Goal: Information Seeking & Learning: Find specific fact

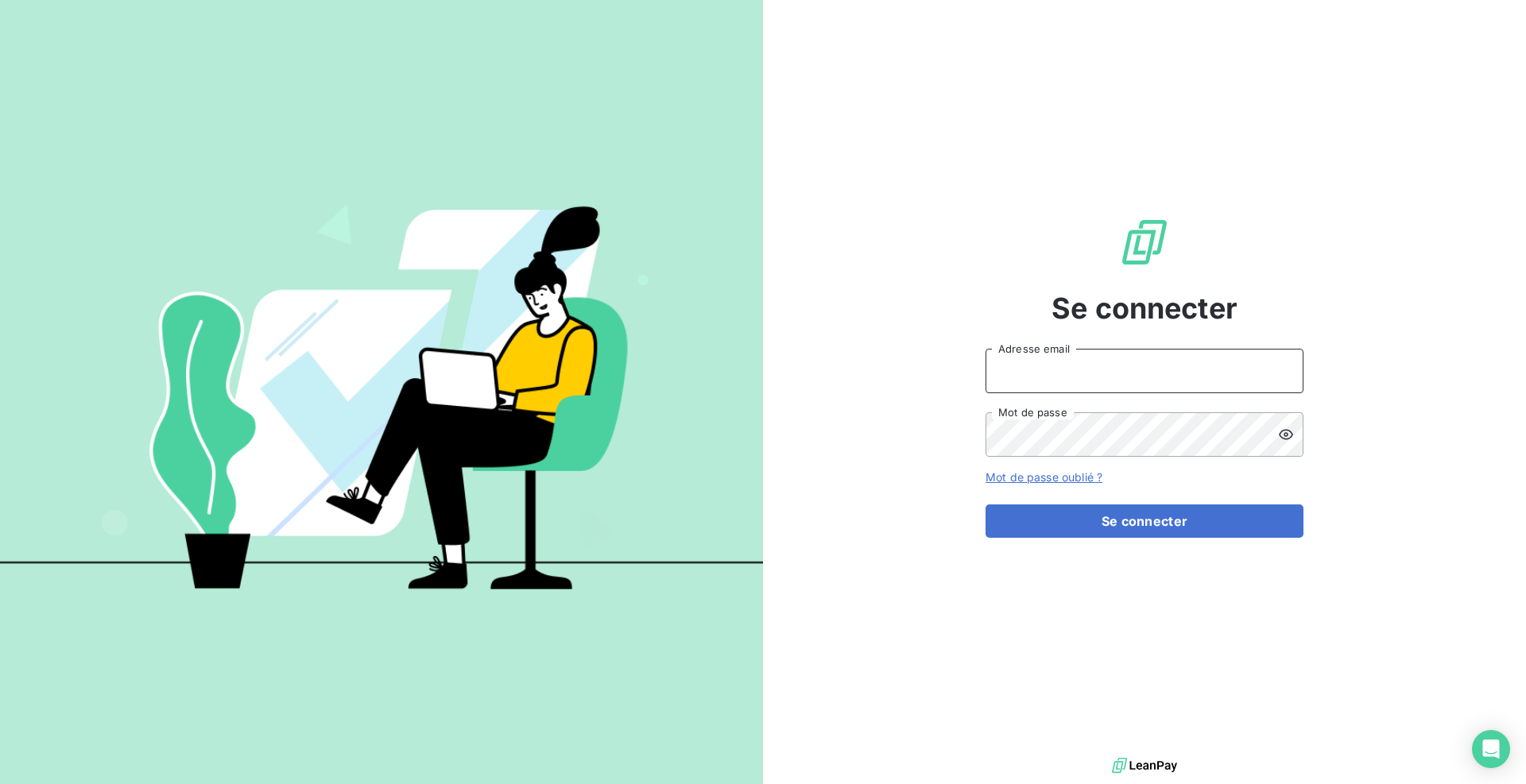
type input "met-france@recouvrement.met.com"
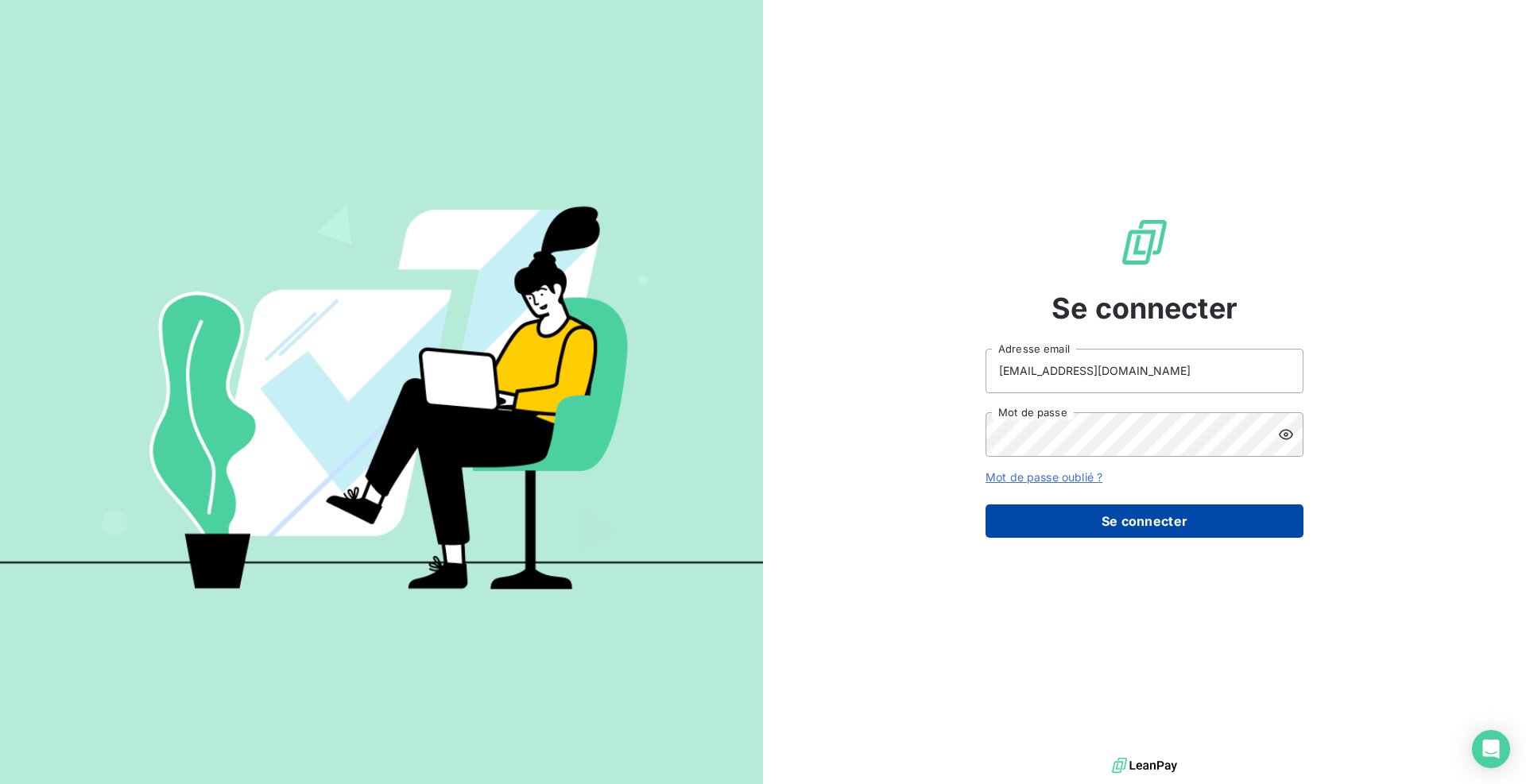
click at [1084, 511] on button "Se connecter" at bounding box center [1145, 521] width 318 height 33
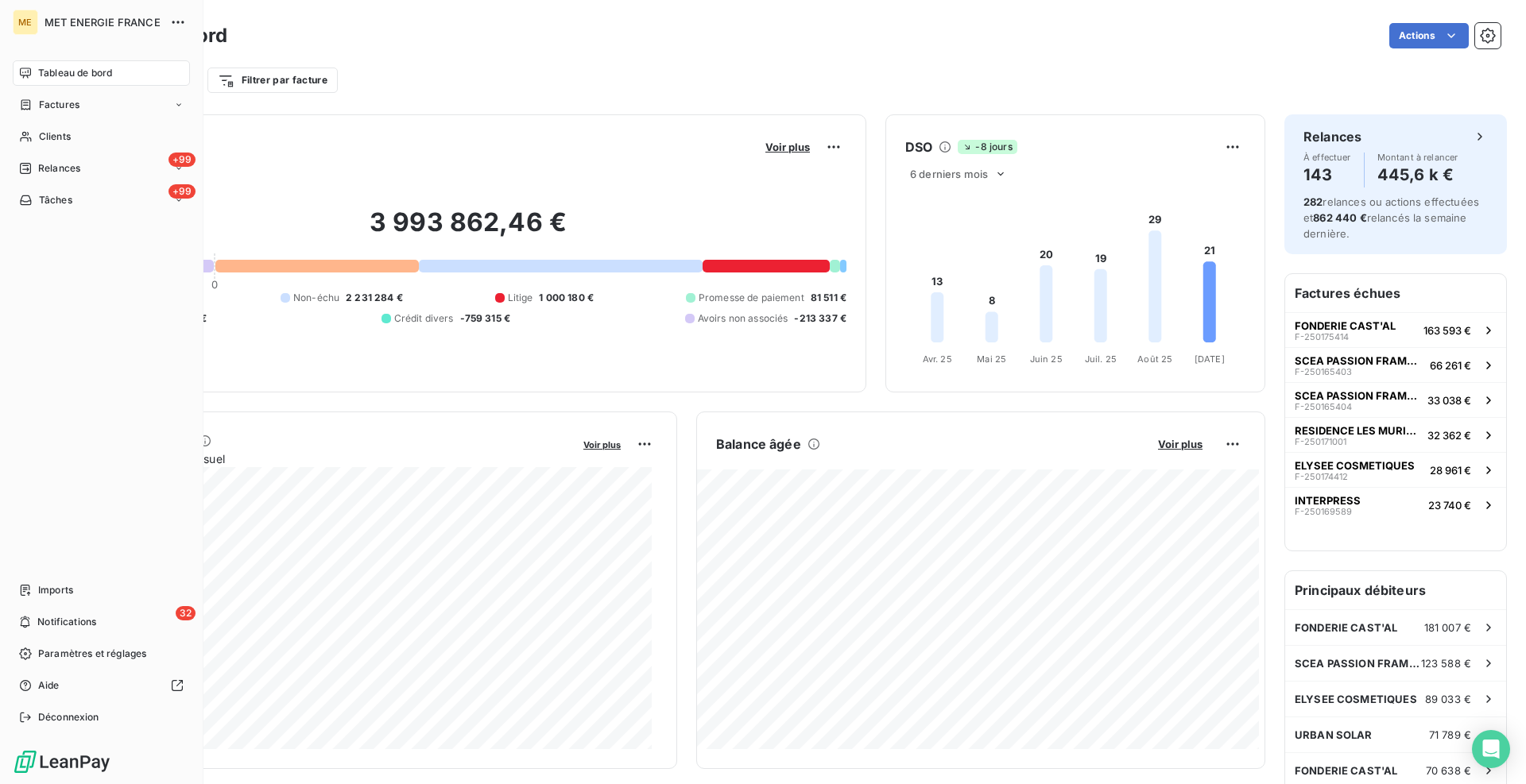
drag, startPoint x: 46, startPoint y: 128, endPoint x: 294, endPoint y: 131, distance: 248.0
click at [46, 131] on span "Clients" at bounding box center [54, 136] width 31 height 14
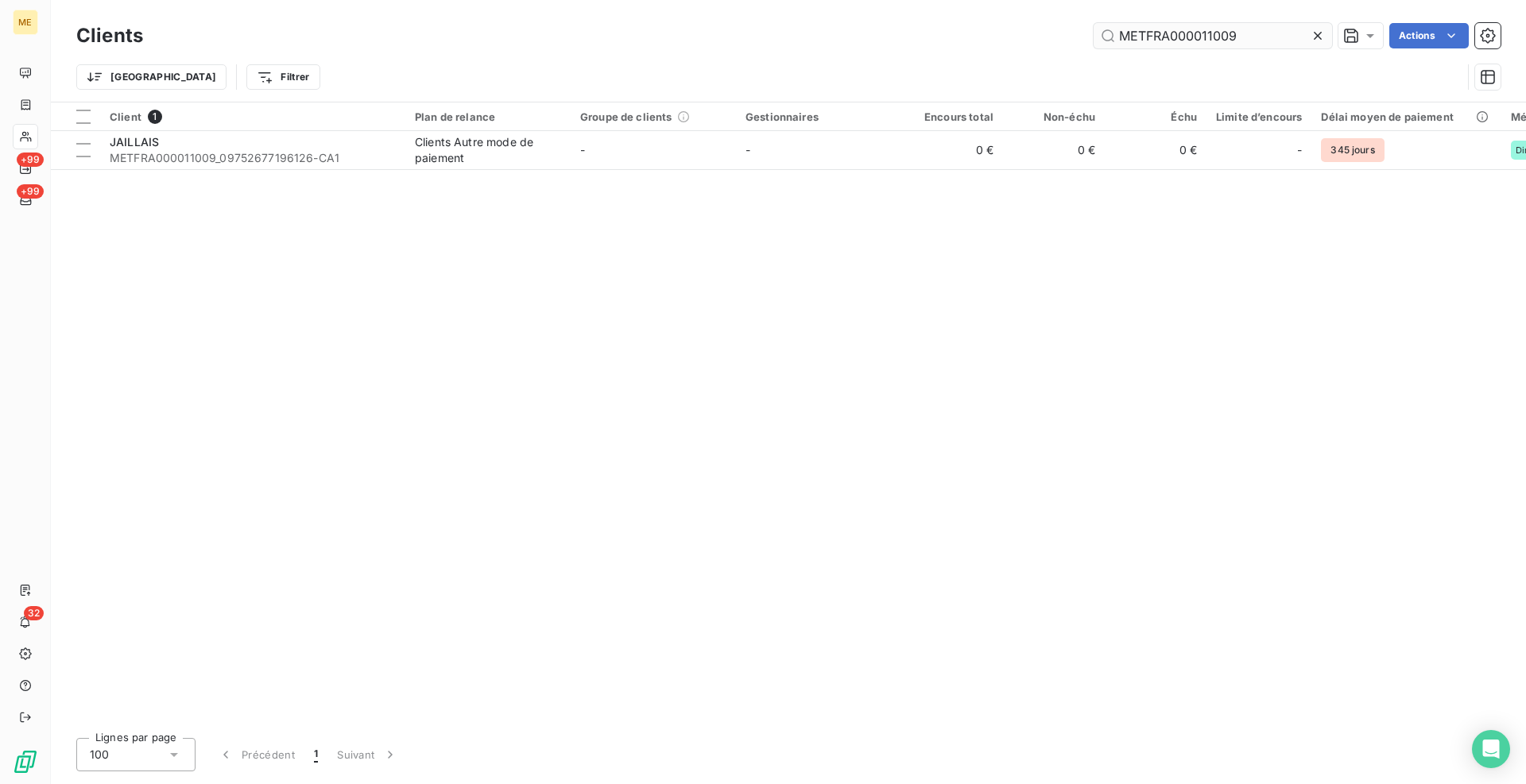
click at [1228, 36] on input "METFRA000011009" at bounding box center [1212, 35] width 238 height 26
type input "09752677196126"
click at [978, 50] on div "Clients 09752677196126 Actions" at bounding box center [788, 35] width 1424 height 33
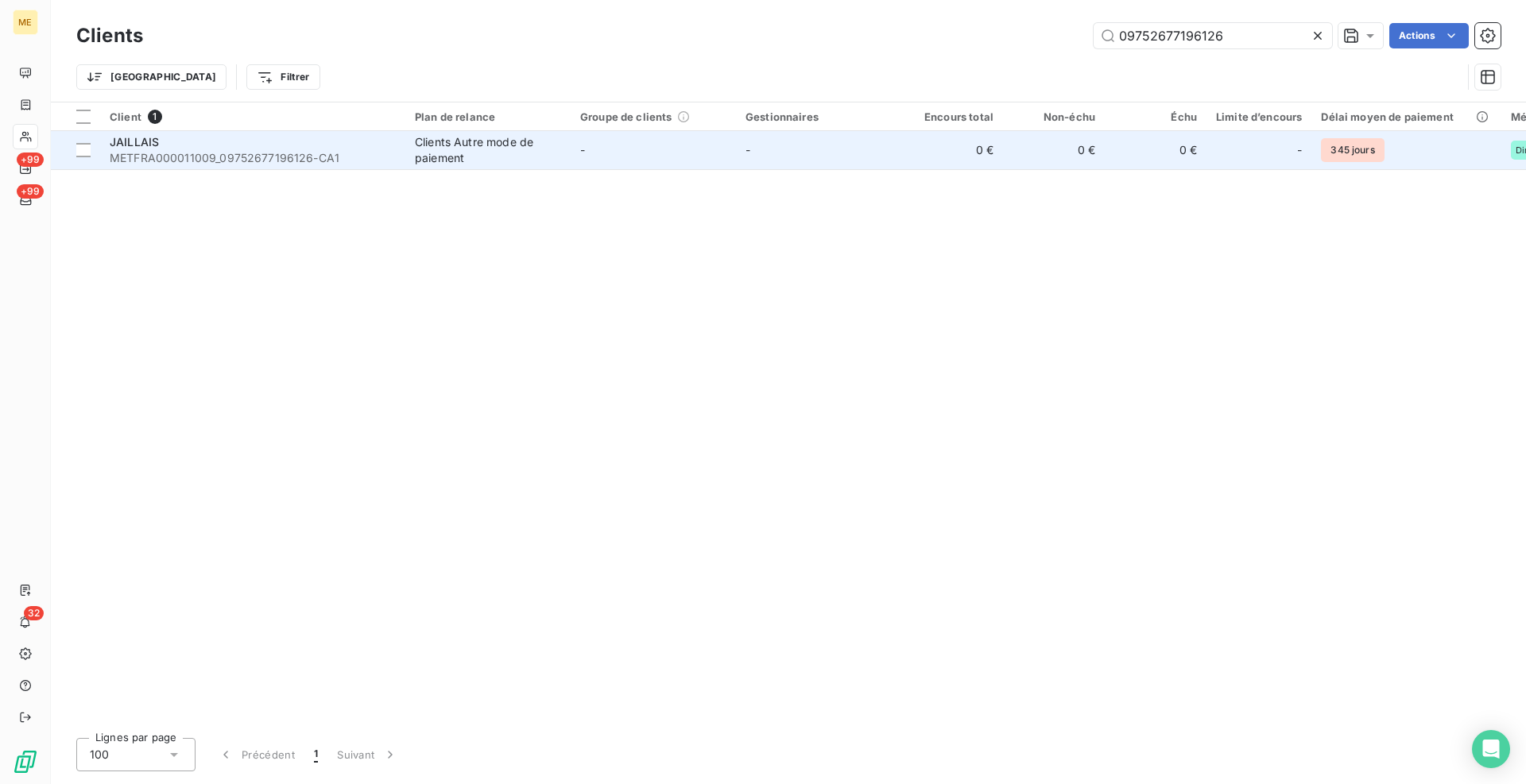
click at [498, 156] on div "Clients Autre mode de paiement" at bounding box center [487, 150] width 146 height 31
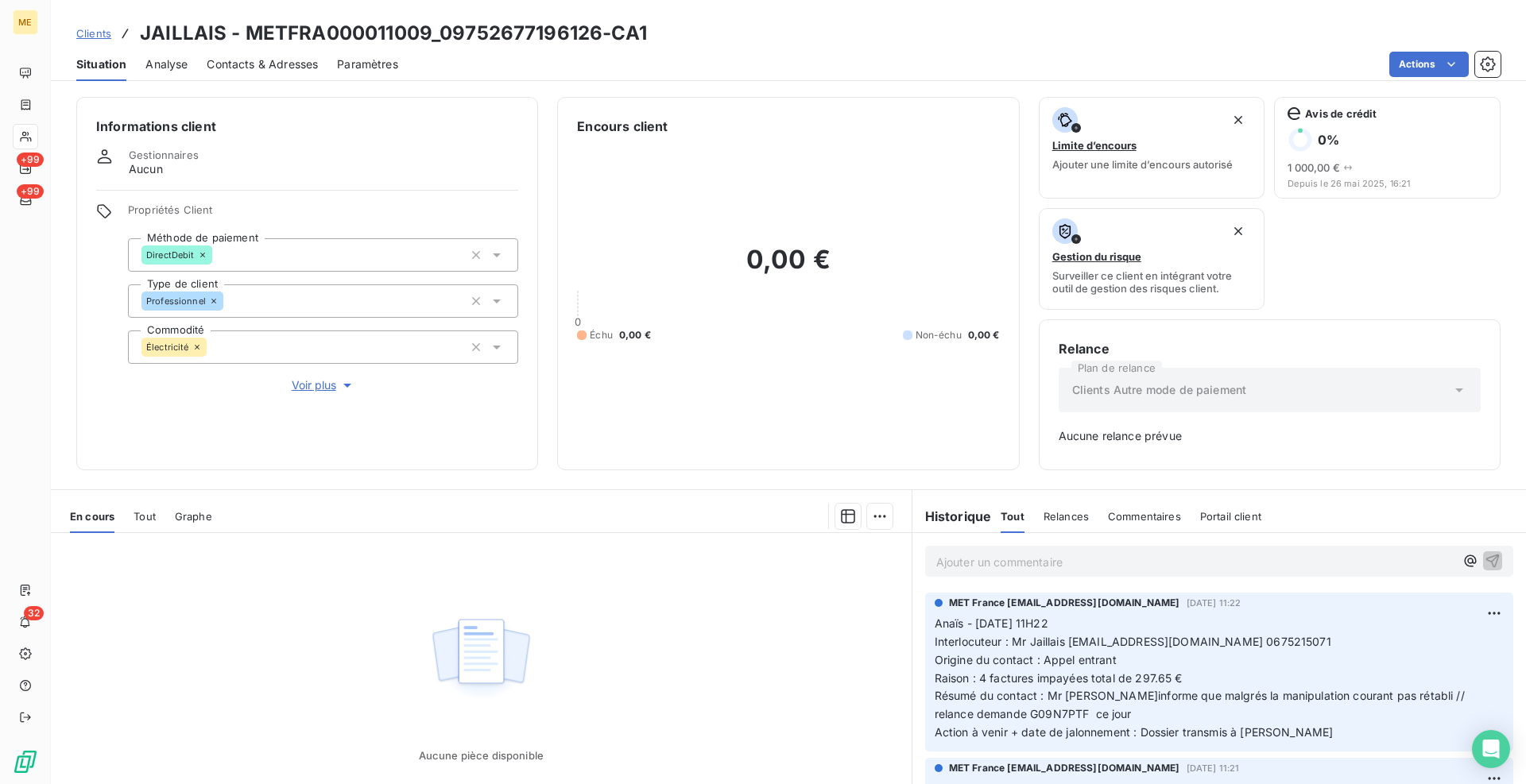
click at [645, 88] on div "Clients JAILLAIS - METFRA000011009_09752677196126-CA1 Situation Analyse Contact…" at bounding box center [788, 392] width 1475 height 784
click at [1022, 476] on div "Informations client Gestionnaires Aucun Propriétés Client Méthode de paiement D…" at bounding box center [788, 435] width 1475 height 696
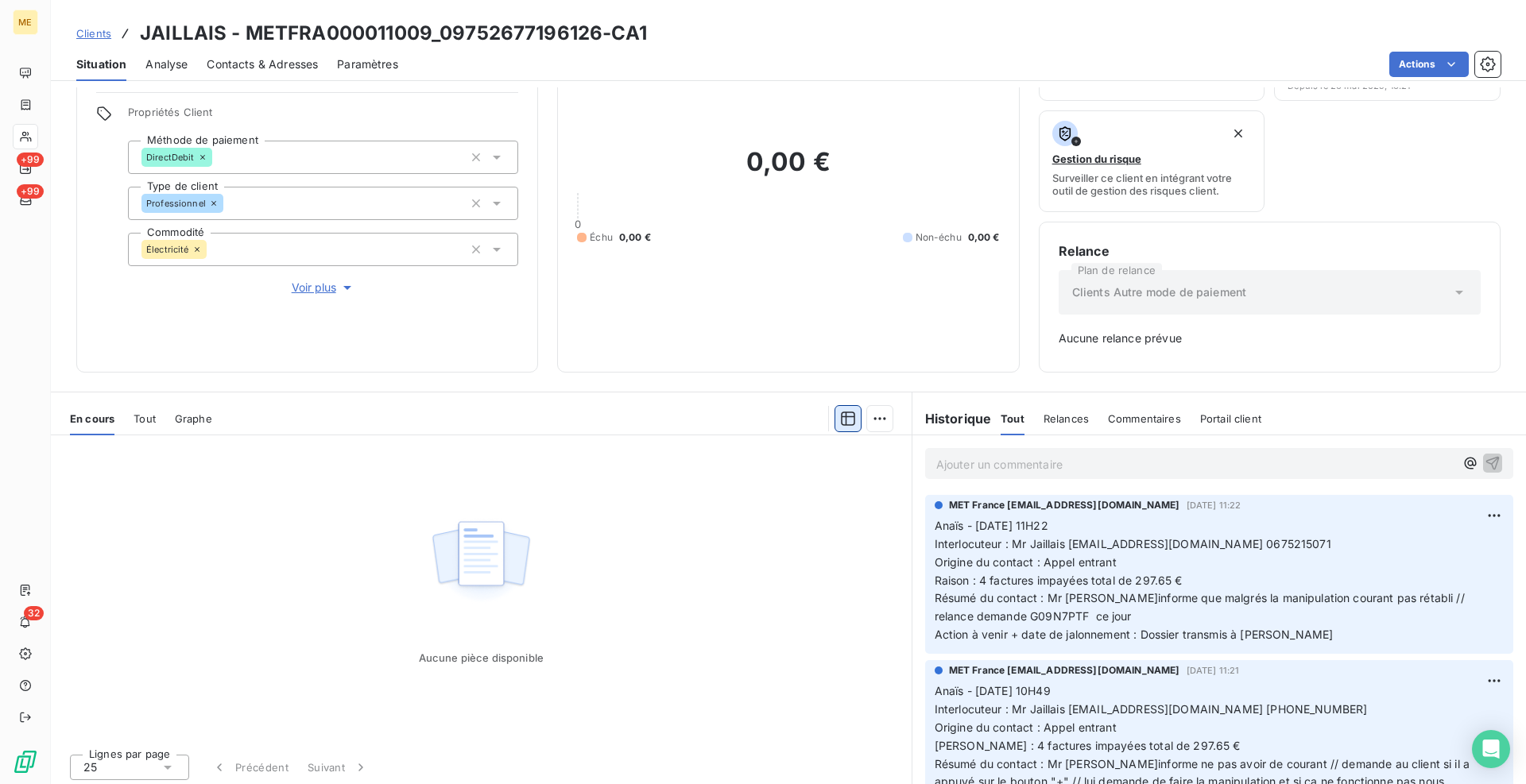
scroll to position [103, 0]
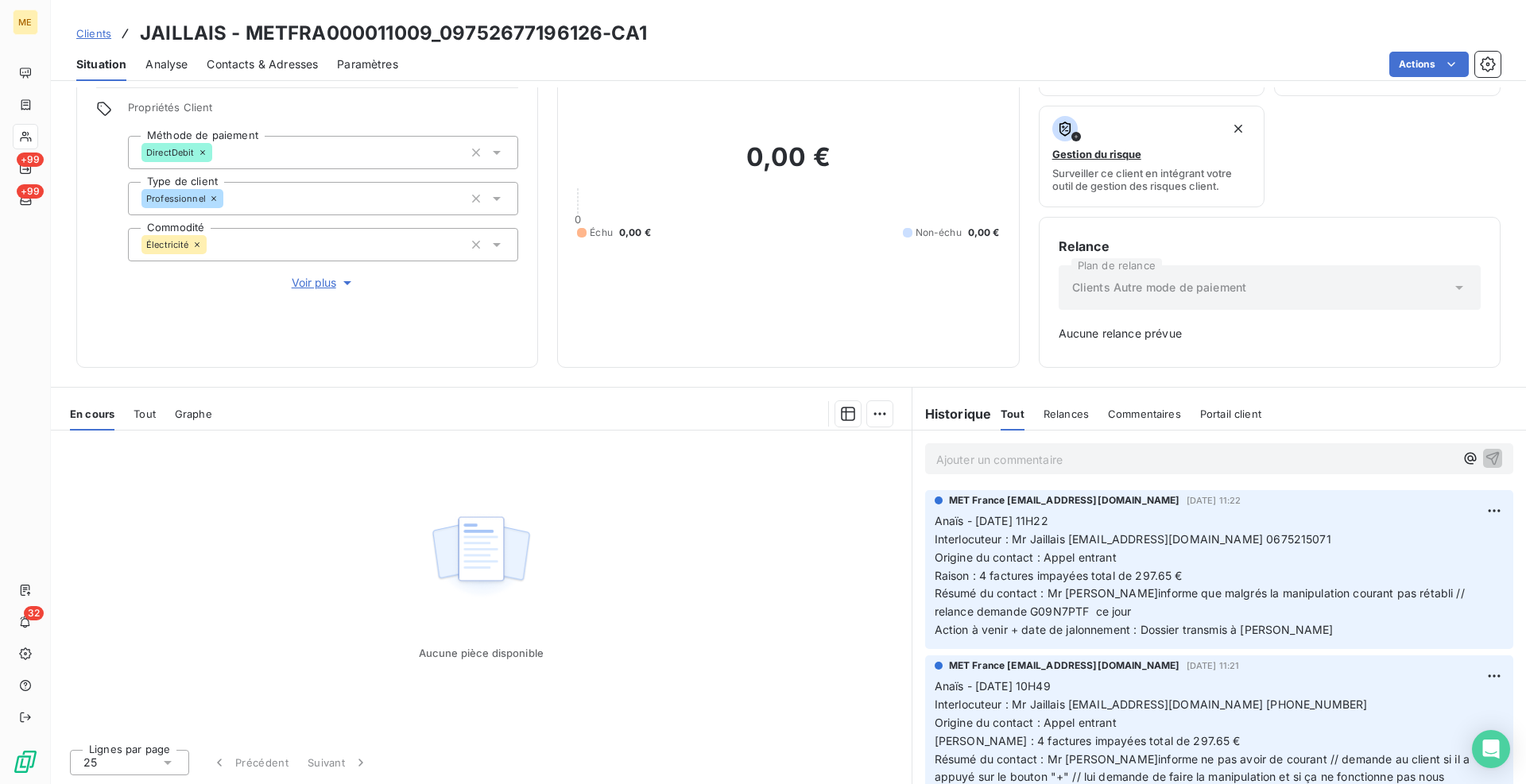
click at [1150, 459] on p "Ajouter un commentaire ﻿" at bounding box center [1195, 459] width 519 height 20
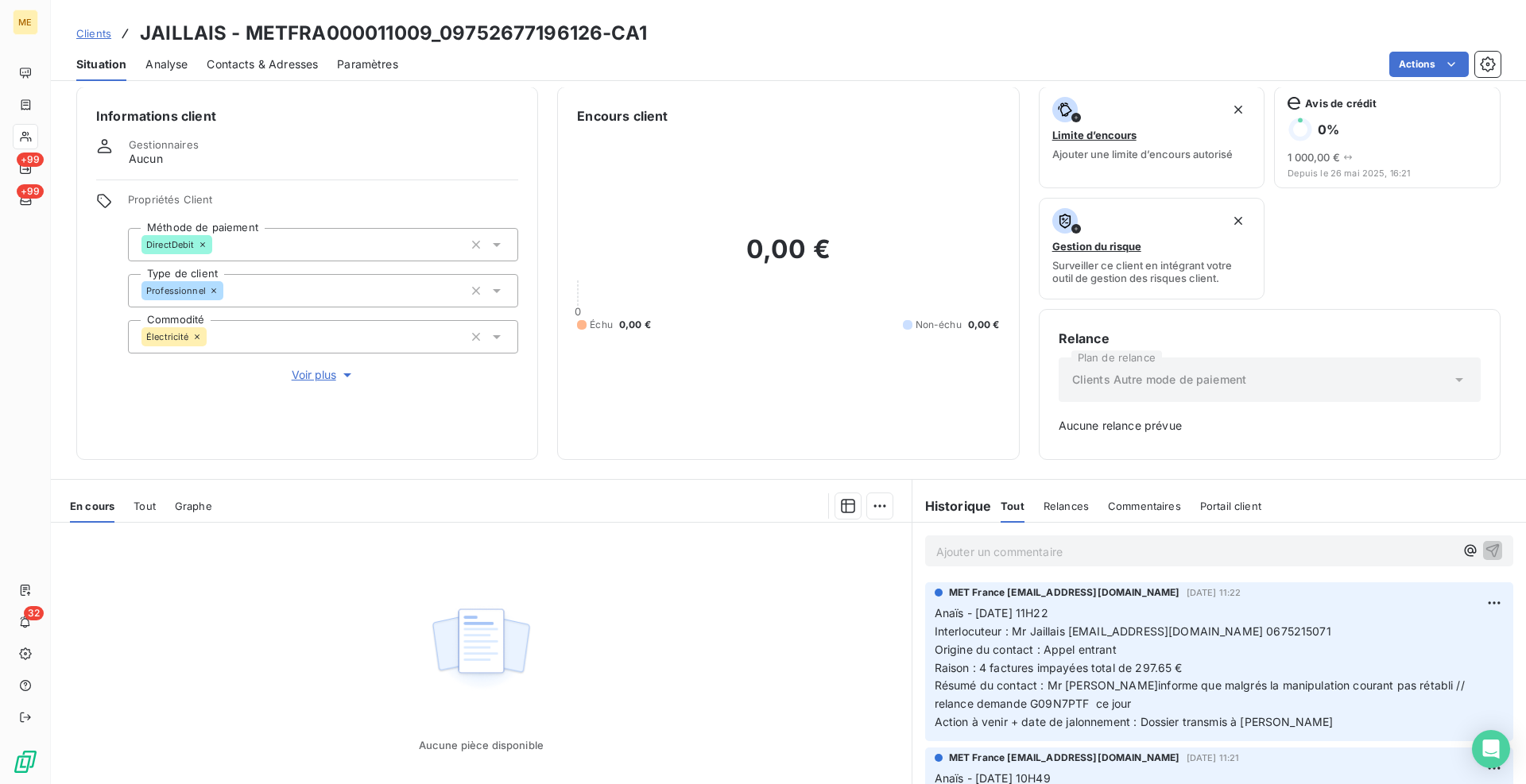
scroll to position [0, 0]
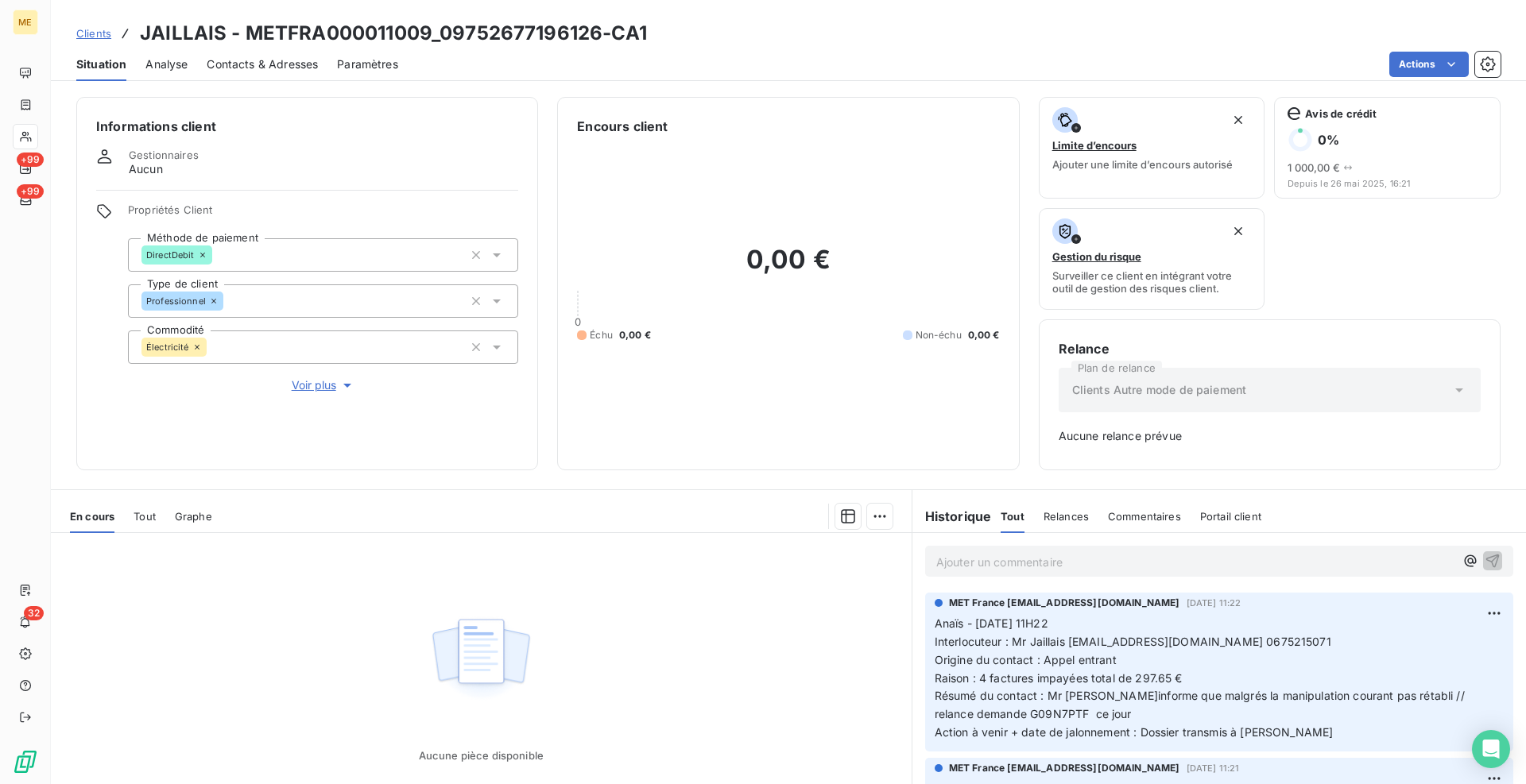
click at [1028, 557] on p "Ajouter un commentaire ﻿" at bounding box center [1195, 562] width 519 height 20
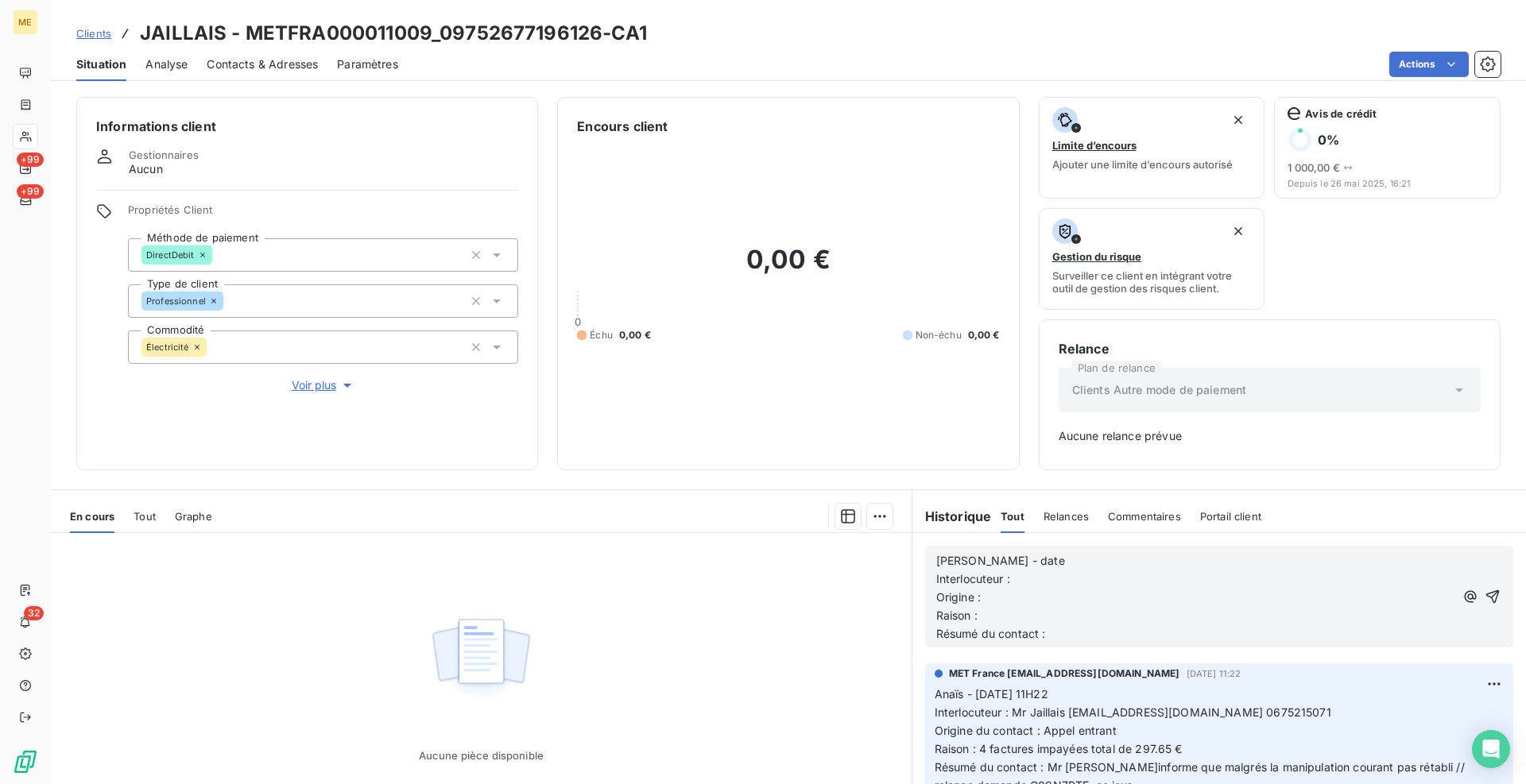
click at [1029, 560] on p "Cindy - date" at bounding box center [1195, 561] width 519 height 18
click at [1013, 580] on p "Interlocuteur :" at bounding box center [1195, 579] width 519 height 18
click at [994, 599] on p "Origine :" at bounding box center [1195, 597] width 519 height 18
click at [987, 615] on p "Raison :" at bounding box center [1195, 615] width 519 height 18
click at [1060, 633] on p "Résumé du contact :" at bounding box center [1195, 633] width 519 height 18
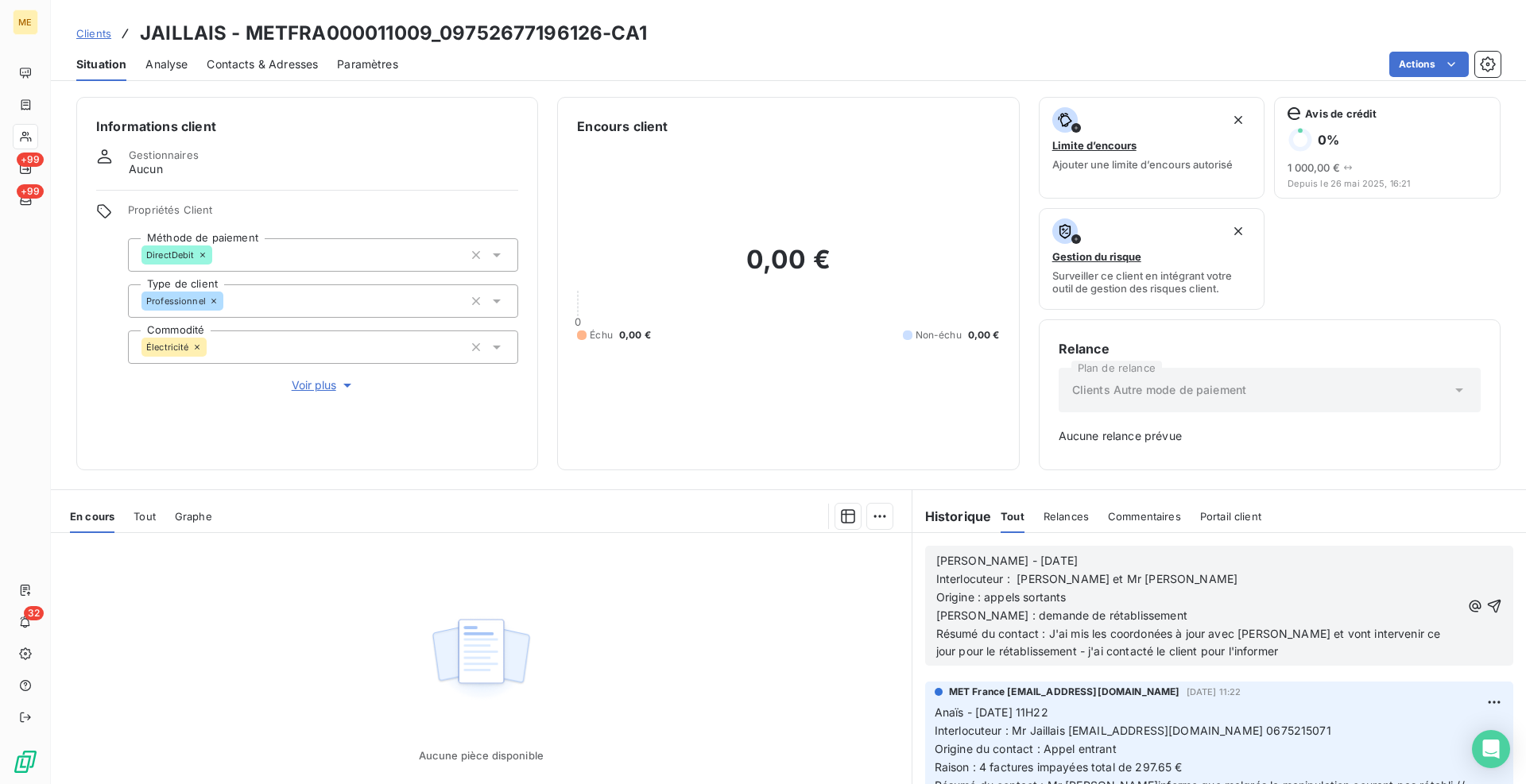
click at [1138, 634] on span "Résumé du contact : J'ai mis les coordonées à jour avec Enedis et vont interven…" at bounding box center [1190, 642] width 508 height 31
click at [0, 0] on lt-span "coordonnées" at bounding box center [0, 0] width 0 height 0
click at [1486, 611] on icon "button" at bounding box center [1494, 606] width 16 height 16
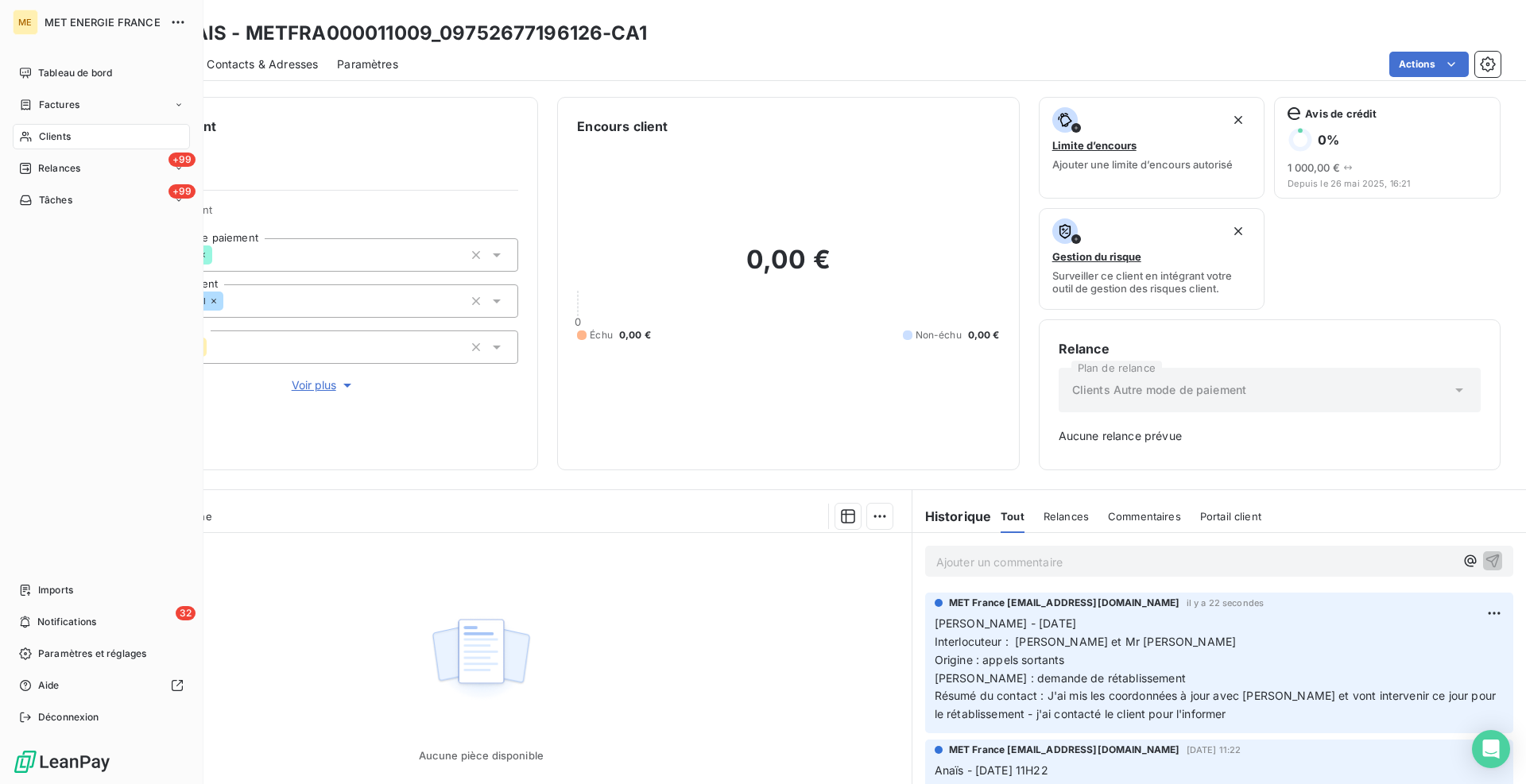
drag, startPoint x: 44, startPoint y: 97, endPoint x: 202, endPoint y: 97, distance: 158.0
click at [44, 97] on div "Factures" at bounding box center [101, 105] width 177 height 26
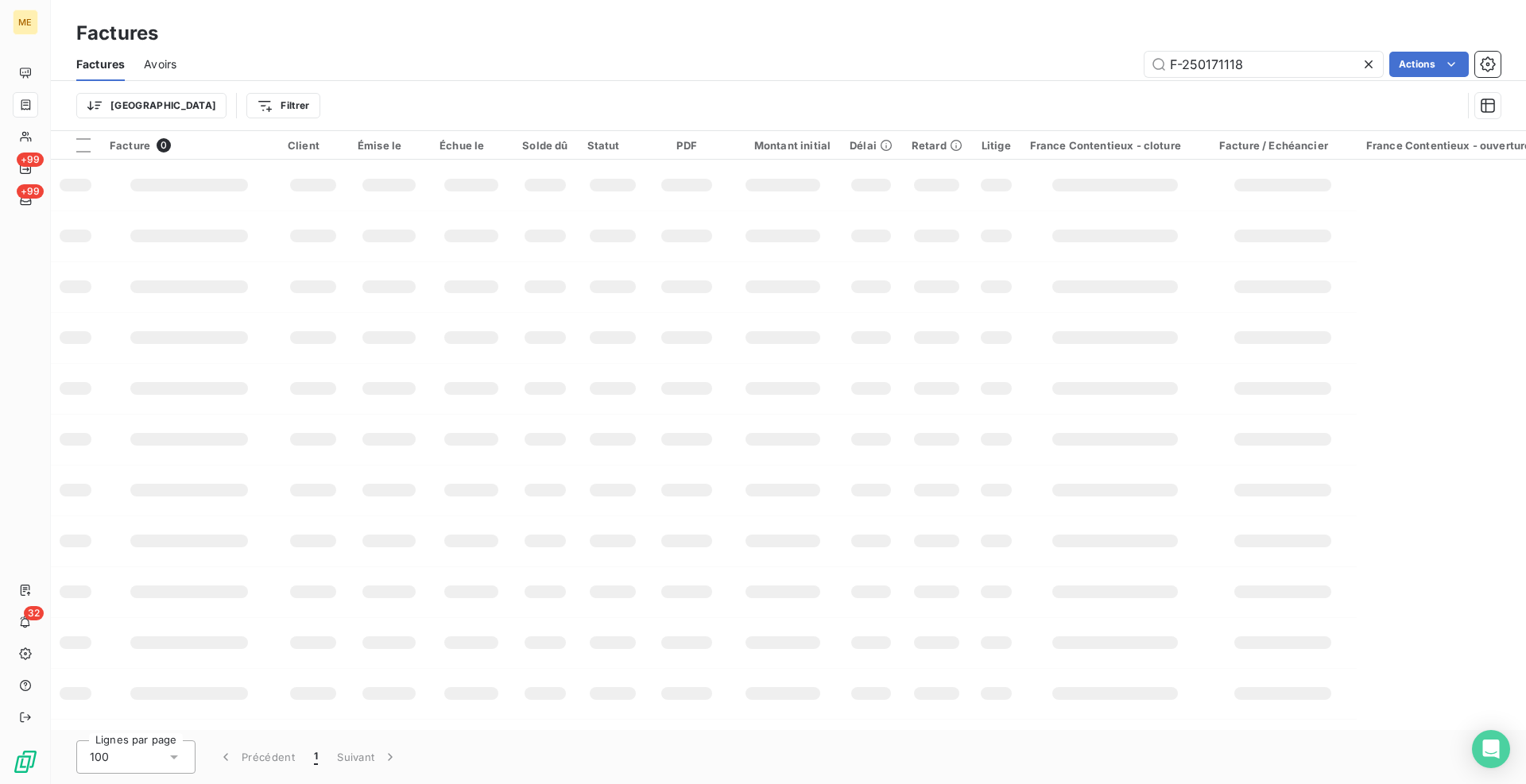
drag, startPoint x: 1285, startPoint y: 63, endPoint x: 1100, endPoint y: 79, distance: 185.7
click at [1100, 79] on div "Factures Avoirs F-250171118 Actions" at bounding box center [788, 64] width 1475 height 33
click at [1180, 62] on input "F250182548" at bounding box center [1264, 64] width 238 height 26
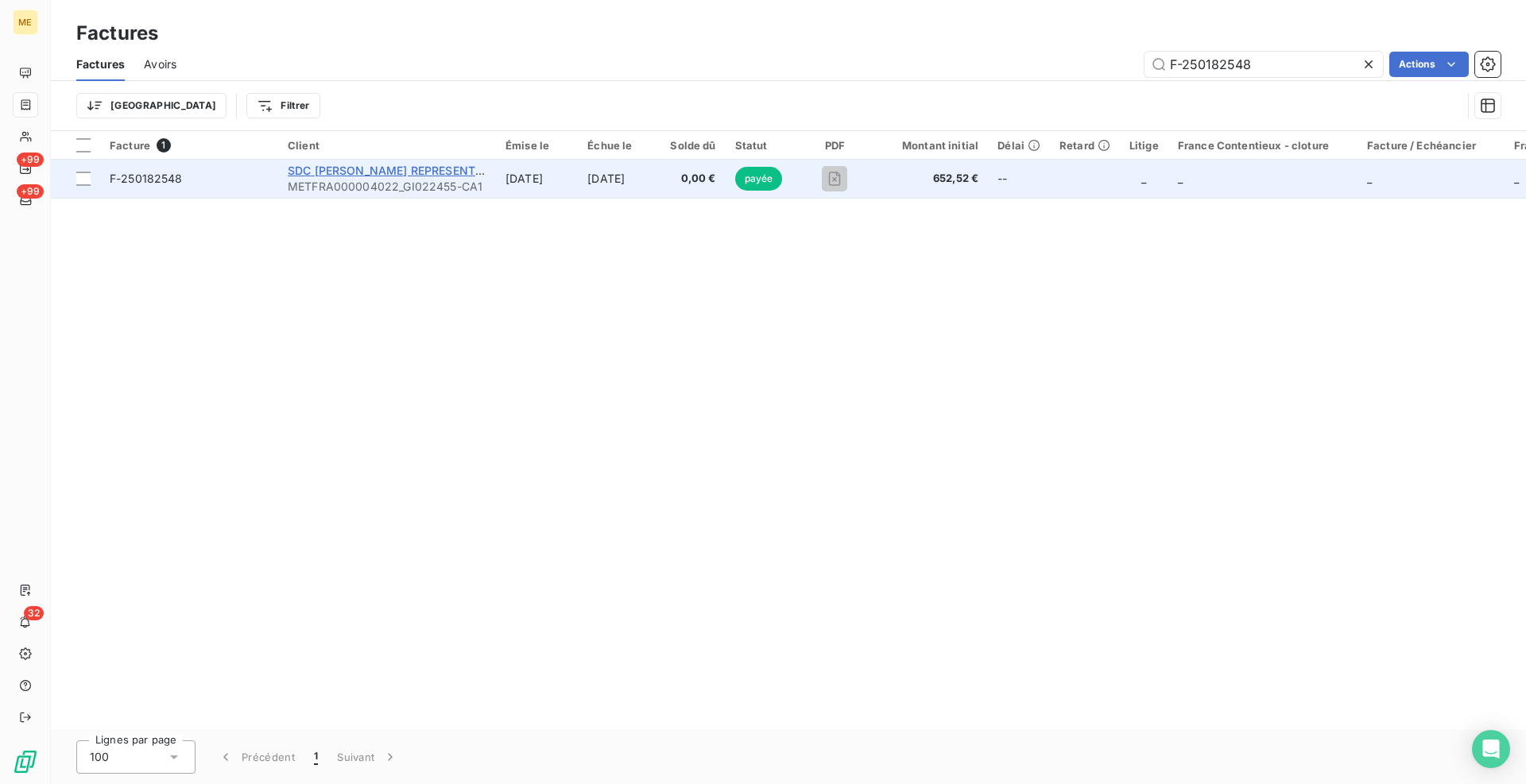
type input "F-250182548"
click at [360, 170] on span "SDC CHARMES REPRESENTE CABINET DESCHAMPS" at bounding box center [448, 171] width 321 height 13
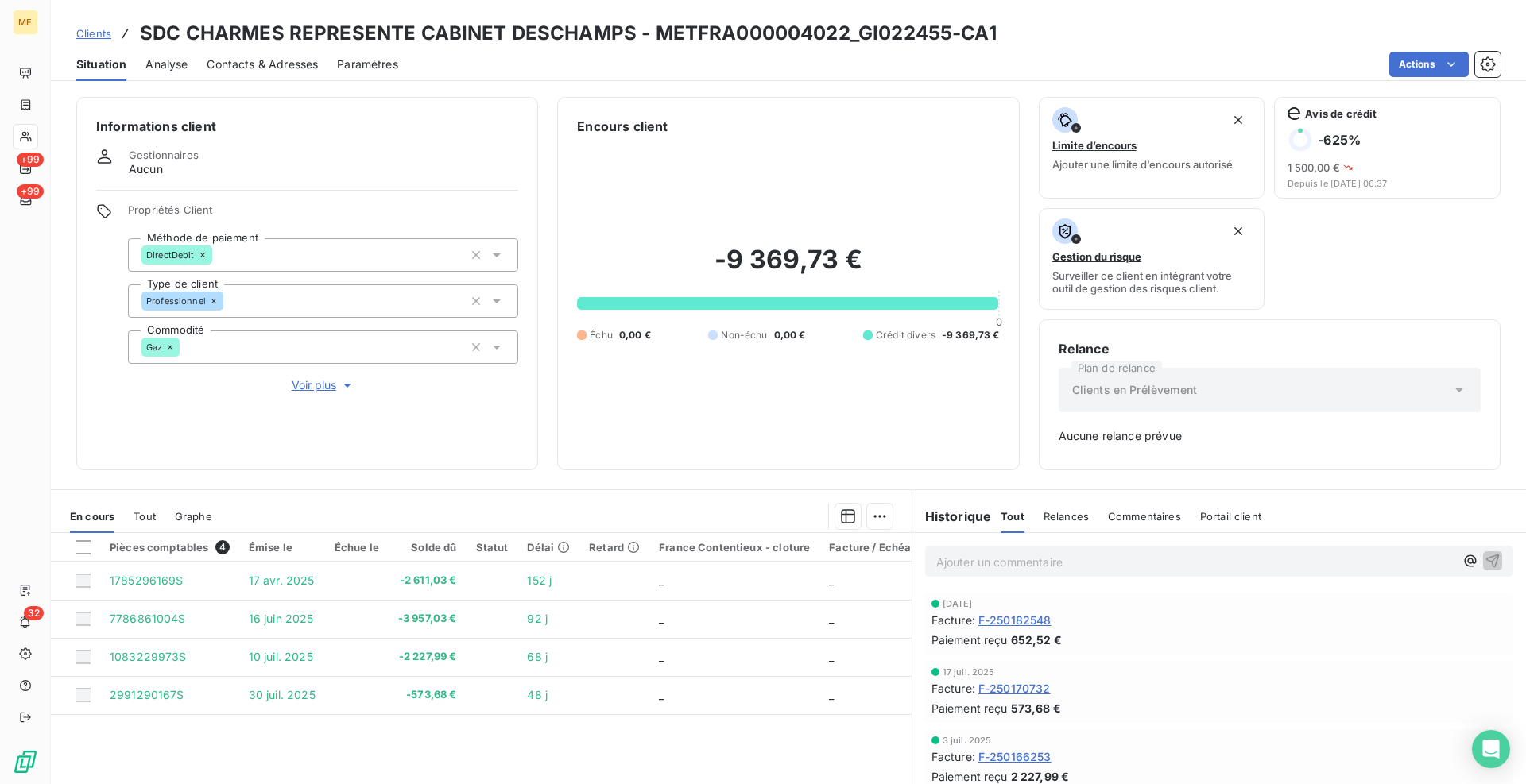
click at [154, 523] on div "Tout" at bounding box center [144, 516] width 22 height 33
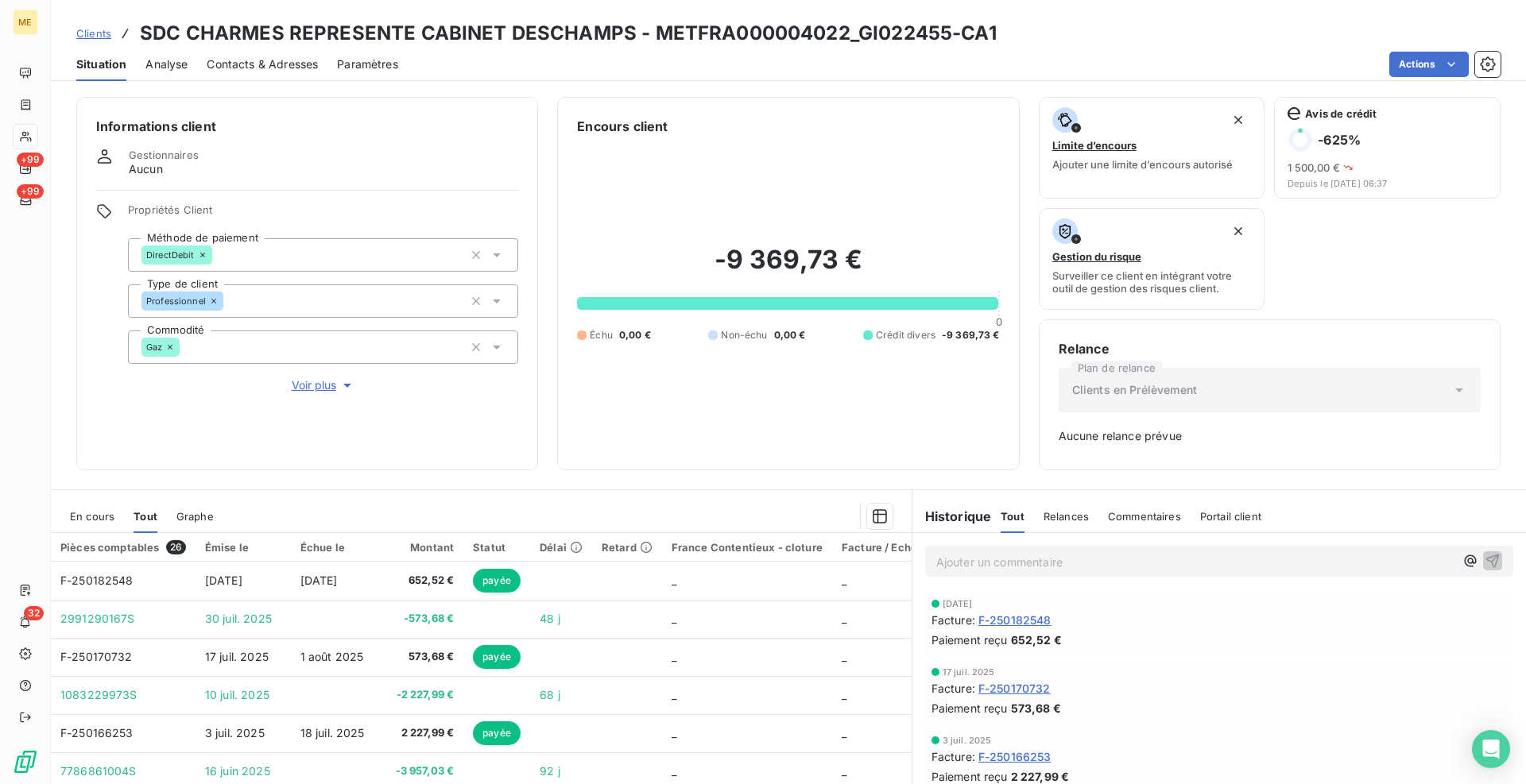
click at [107, 521] on span "En cours" at bounding box center [92, 515] width 45 height 12
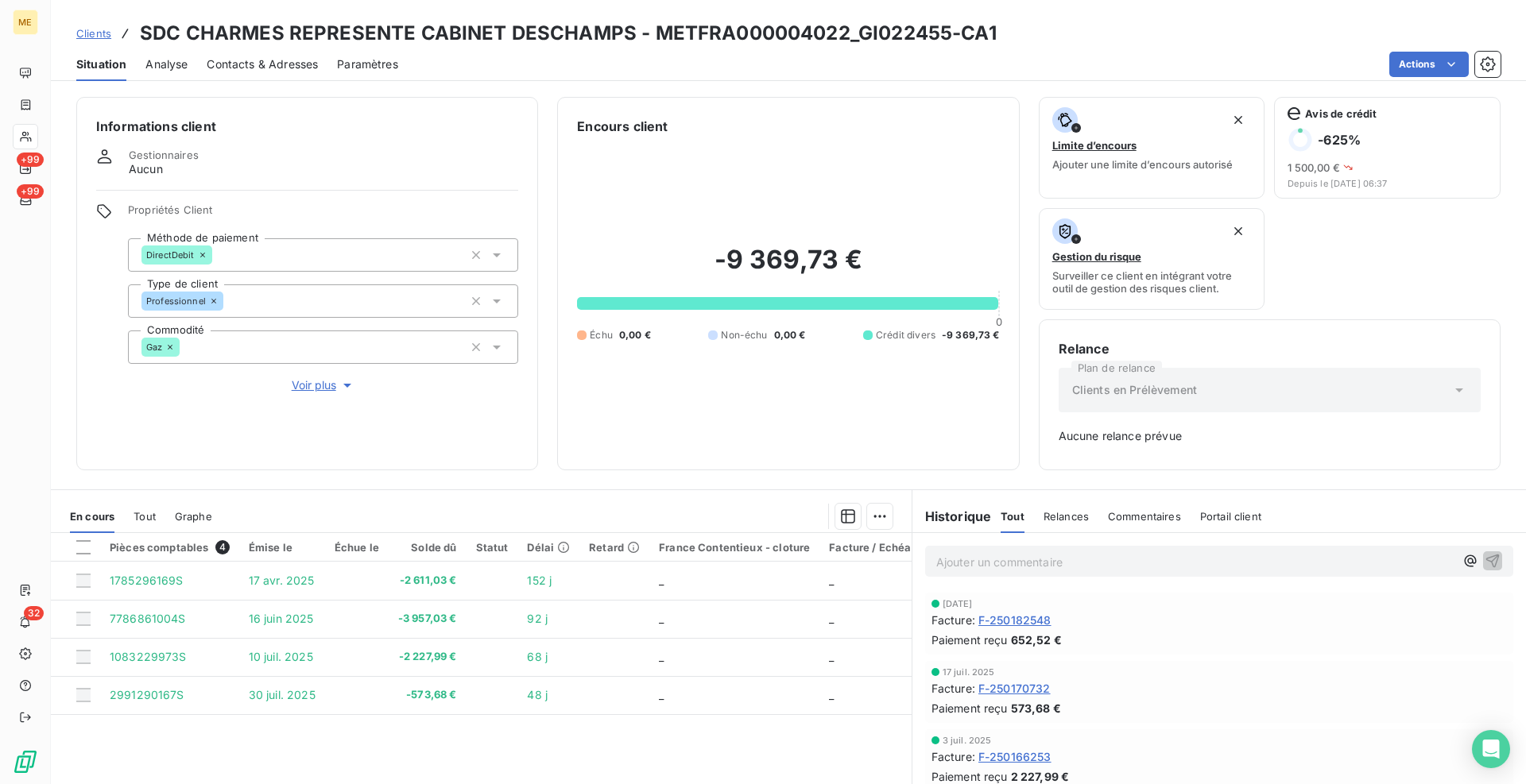
click at [551, 473] on div "Informations client Gestionnaires Aucun Propriétés Client Méthode de paiement D…" at bounding box center [788, 435] width 1475 height 696
click at [535, 471] on div "Informations client Gestionnaires Aucun Propriétés Client Méthode de paiement D…" at bounding box center [788, 435] width 1475 height 696
click at [989, 562] on p "Ajouter un commentaire ﻿" at bounding box center [1195, 562] width 519 height 20
click at [1389, 564] on p "Cindy - avis de virement reçu et effectué le 16/09/25 de 652.52€ via l'interact…" at bounding box center [1195, 561] width 519 height 18
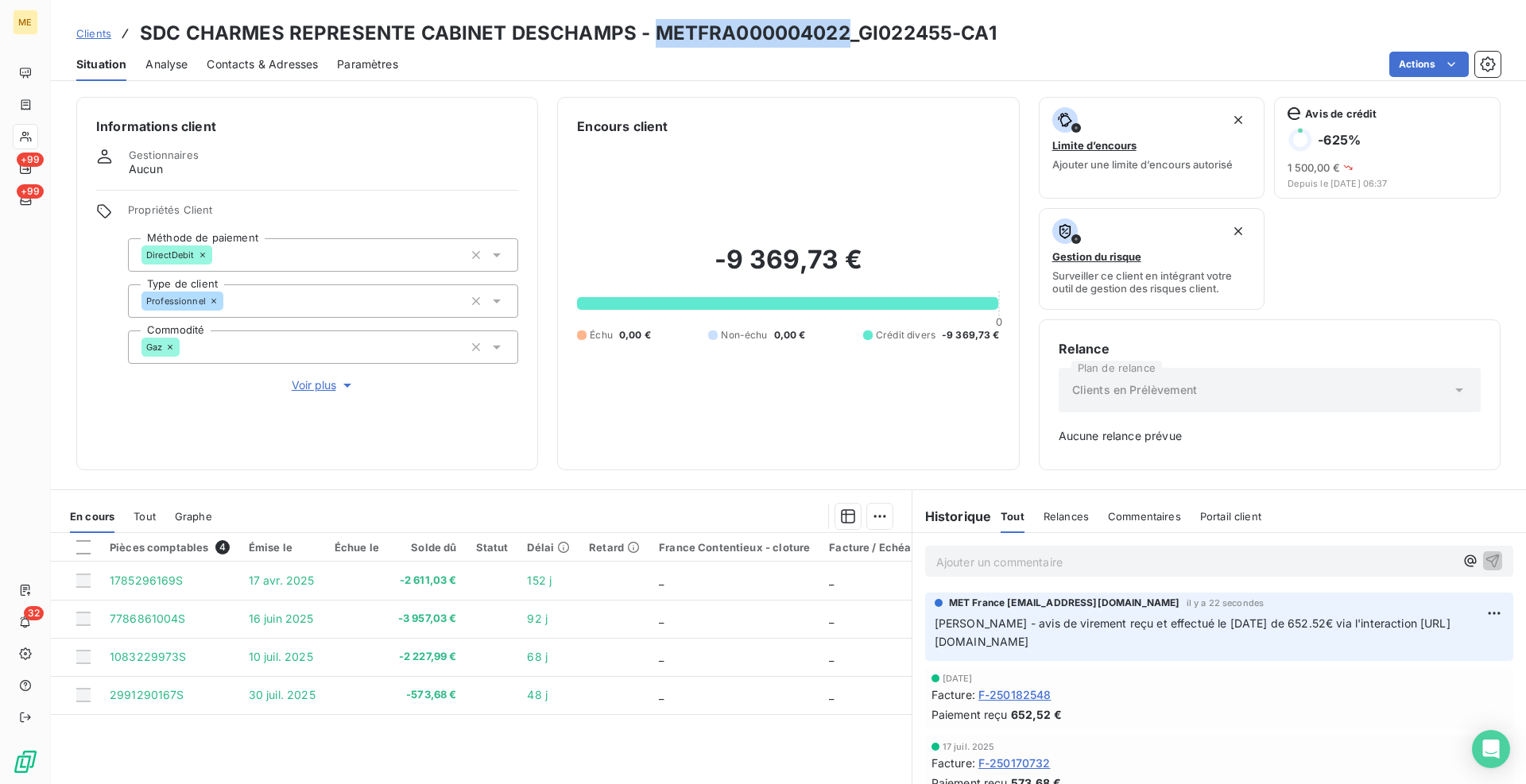
drag, startPoint x: 842, startPoint y: 28, endPoint x: 653, endPoint y: 28, distance: 189.0
click at [653, 28] on h3 "SDC CHARMES REPRESENTE CABINET DESCHAMPS - METFRA000004022_GI022455-CA1" at bounding box center [568, 33] width 857 height 29
copy h3 "METFRA000004022"
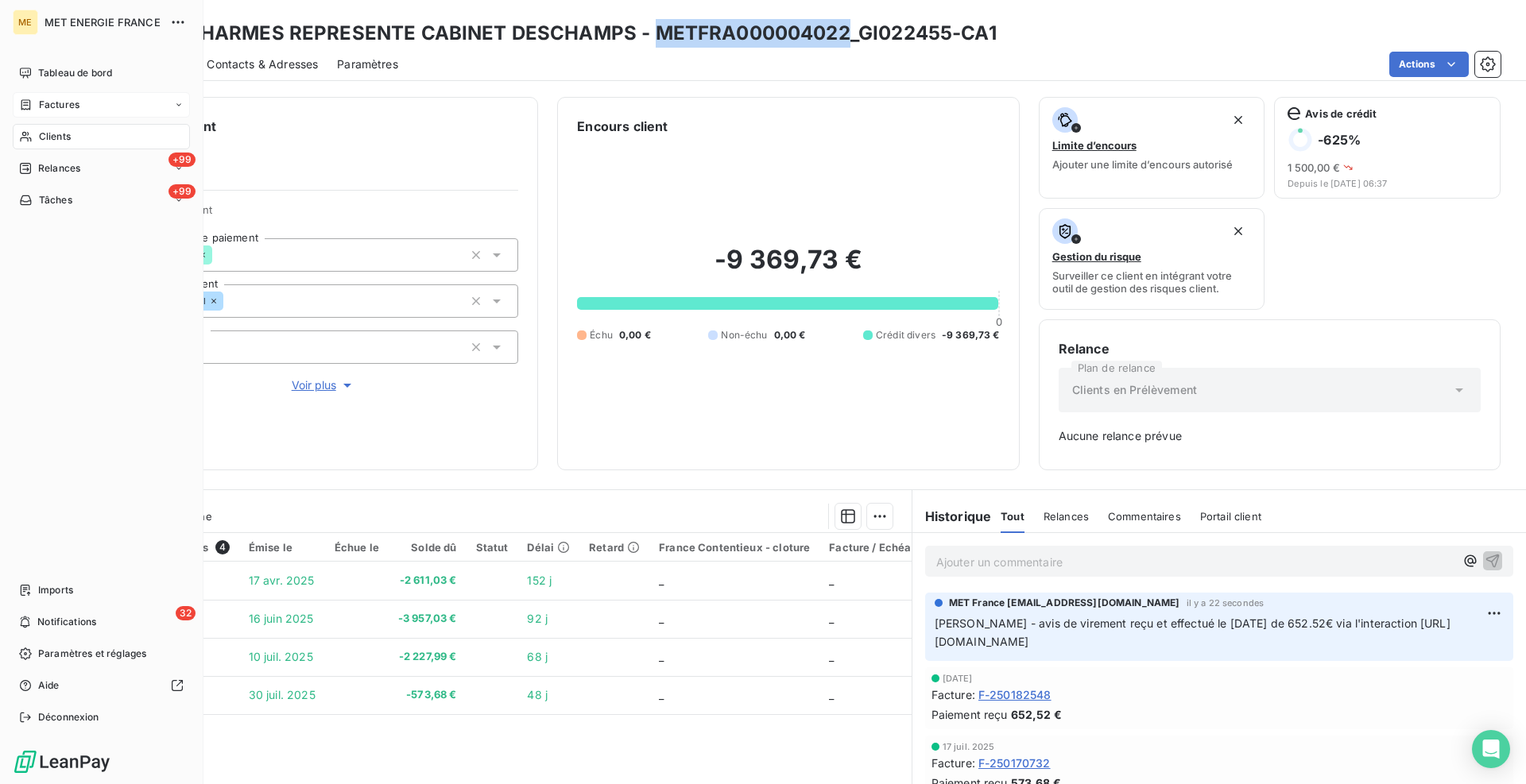
click at [70, 98] on span "Factures" at bounding box center [59, 105] width 41 height 14
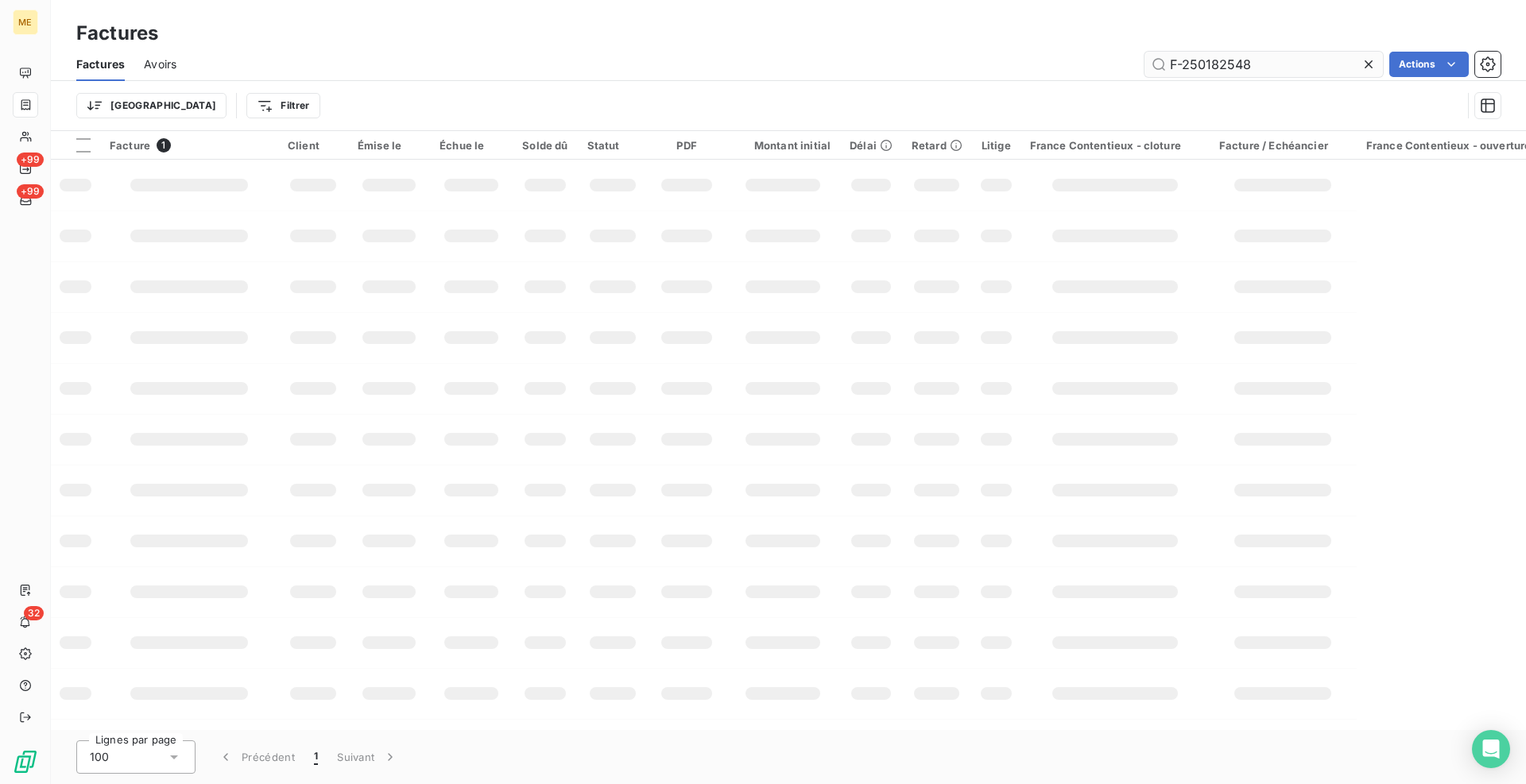
drag, startPoint x: 1271, startPoint y: 62, endPoint x: 1163, endPoint y: 58, distance: 108.1
click at [1163, 58] on input "F-250182548" at bounding box center [1264, 64] width 238 height 26
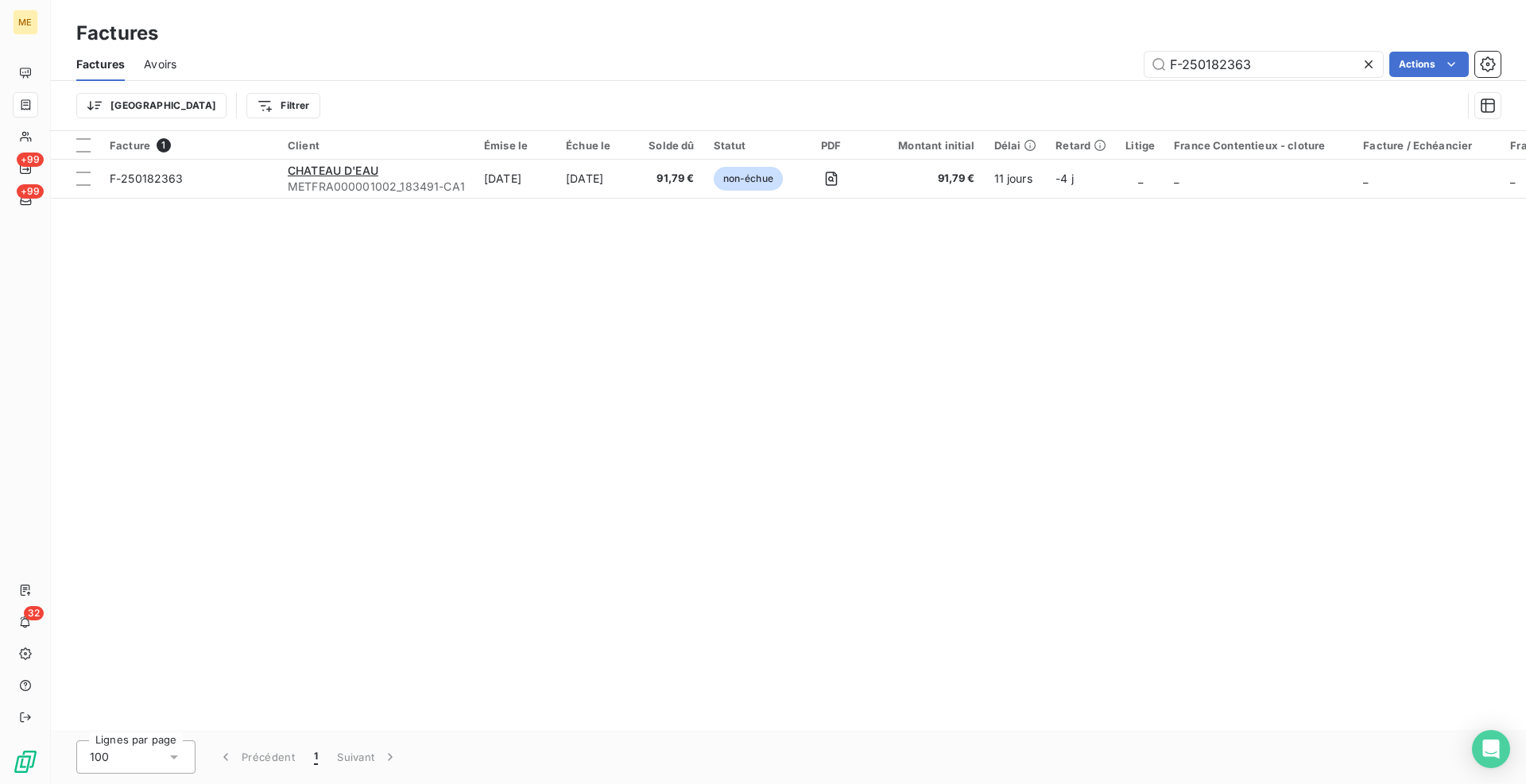
type input "F-250182363"
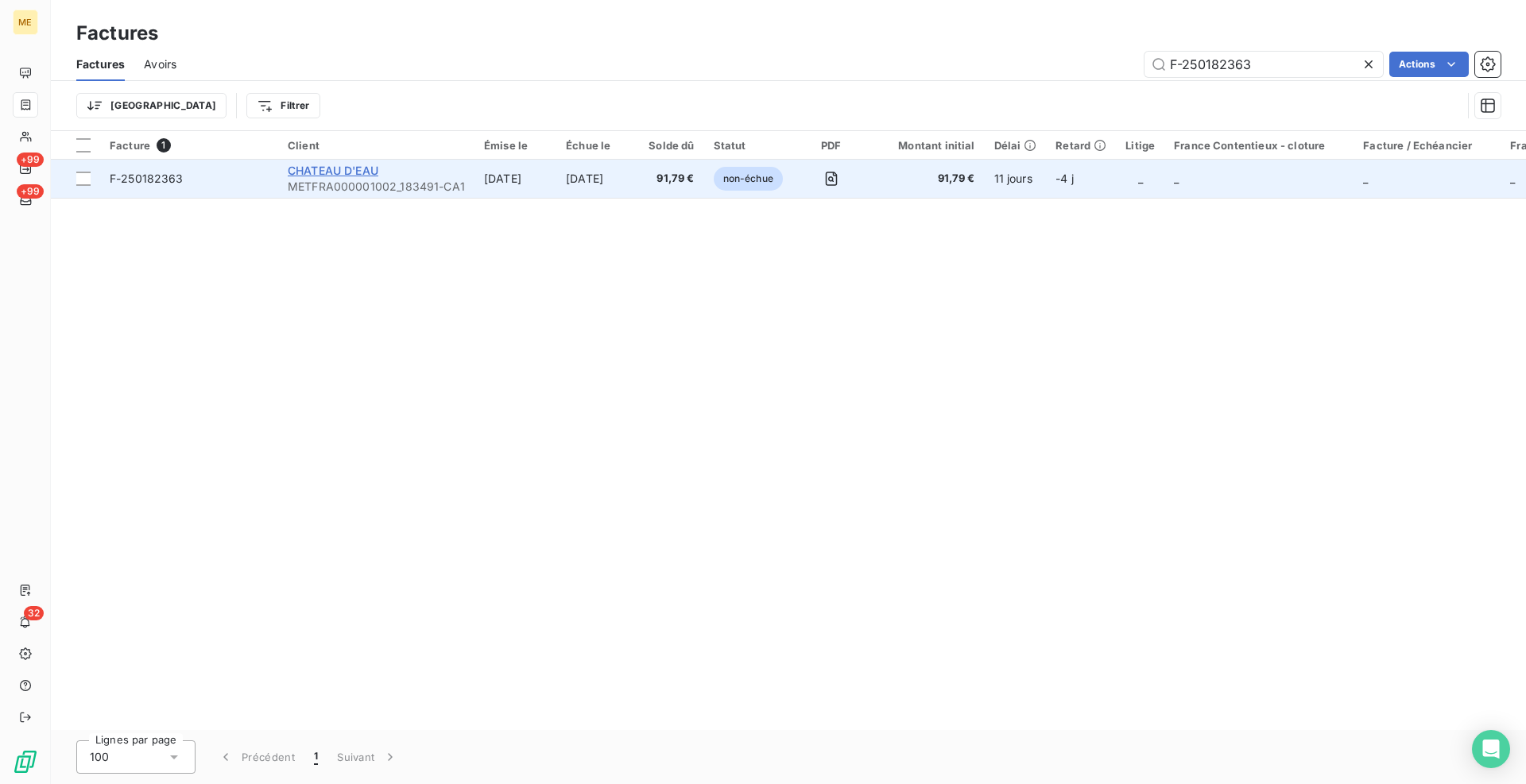
click at [352, 167] on span "CHATEAU D'EAU" at bounding box center [333, 171] width 91 height 13
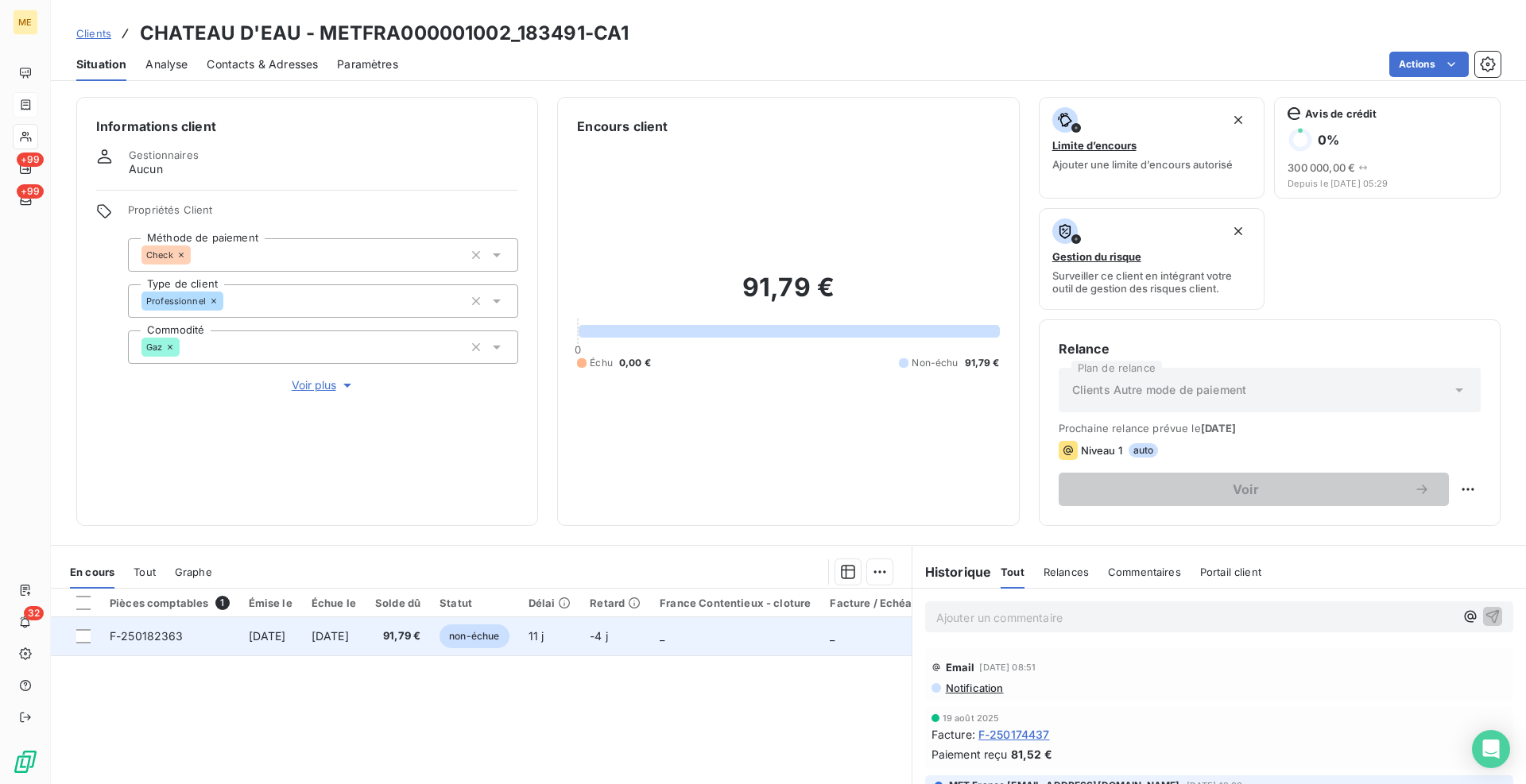
drag, startPoint x: 82, startPoint y: 637, endPoint x: 196, endPoint y: 638, distance: 114.0
click at [82, 637] on div at bounding box center [83, 635] width 14 height 14
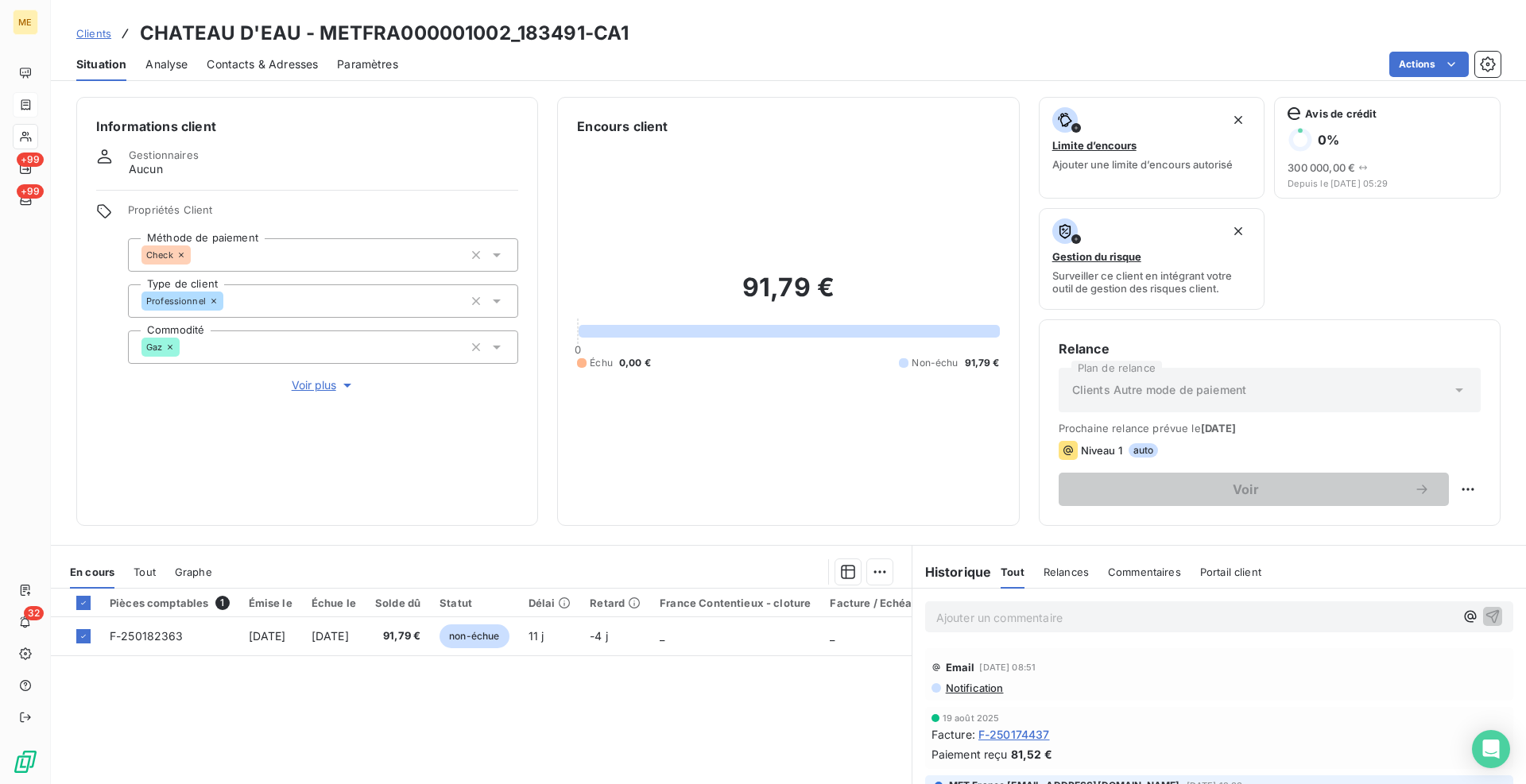
click at [887, 578] on div "En cours Tout Graphe" at bounding box center [480, 572] width 861 height 33
click at [869, 578] on html "ME +99 +99 32 Clients CHATEAU D'EAU - METFRA000001002_183491-CA1 Situation Anal…" at bounding box center [763, 392] width 1526 height 784
click at [839, 636] on div "Ajouter une promesse de paiement (1 facture)" at bounding box center [737, 635] width 280 height 26
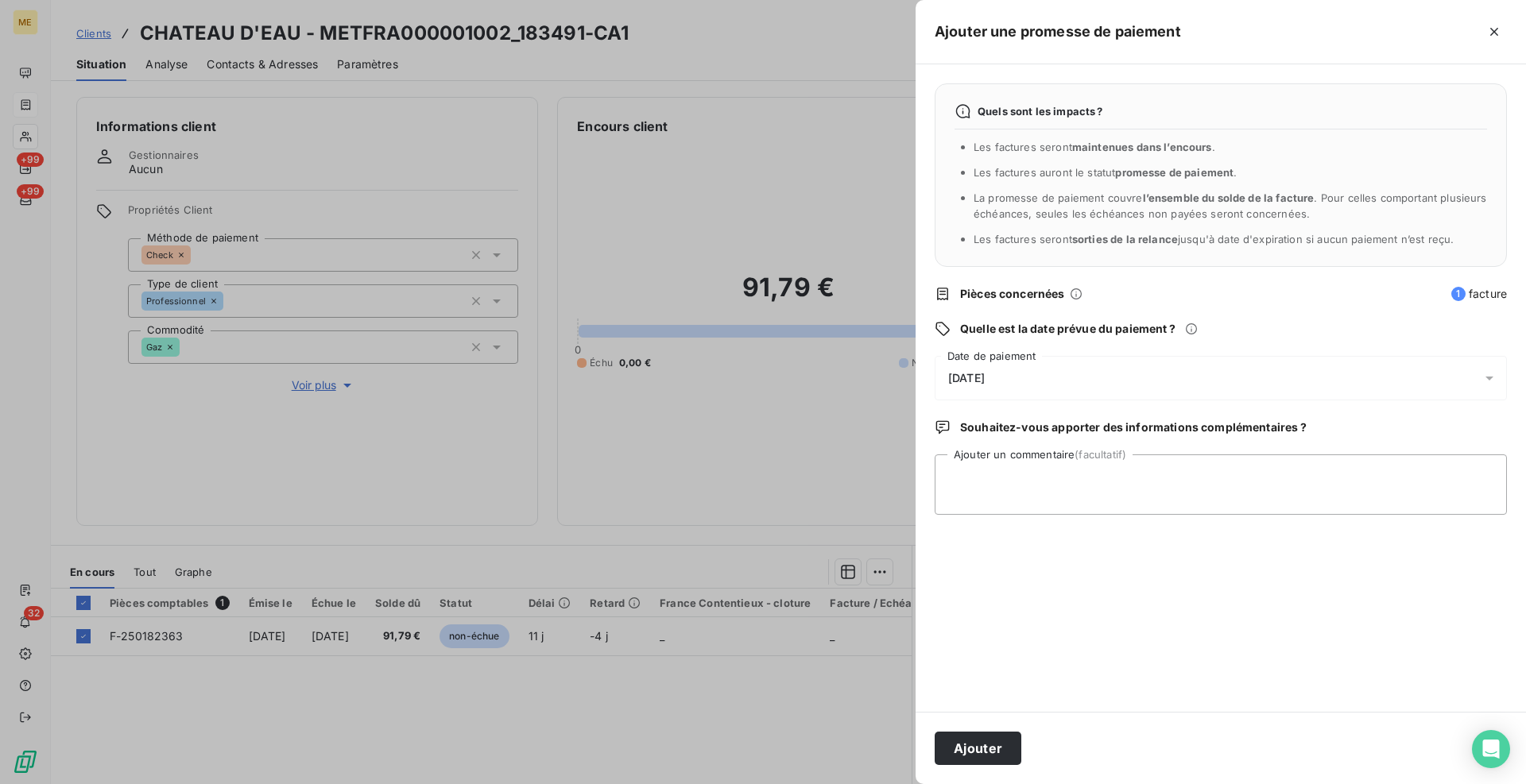
click at [1013, 391] on div "17/09/2025" at bounding box center [1221, 378] width 572 height 45
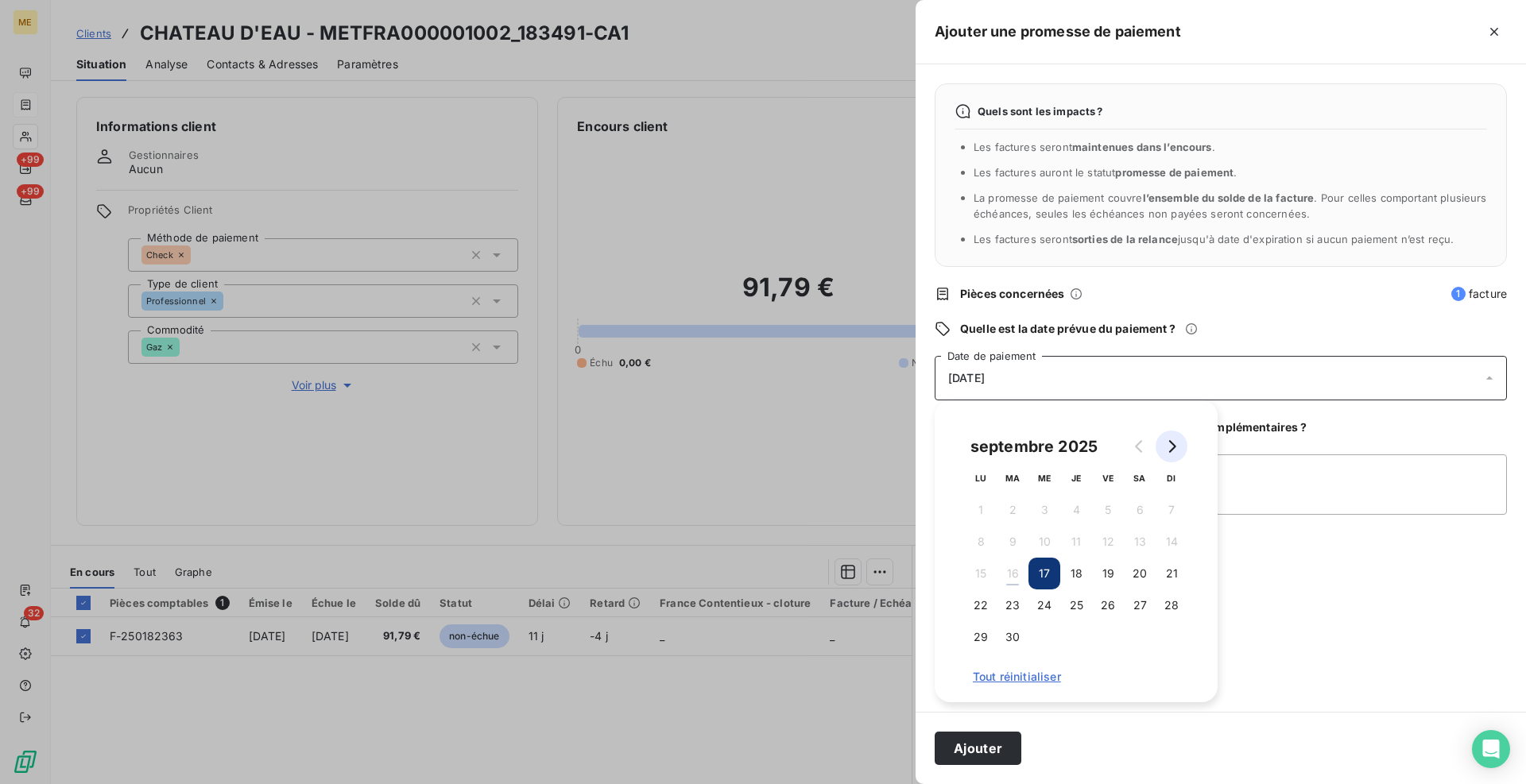
click at [1170, 451] on icon "Go to next month" at bounding box center [1173, 446] width 8 height 12
click at [1012, 543] on button "7" at bounding box center [1012, 541] width 31 height 31
click at [1240, 485] on textarea "Ajouter un commentaire (facultatif)" at bounding box center [1221, 484] width 572 height 60
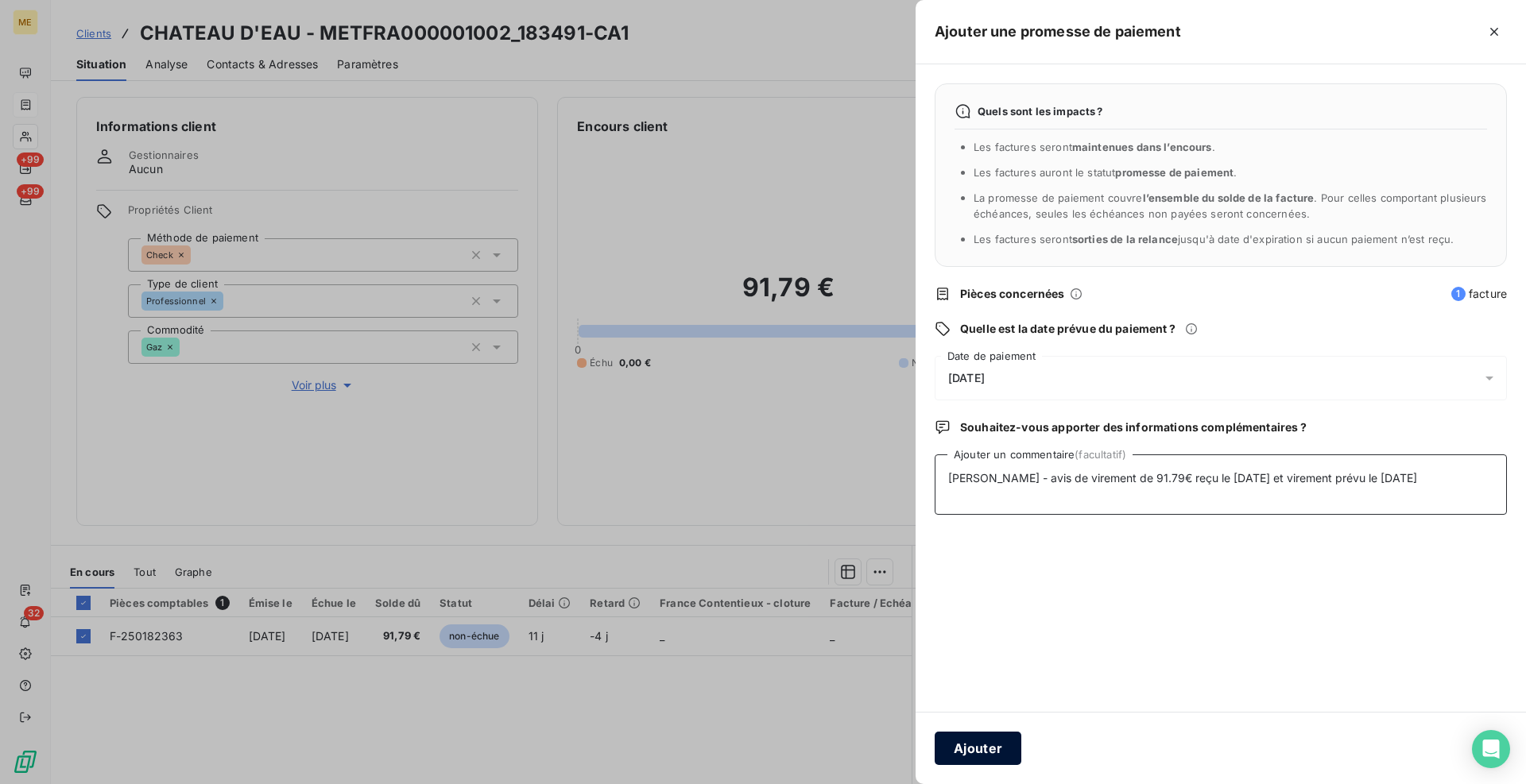
type textarea "Cindy - avis de virement de 91.79€ reçu le 16/09/25 et virement prévu le 22/09/…"
click at [1013, 749] on button "Ajouter" at bounding box center [978, 748] width 87 height 33
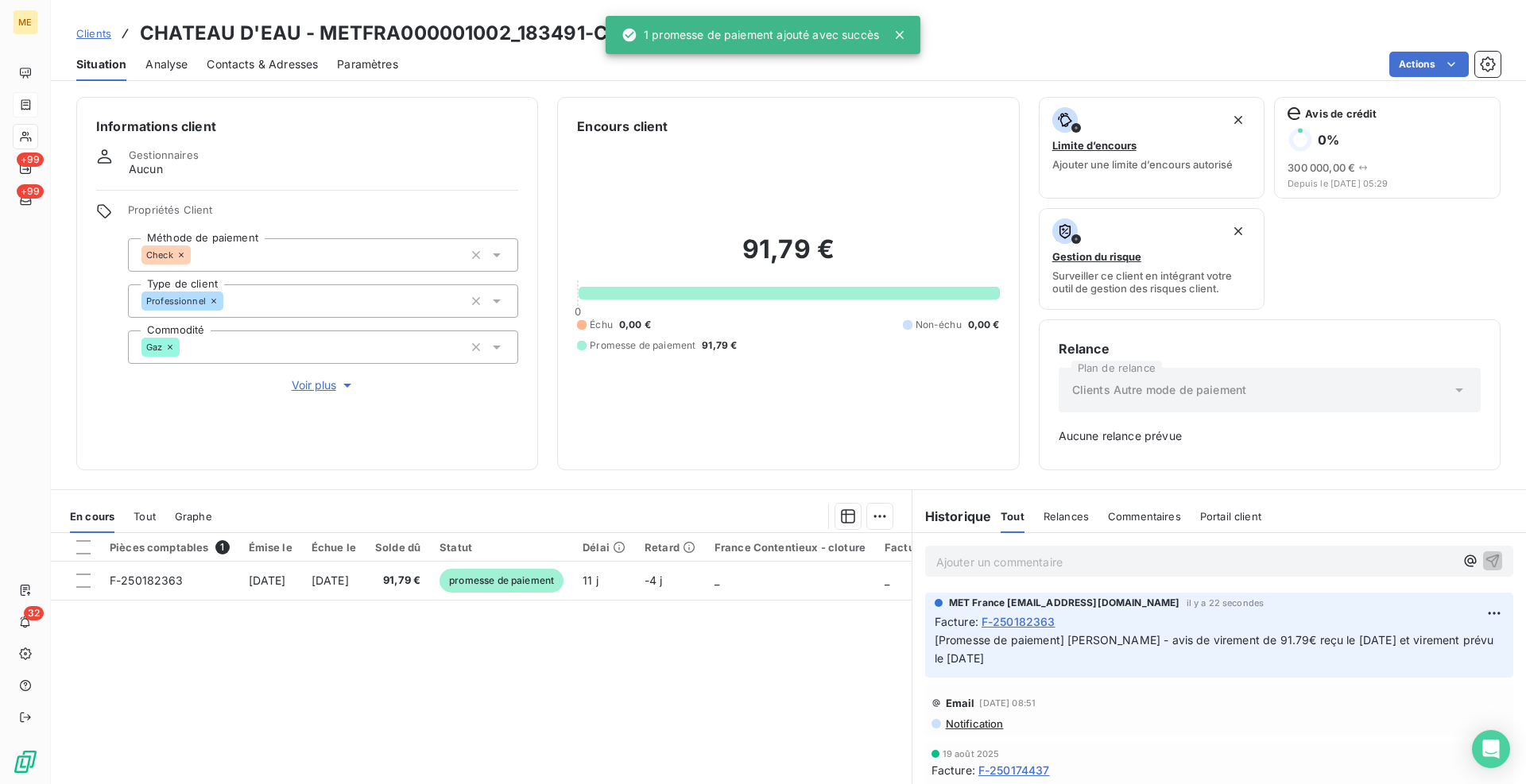
click at [532, 474] on div "Informations client Gestionnaires Aucun Propriétés Client Méthode de paiement C…" at bounding box center [788, 435] width 1475 height 696
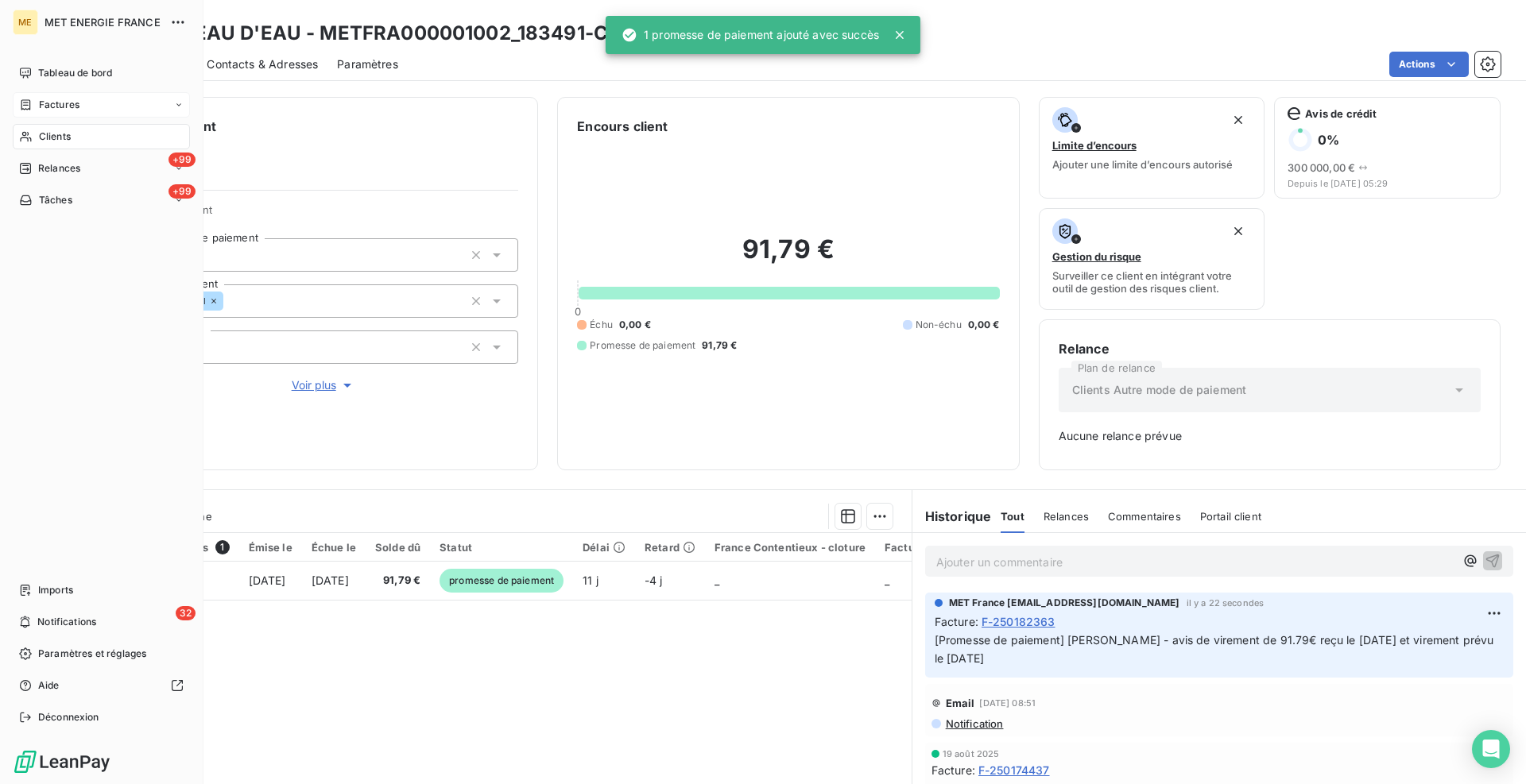
click at [60, 141] on span "Clients" at bounding box center [54, 136] width 31 height 14
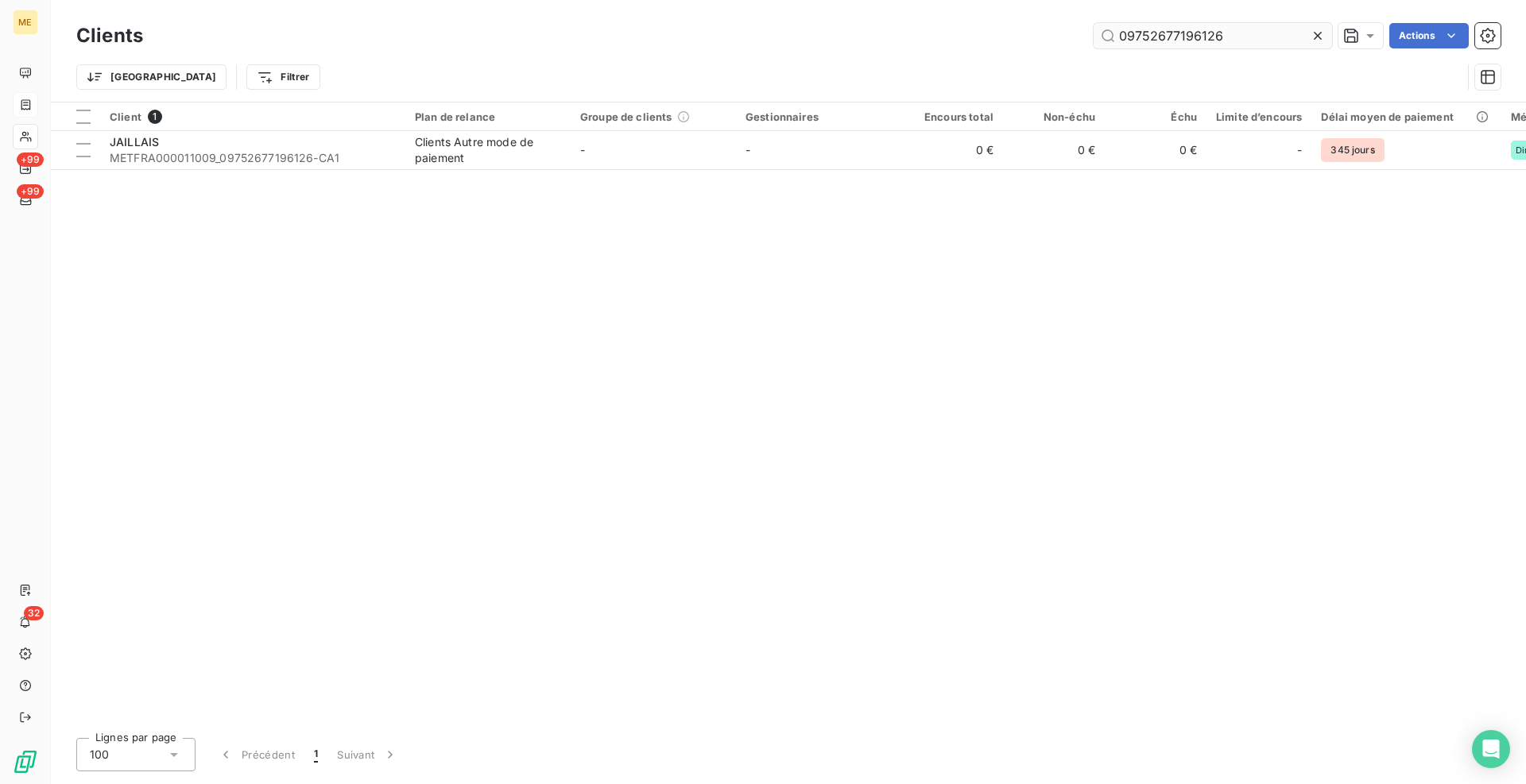
click at [1121, 37] on input "09752677196126" at bounding box center [1212, 35] width 238 height 26
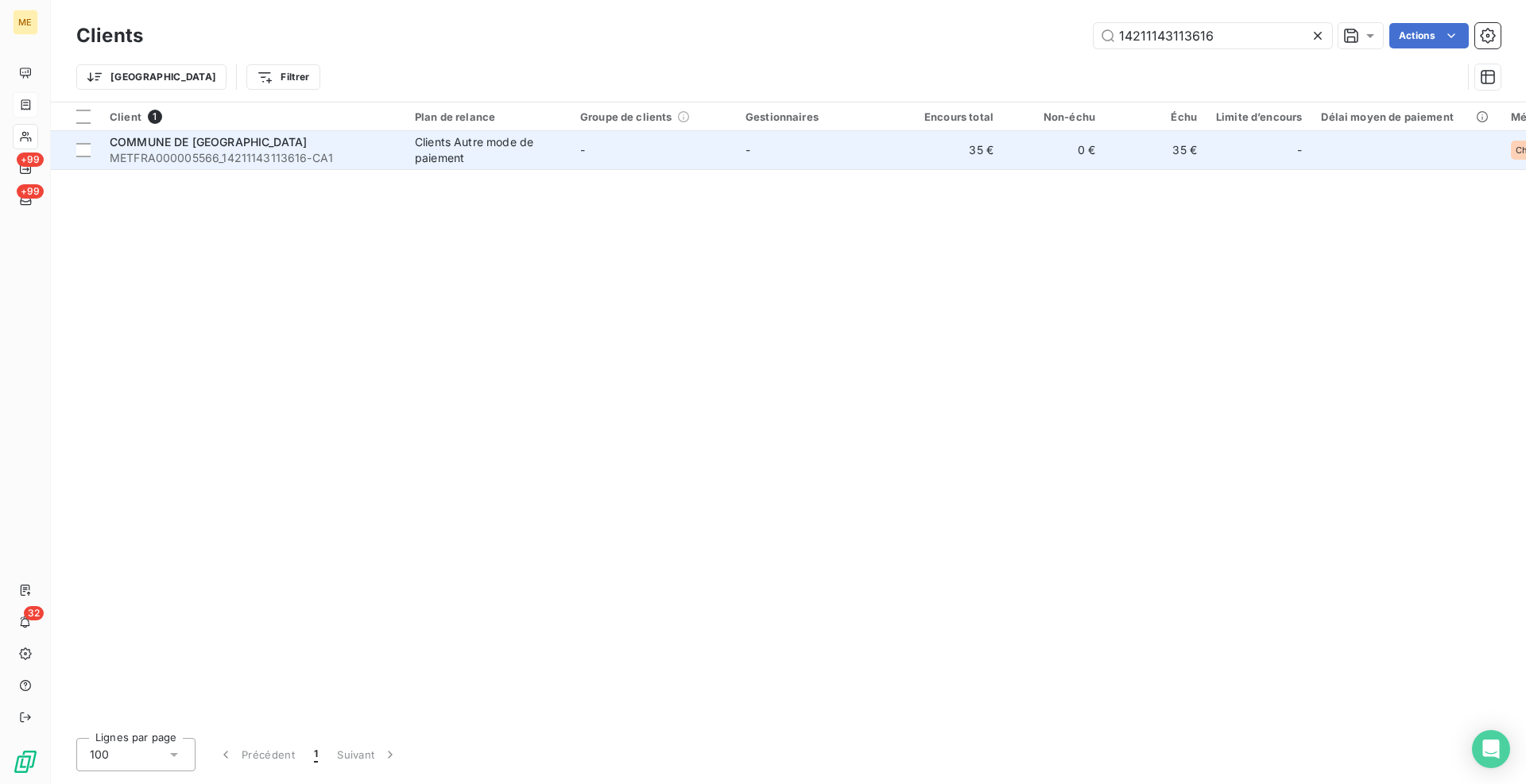
type input "14211143113616"
click at [401, 154] on td "COMMUNE DE LA CHEVROLIERE METFRA000005566_14211143113616-CA1" at bounding box center [253, 151] width 305 height 38
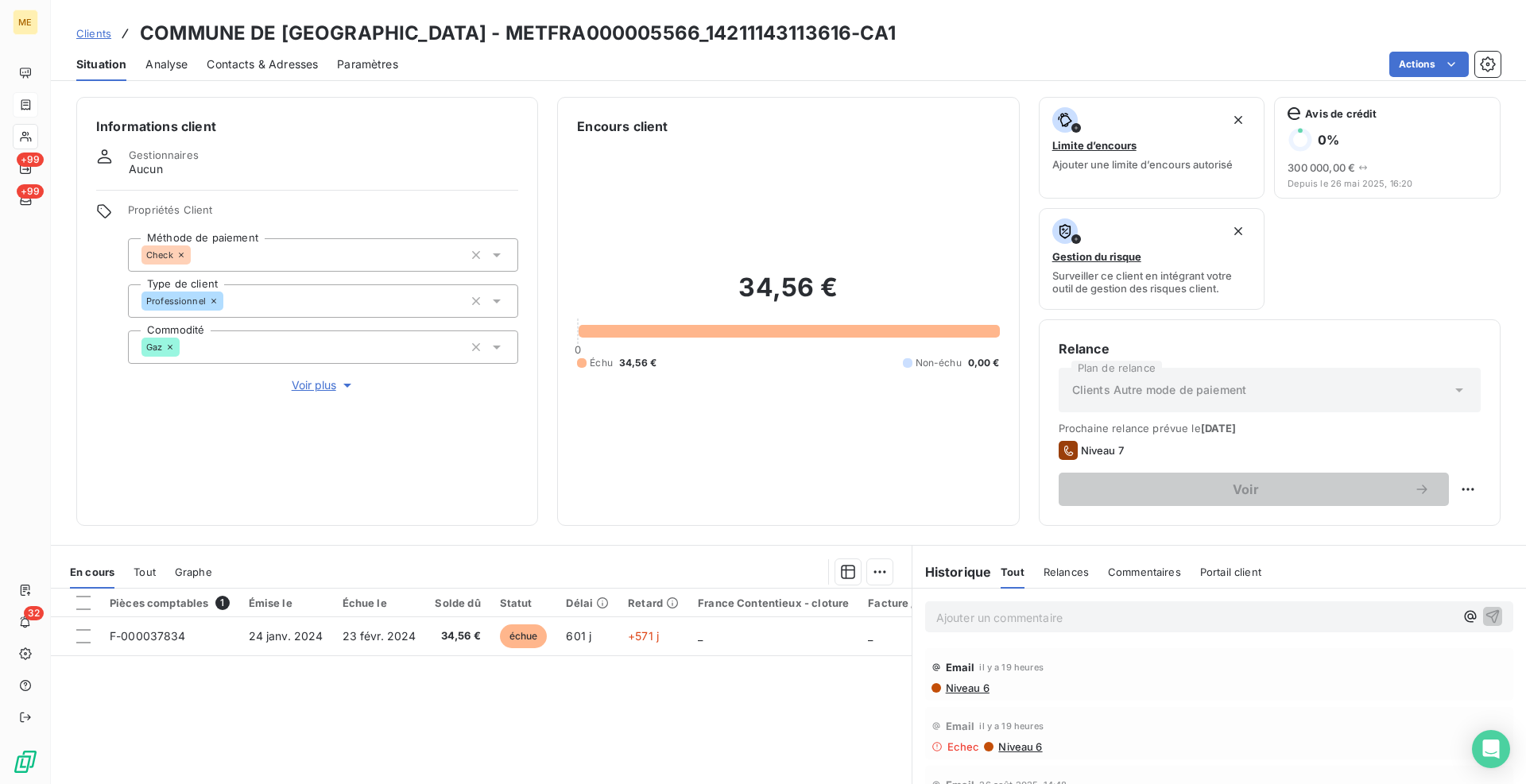
click at [645, 701] on div "Pièces comptables 1 Émise le Échue le Solde dû Statut Délai Retard France Conte…" at bounding box center [480, 741] width 861 height 306
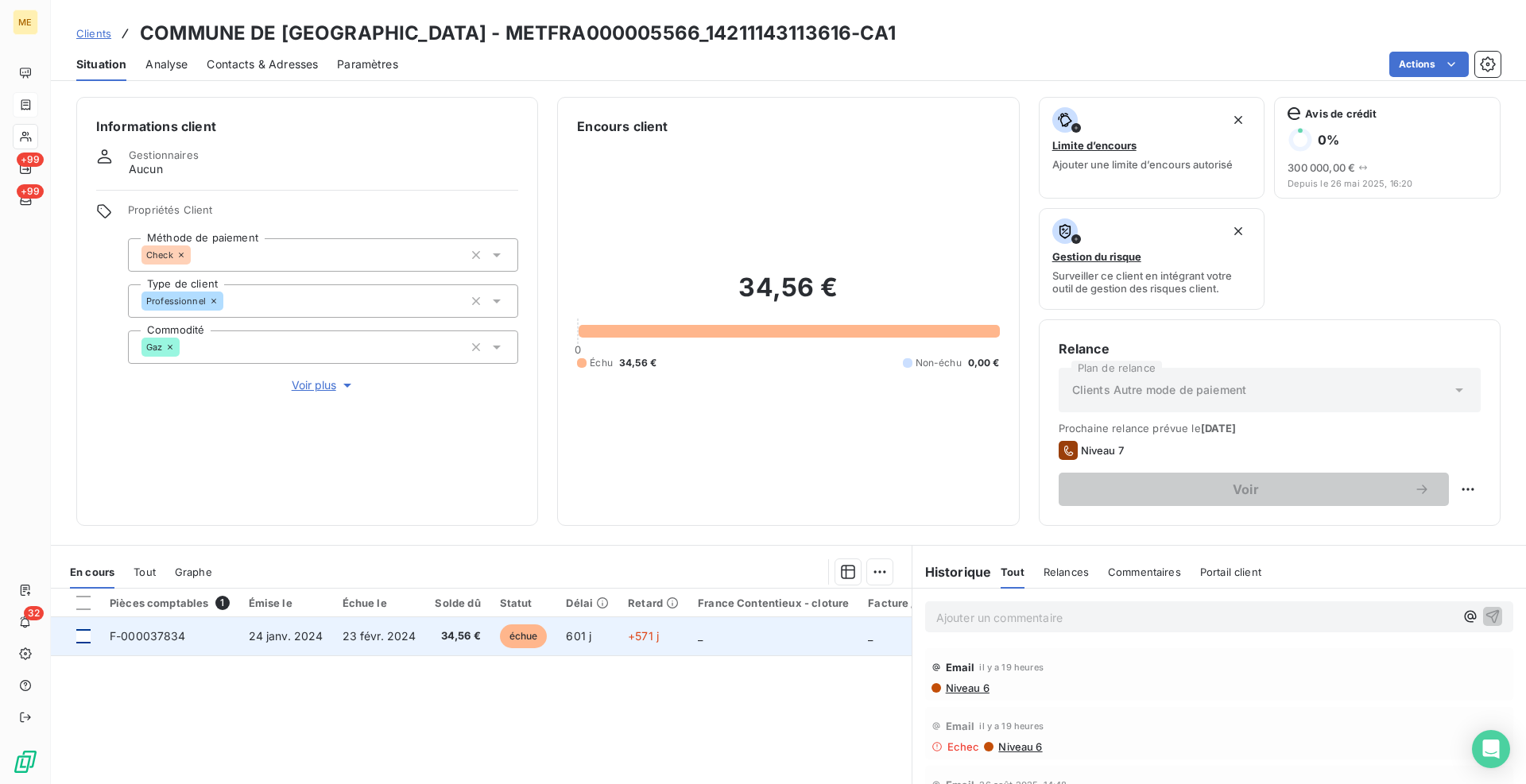
click at [86, 637] on div at bounding box center [83, 635] width 14 height 14
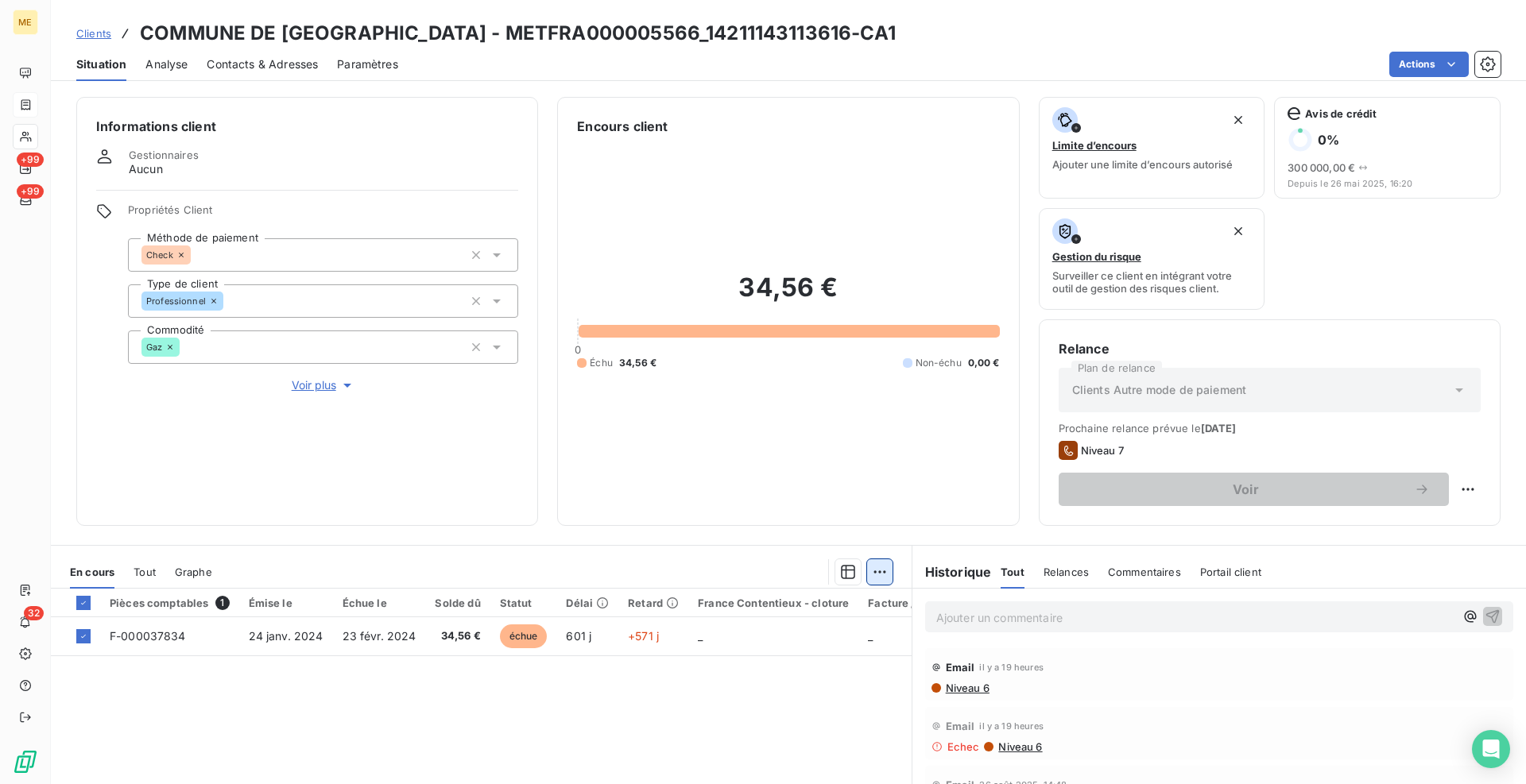
click at [883, 581] on html "ME +99 +99 32 Clients COMMUNE DE LA CHEVROLIERE - METFRA000005566_1421114311361…" at bounding box center [763, 392] width 1526 height 784
click at [823, 634] on div "Ajouter une promesse de paiement (1 facture)" at bounding box center [737, 635] width 280 height 26
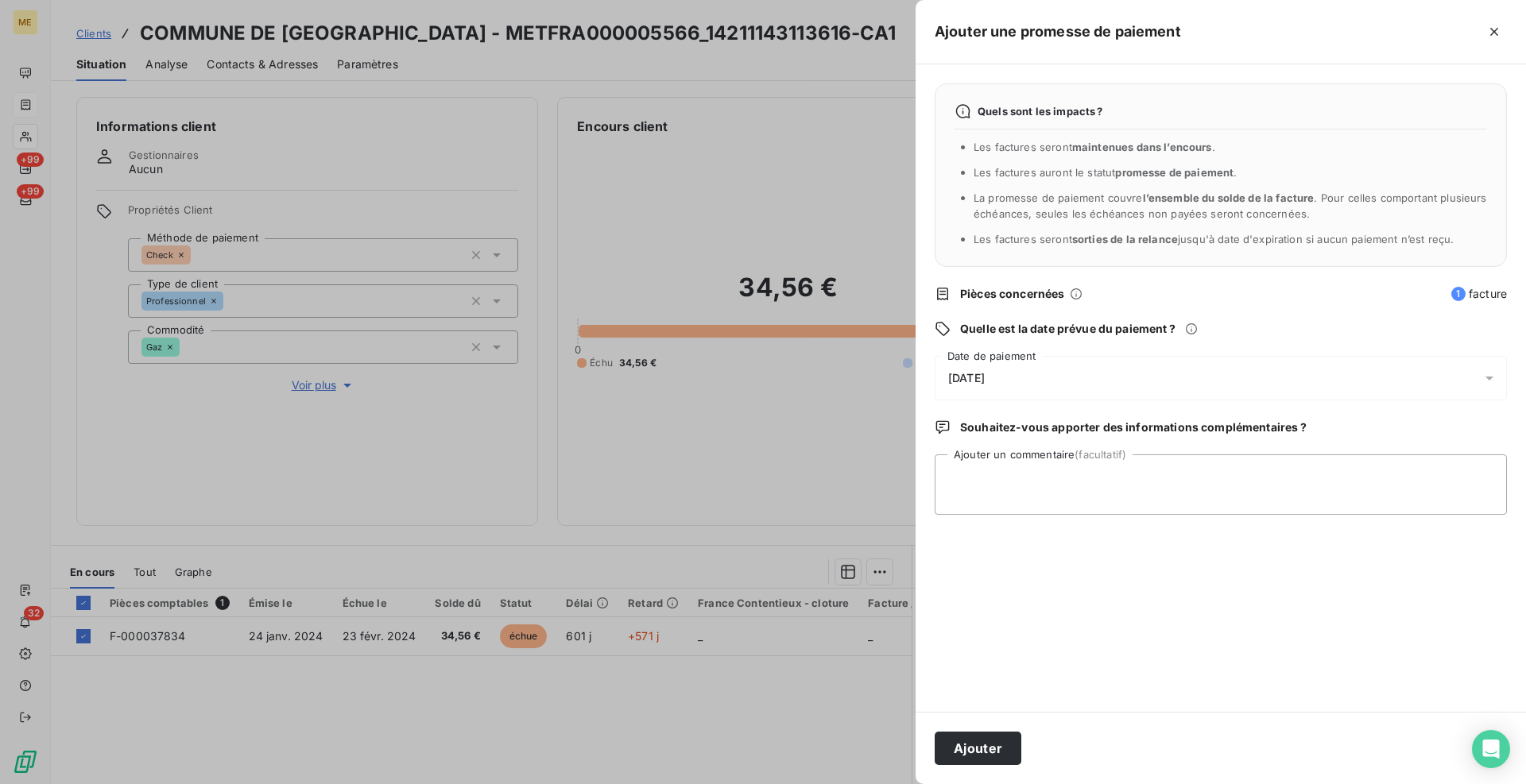
click at [985, 384] on span "17/09/2025" at bounding box center [966, 377] width 36 height 12
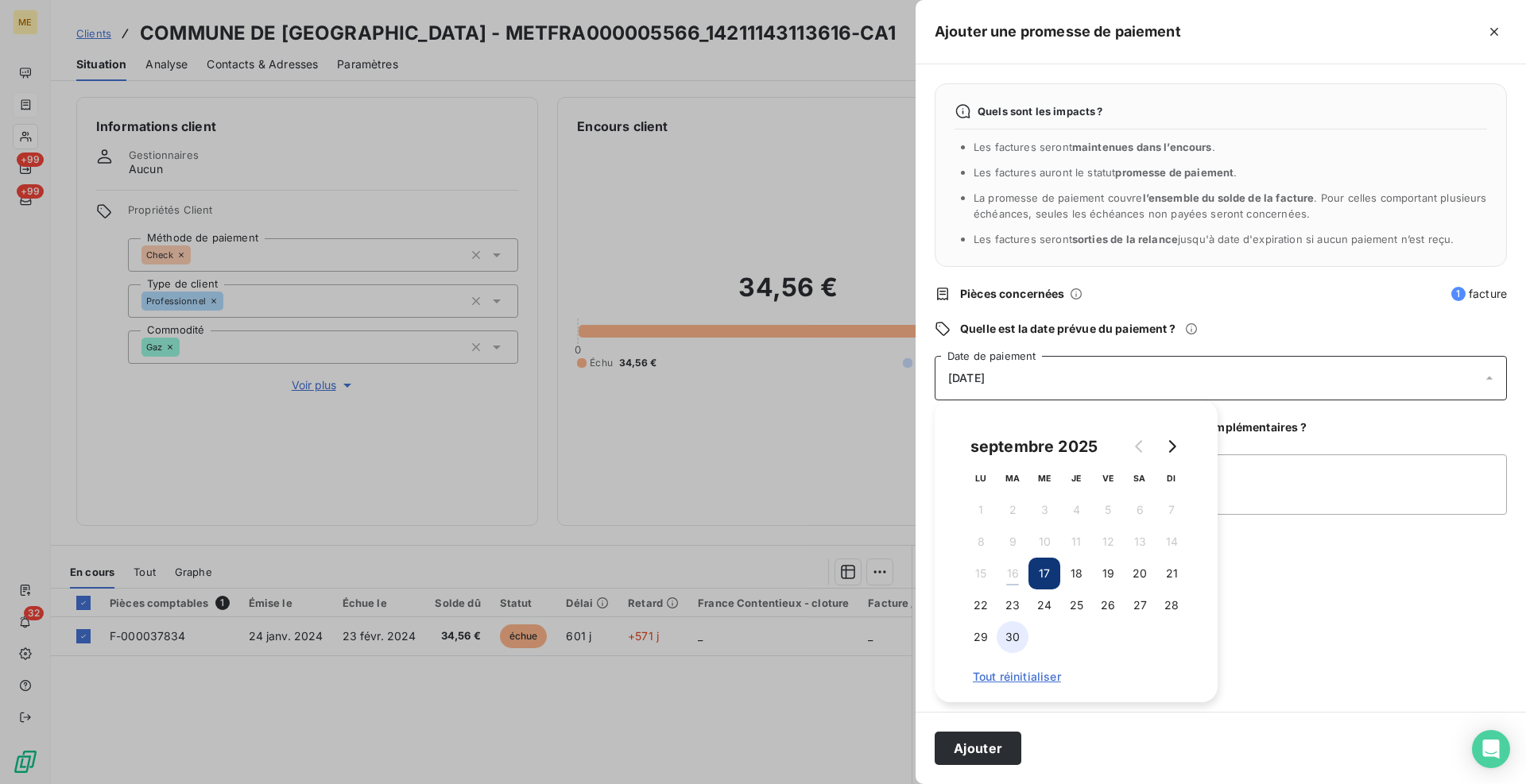
click at [1013, 632] on button "30" at bounding box center [1012, 636] width 31 height 31
click at [1237, 470] on textarea "Ajouter un commentaire (facultatif)" at bounding box center [1221, 484] width 572 height 60
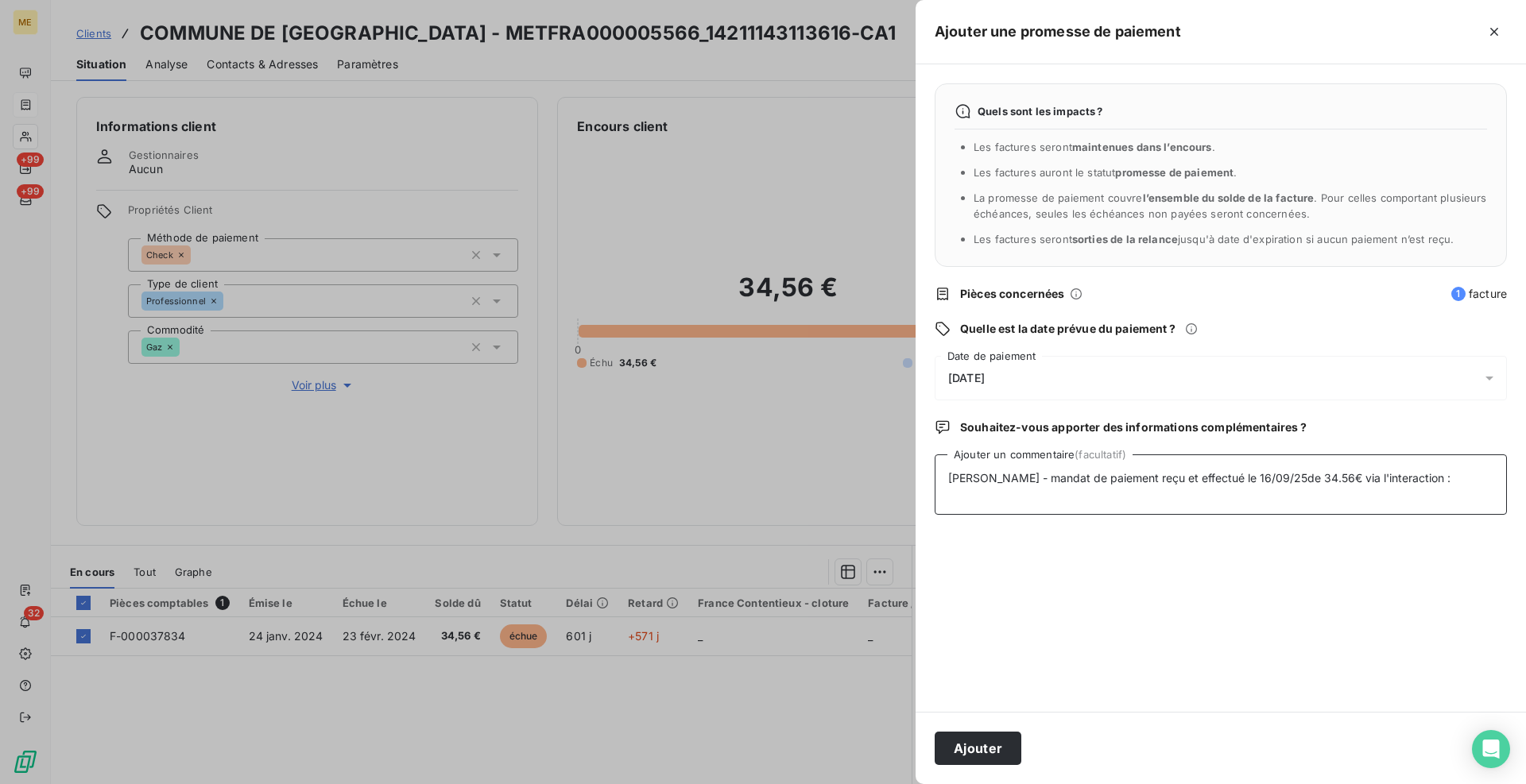
click at [1248, 476] on textarea "Cindy - mandat de paiement reçu et effectué le 16/09/25de 34.56€ via l'interact…" at bounding box center [1221, 484] width 572 height 60
click at [1407, 477] on textarea "Cindy - mandat de paiement reçu et effectué le 16/09/25 de 34.56€ via l'interac…" at bounding box center [1221, 484] width 572 height 60
click at [1437, 476] on textarea "Cindy - mandat de paiement reçu et effectué le 16/09/25 de 34.56€ via l'interac…" at bounding box center [1221, 484] width 572 height 60
paste textarea "[URL][DOMAIN_NAME]"
type textarea "Cindy - mandat de paiement reçu et effectué le 16/09/25 de 34.56€ via l'interac…"
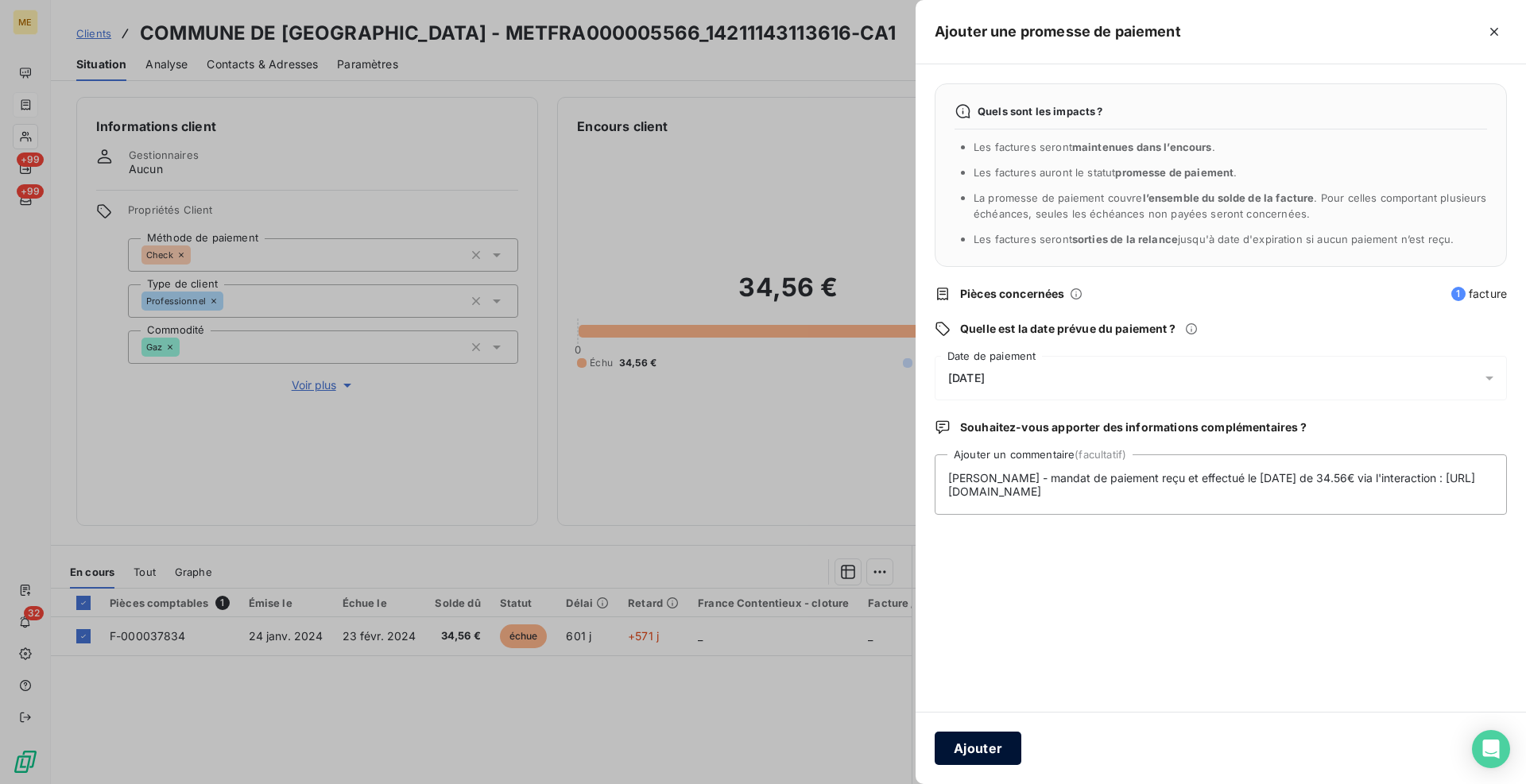
click at [962, 753] on button "Ajouter" at bounding box center [978, 748] width 87 height 33
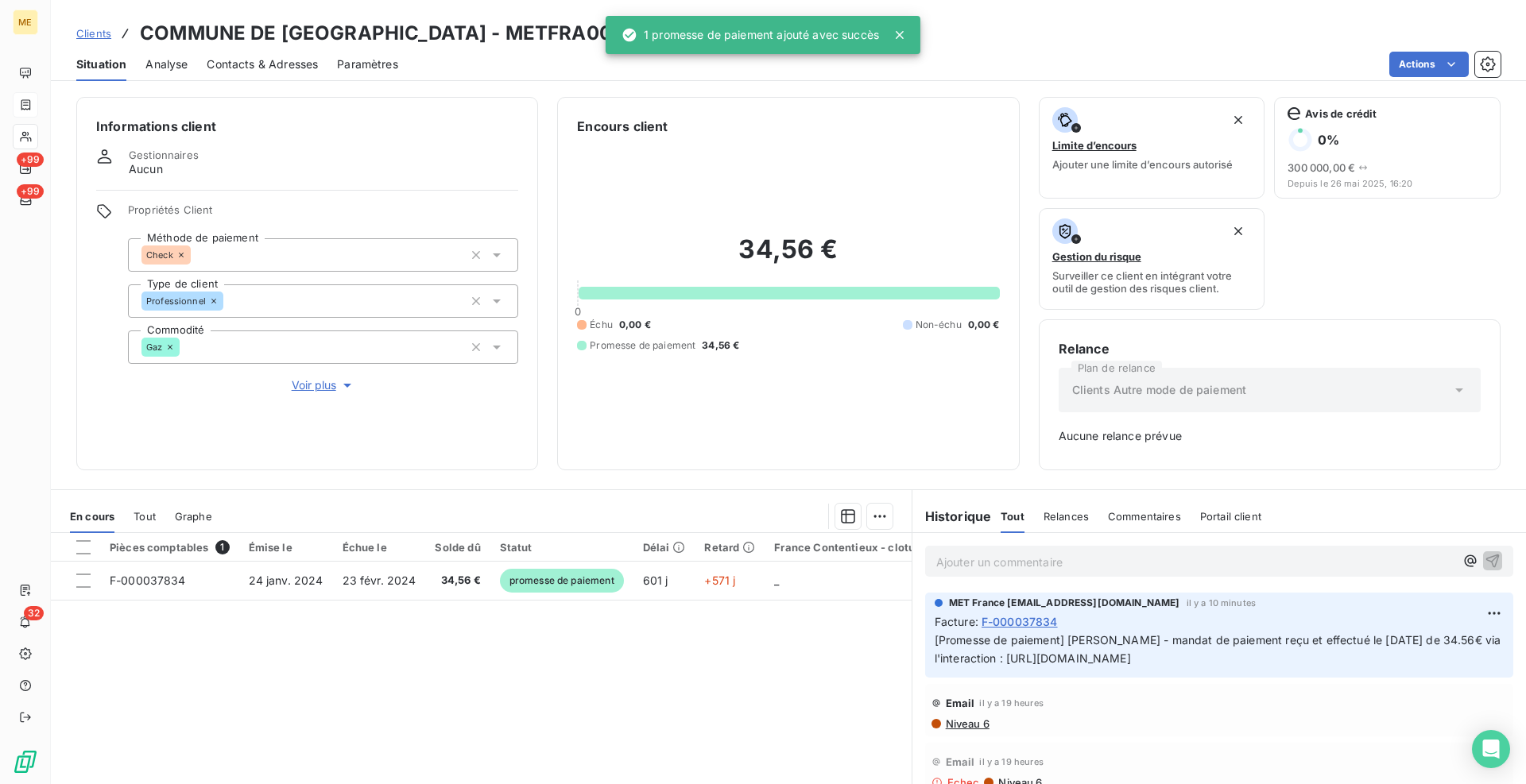
click at [545, 467] on div "Informations client Gestionnaires Aucun Propriétés Client Méthode de paiement C…" at bounding box center [788, 284] width 1475 height 373
click at [899, 33] on icon at bounding box center [900, 35] width 8 height 8
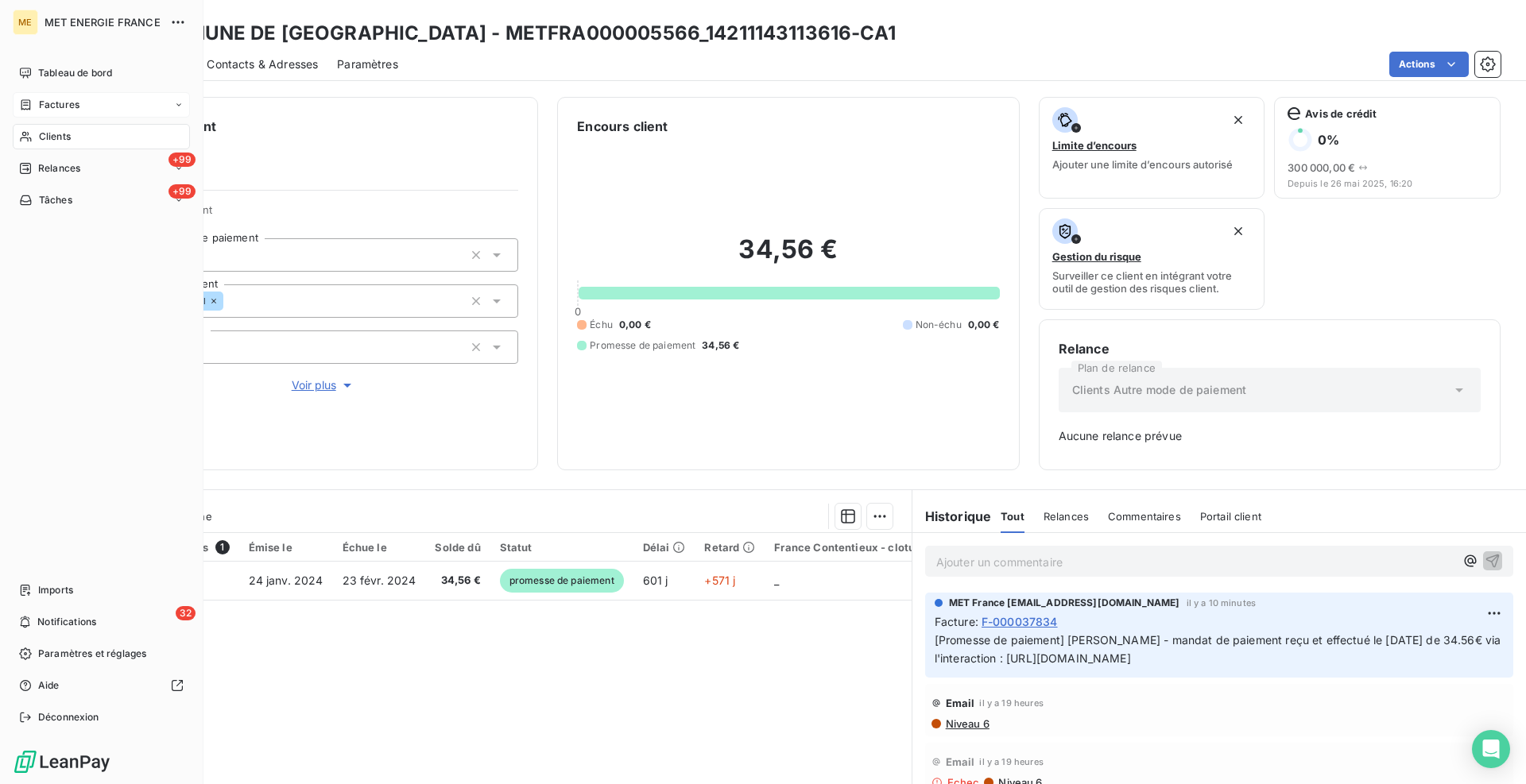
click at [35, 101] on div "Factures" at bounding box center [49, 105] width 60 height 14
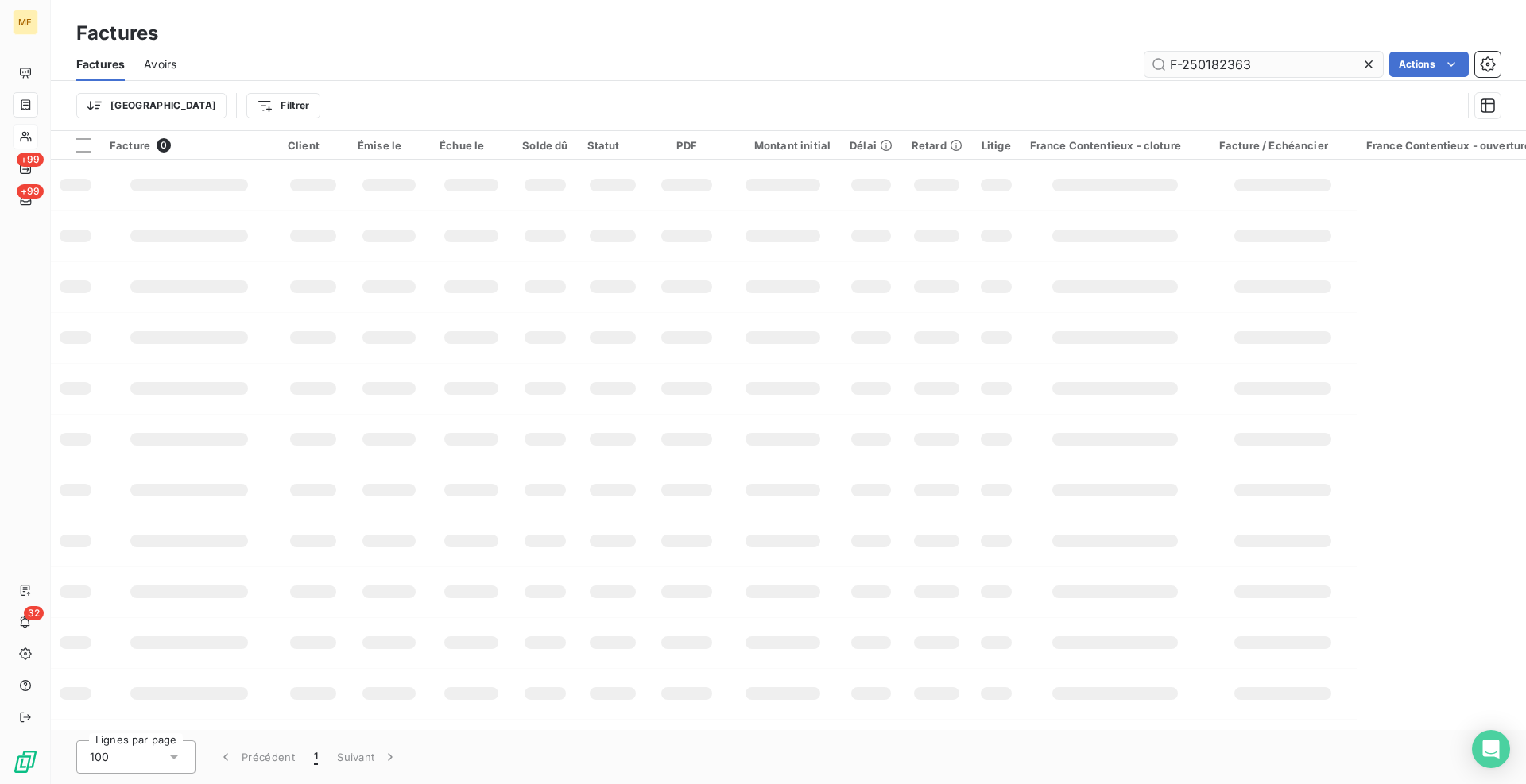
drag, startPoint x: 1251, startPoint y: 62, endPoint x: 1169, endPoint y: 66, distance: 82.1
click at [1169, 66] on input "F-250182363" at bounding box center [1264, 64] width 238 height 26
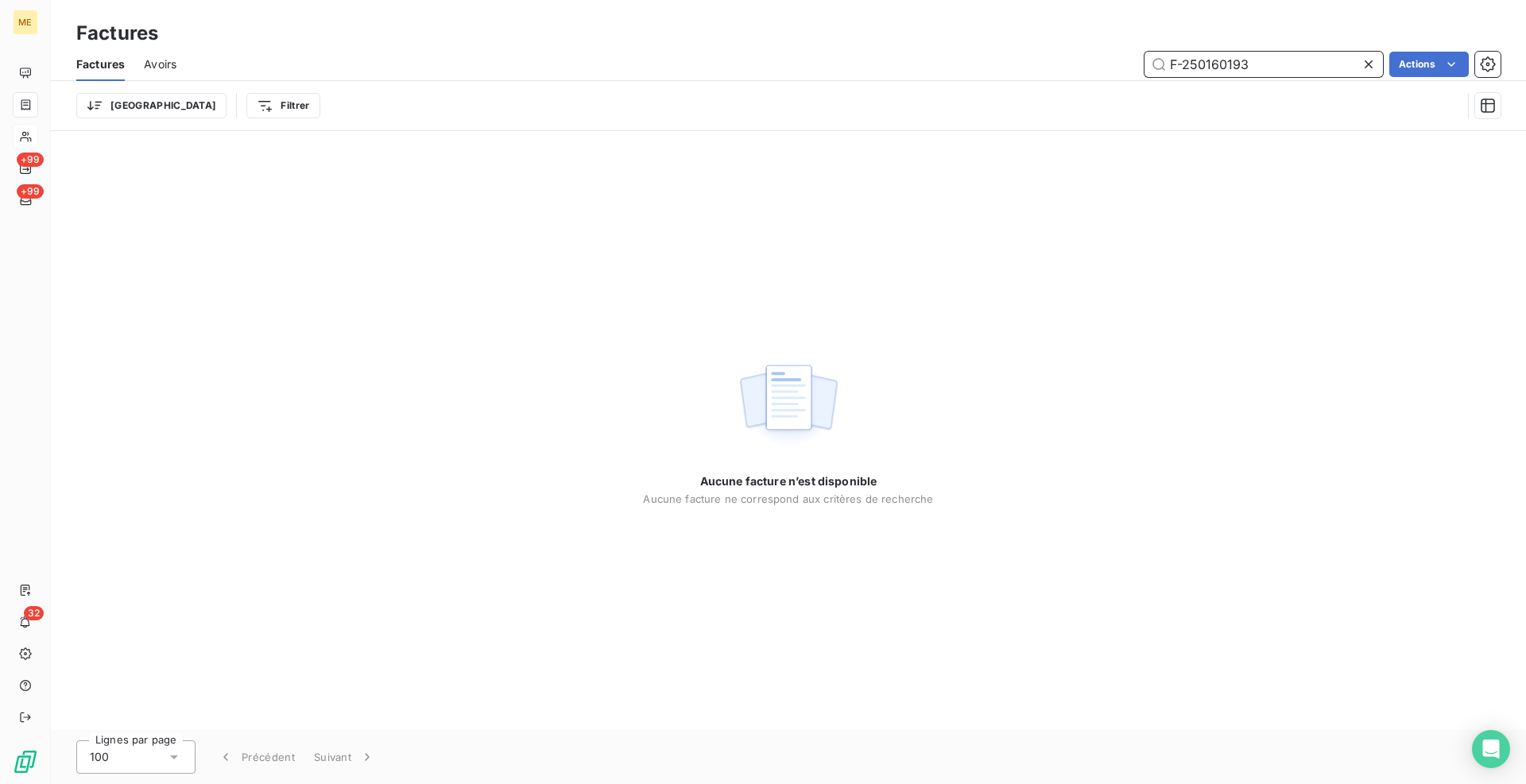
drag, startPoint x: 1270, startPoint y: 70, endPoint x: 1187, endPoint y: 65, distance: 83.2
click at [1187, 65] on input "F-250160193" at bounding box center [1264, 64] width 238 height 26
paste input "80649"
drag, startPoint x: 1264, startPoint y: 60, endPoint x: 1189, endPoint y: 67, distance: 75.3
click at [1189, 67] on input "F-250180649" at bounding box center [1264, 64] width 238 height 26
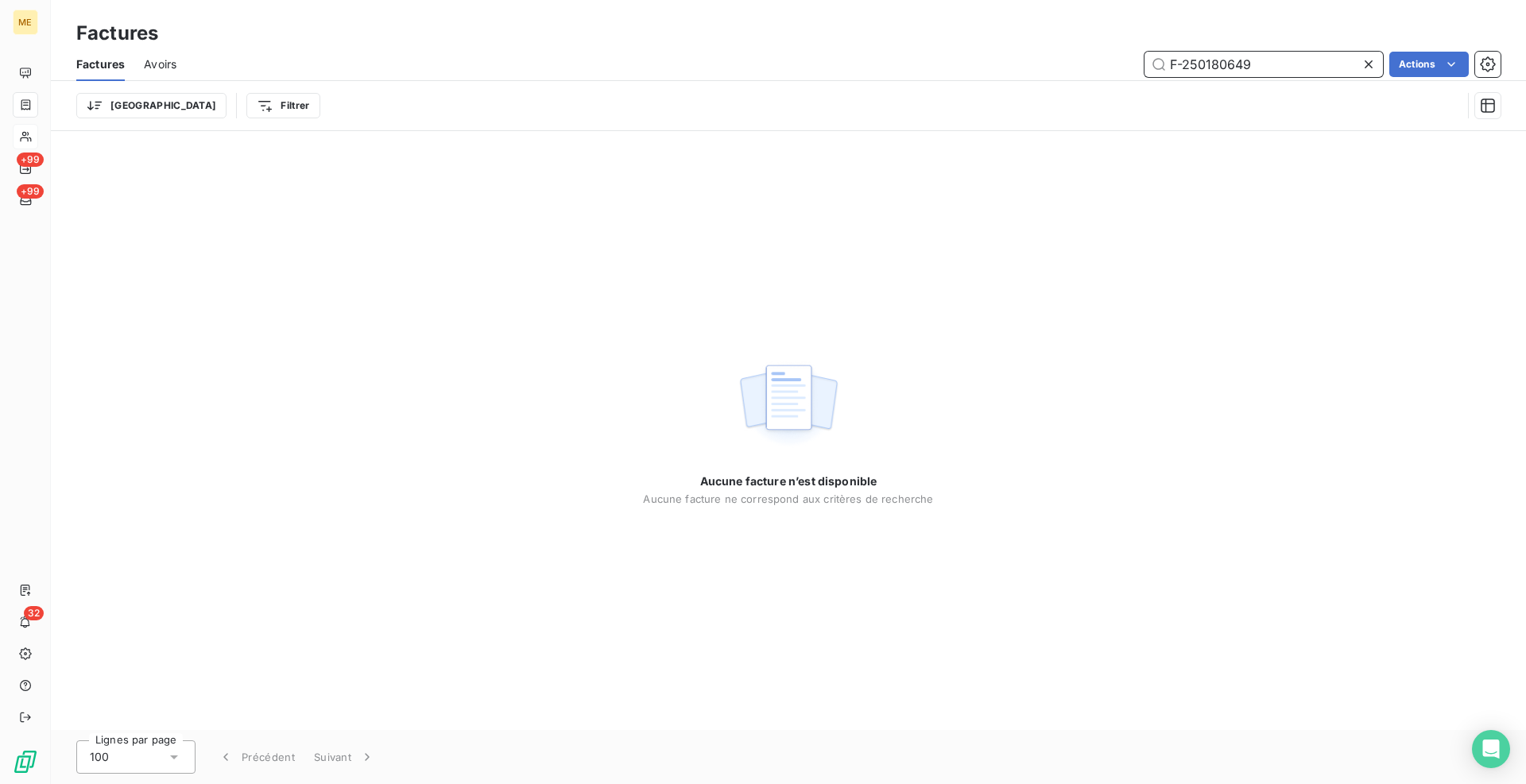
paste input "67424"
type input "F-250167424"
drag, startPoint x: 1270, startPoint y: 62, endPoint x: 1175, endPoint y: 65, distance: 95.0
click at [1175, 65] on input "F-250167424" at bounding box center [1264, 64] width 238 height 26
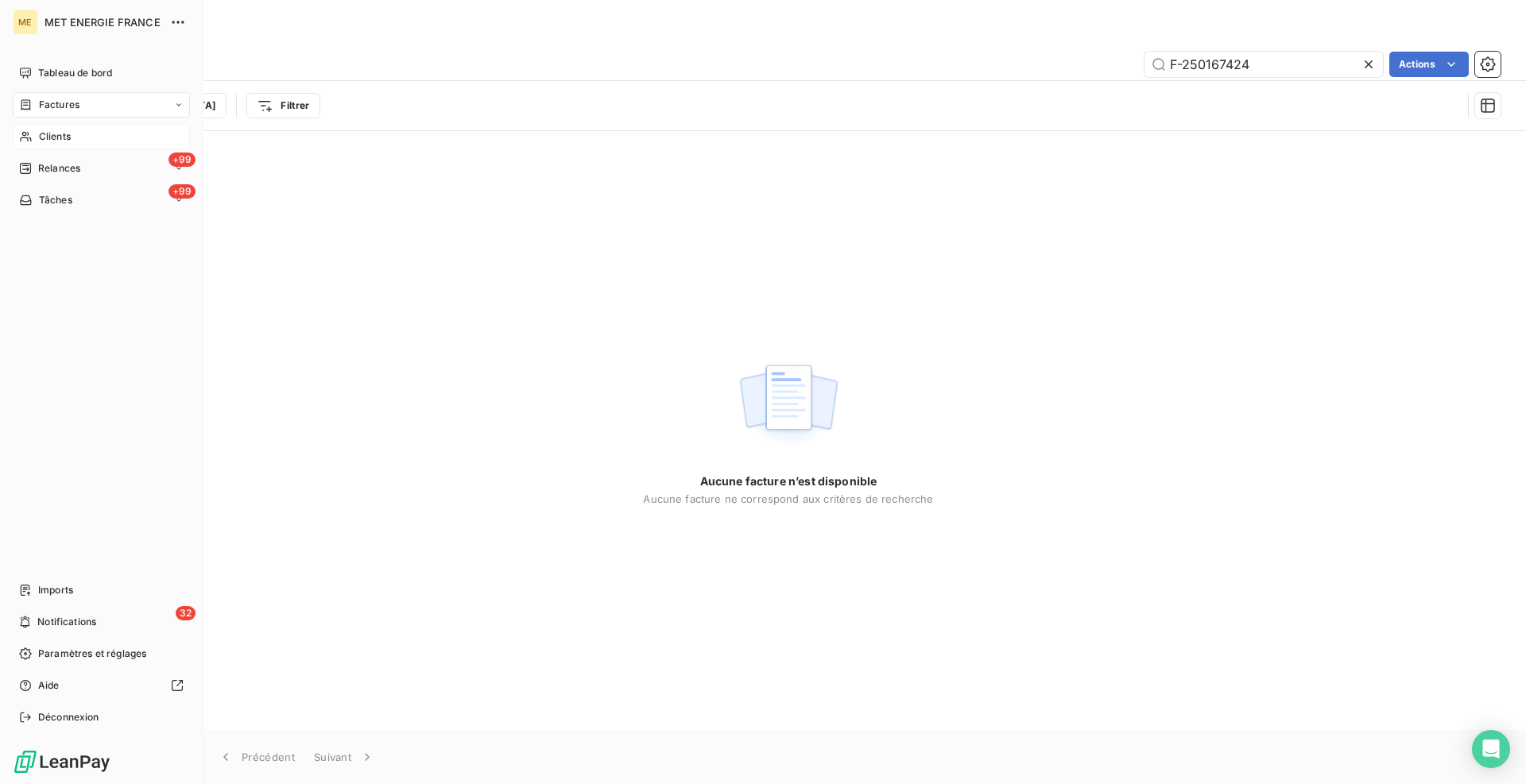
click at [24, 147] on div "Clients" at bounding box center [101, 136] width 177 height 26
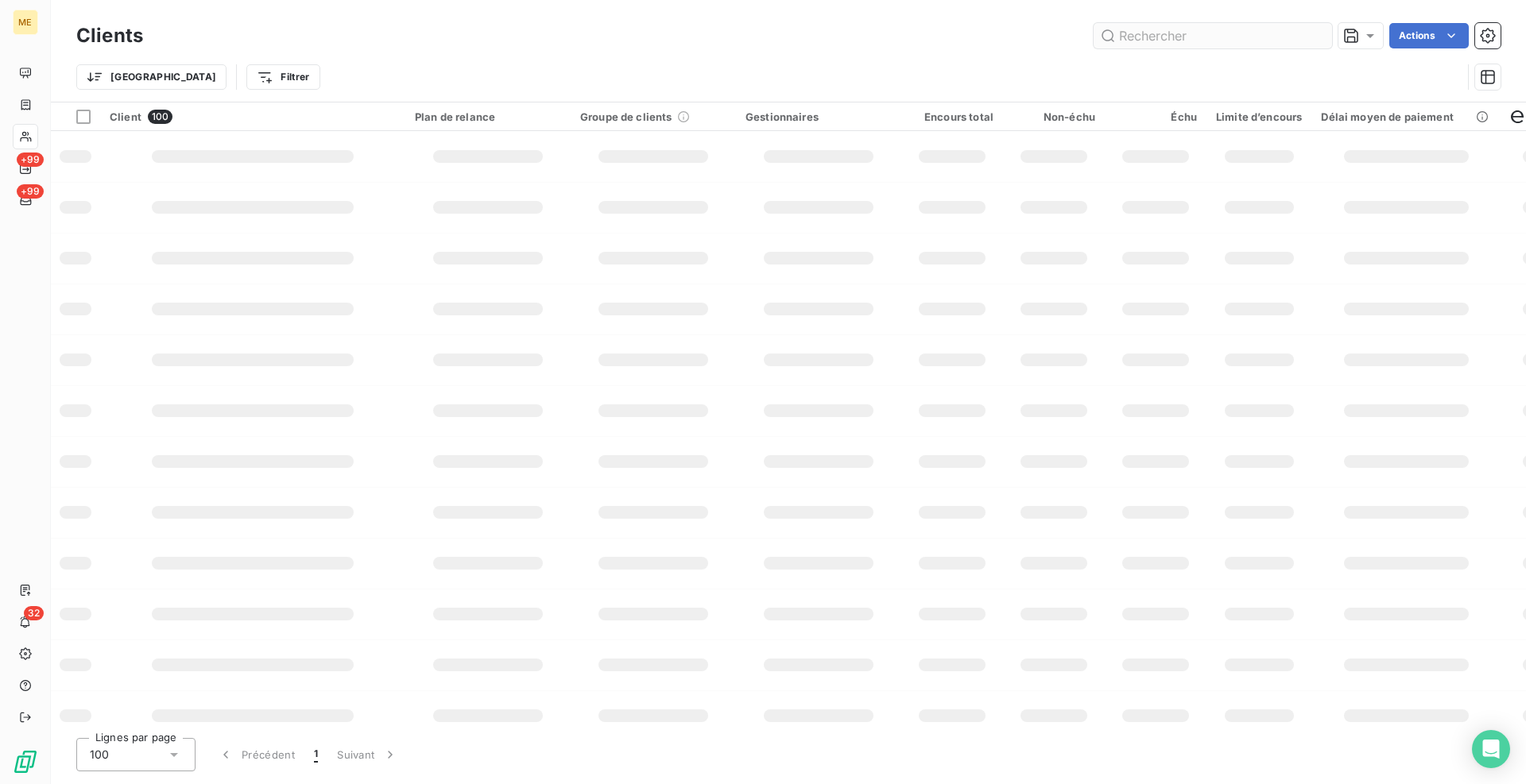
click at [1229, 40] on input "text" at bounding box center [1212, 35] width 238 height 26
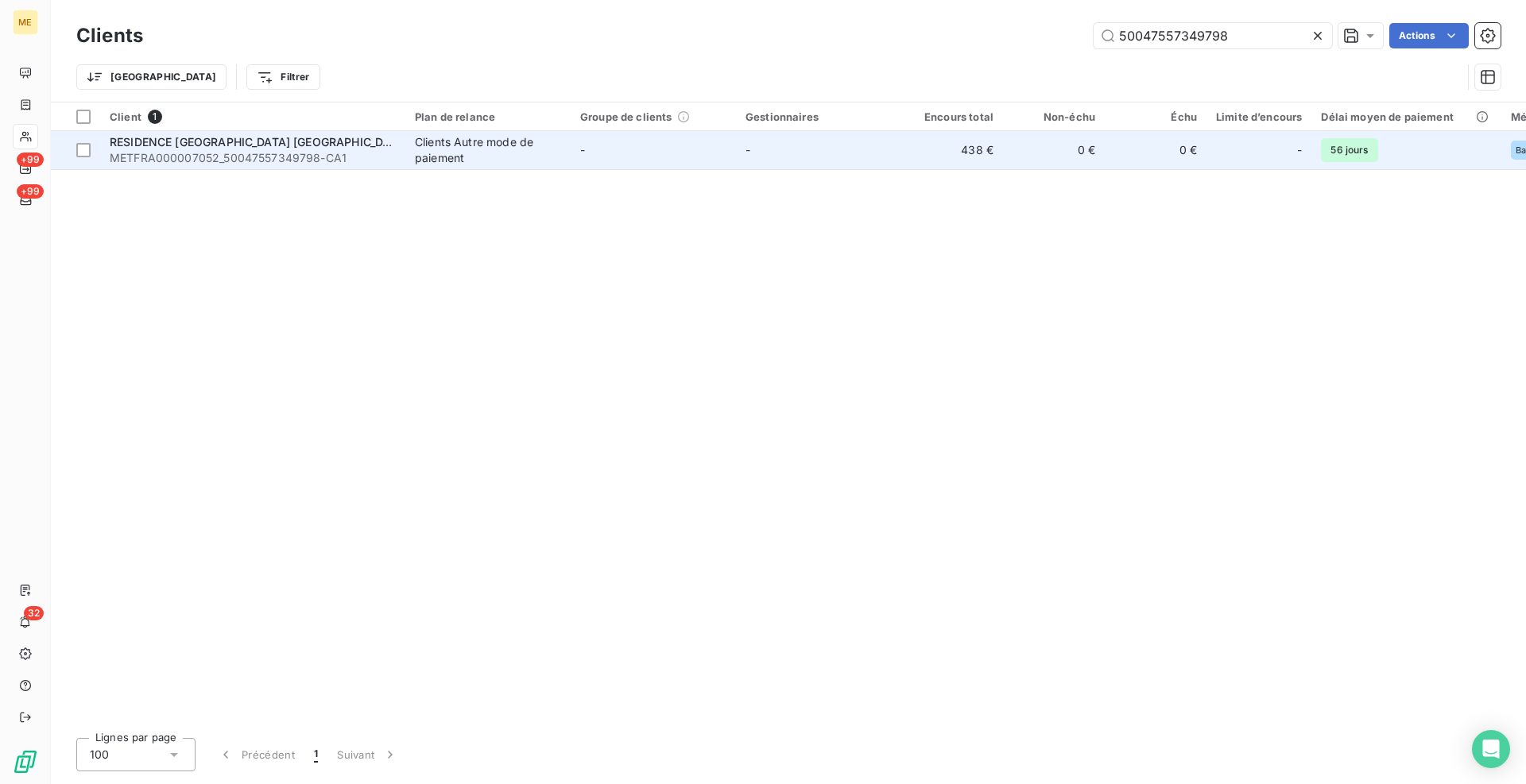
type input "50047557349798"
click at [347, 149] on div "RESIDENCE [GEOGRAPHIC_DATA] [GEOGRAPHIC_DATA] 36 AV [PERSON_NAME]" at bounding box center [253, 142] width 286 height 16
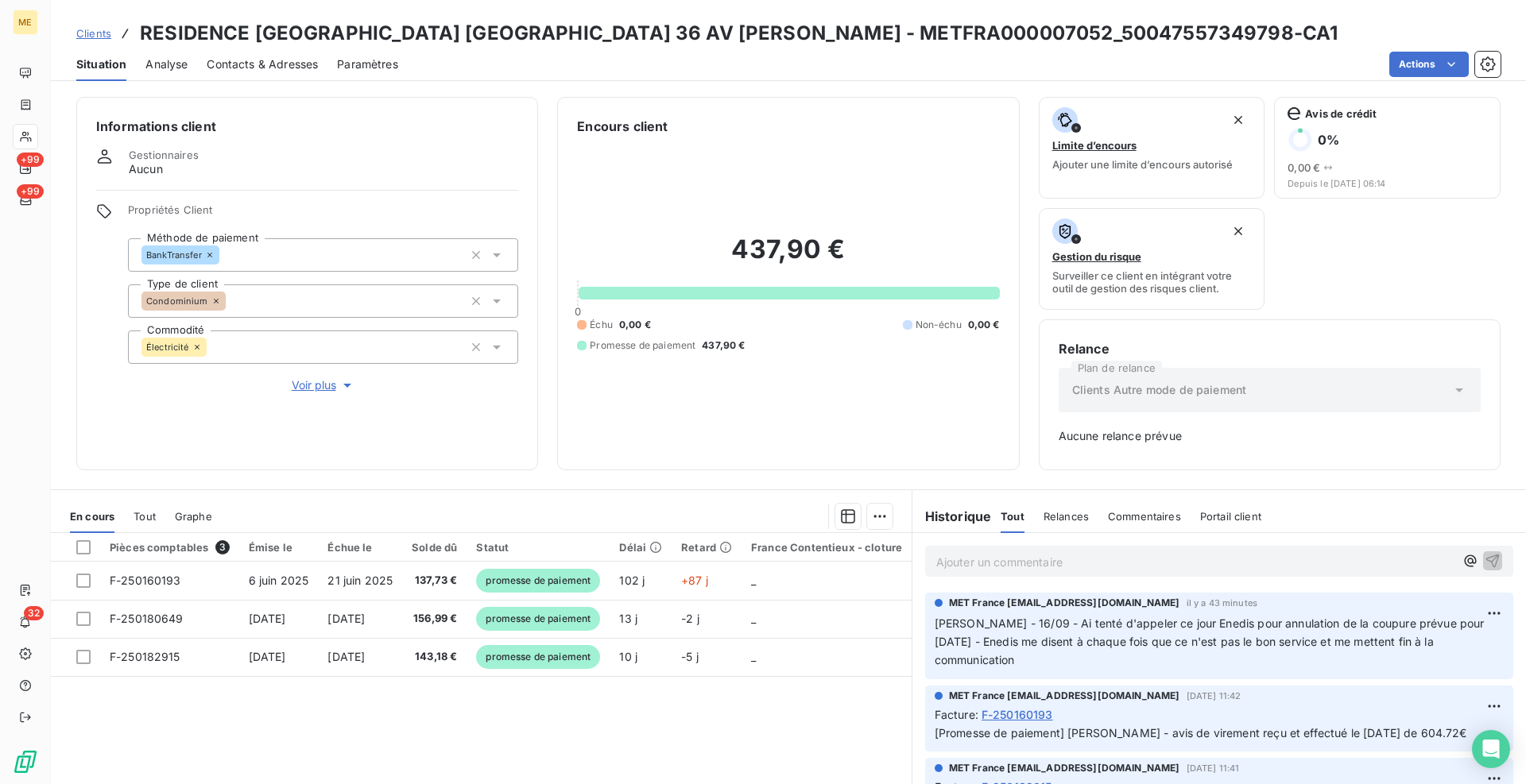
click at [546, 129] on div "Informations client Gestionnaires Aucun Propriétés Client Méthode de paiement B…" at bounding box center [788, 284] width 1475 height 373
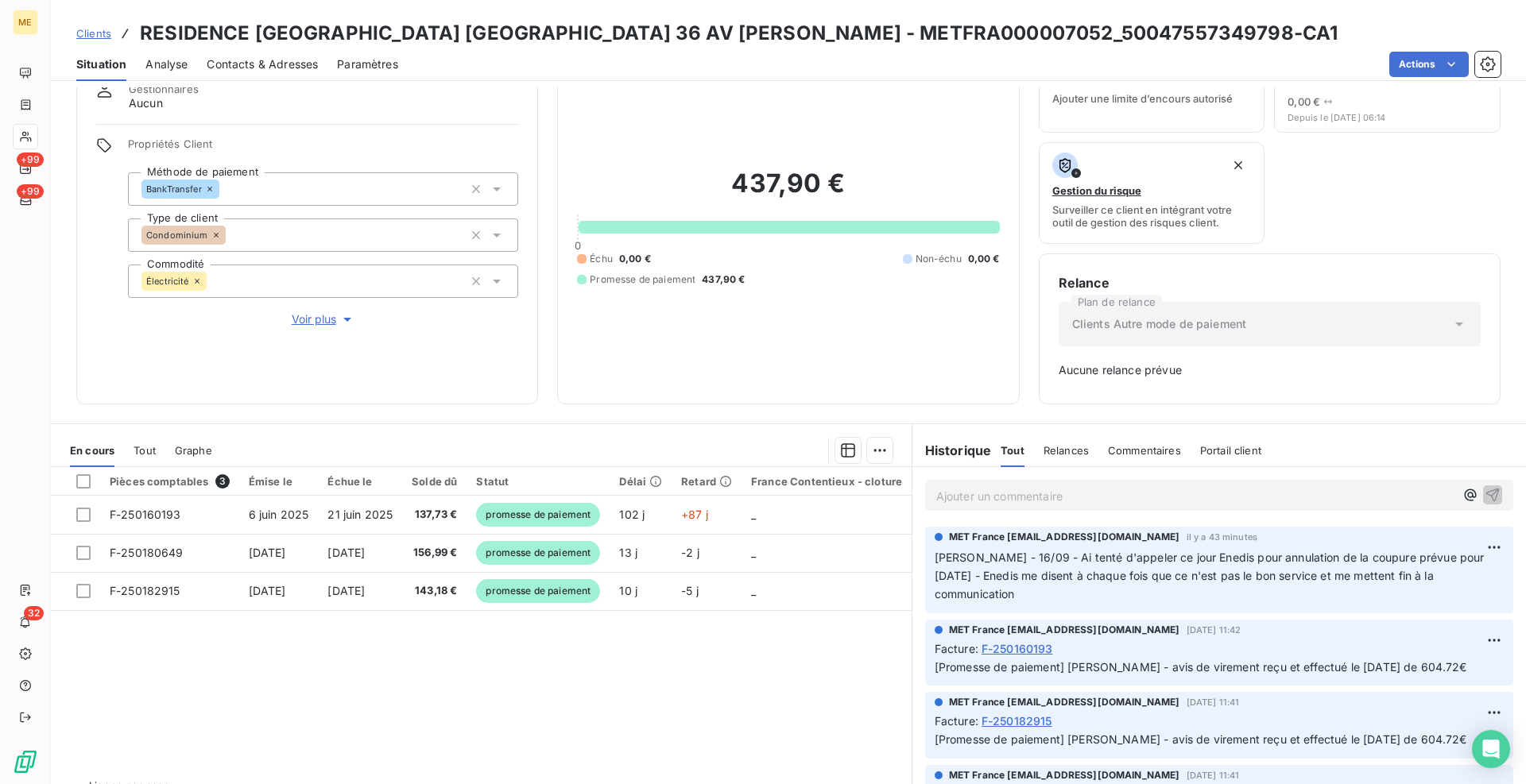
scroll to position [103, 0]
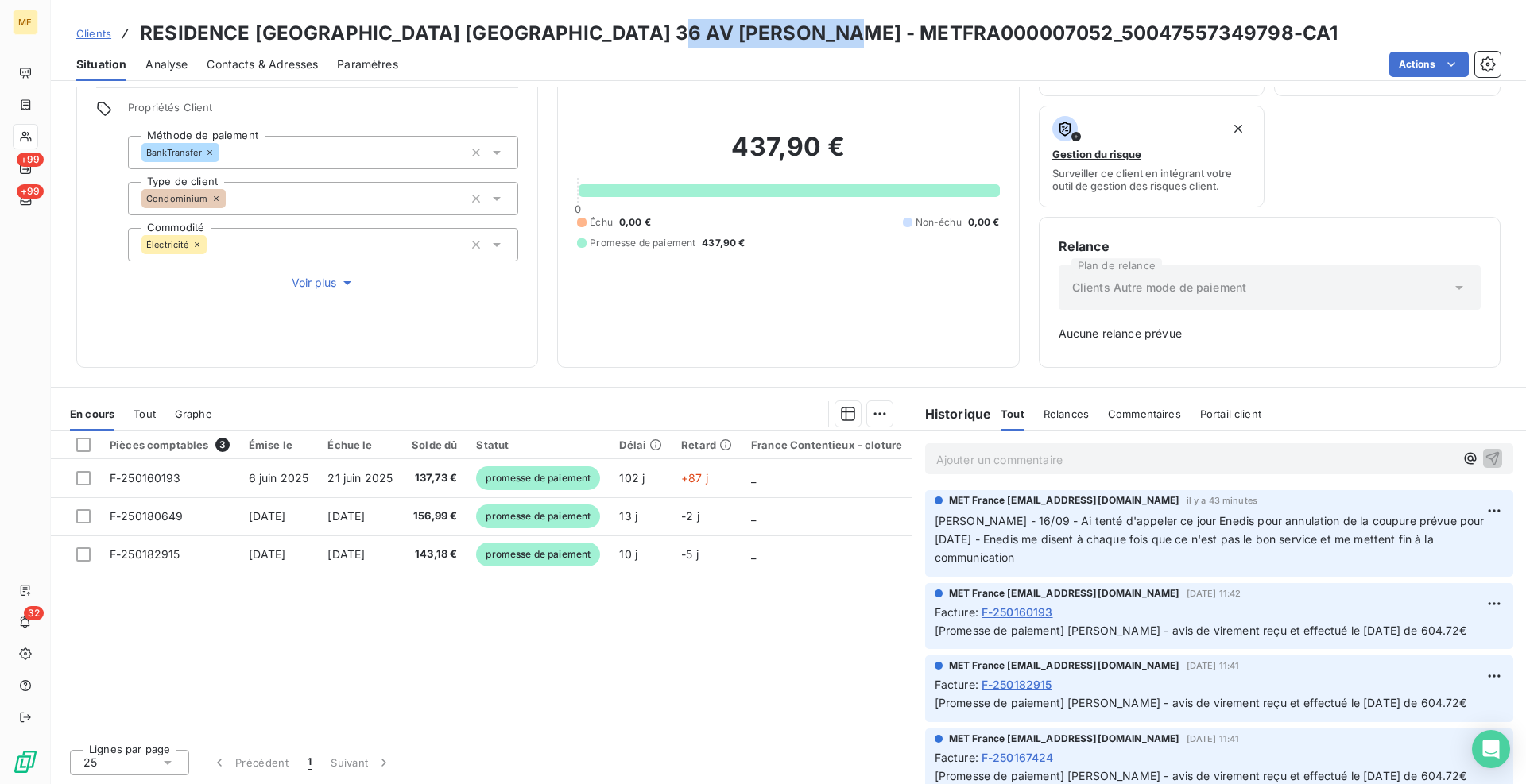
drag, startPoint x: 859, startPoint y: 28, endPoint x: 672, endPoint y: 37, distance: 187.2
click at [672, 37] on h3 "RESIDENCE [GEOGRAPHIC_DATA] [GEOGRAPHIC_DATA] 36 AV [PERSON_NAME] - METFRA00000…" at bounding box center [739, 33] width 1198 height 29
copy h3 "METFRA000007052"
click at [97, 31] on span "Clients" at bounding box center [93, 32] width 35 height 12
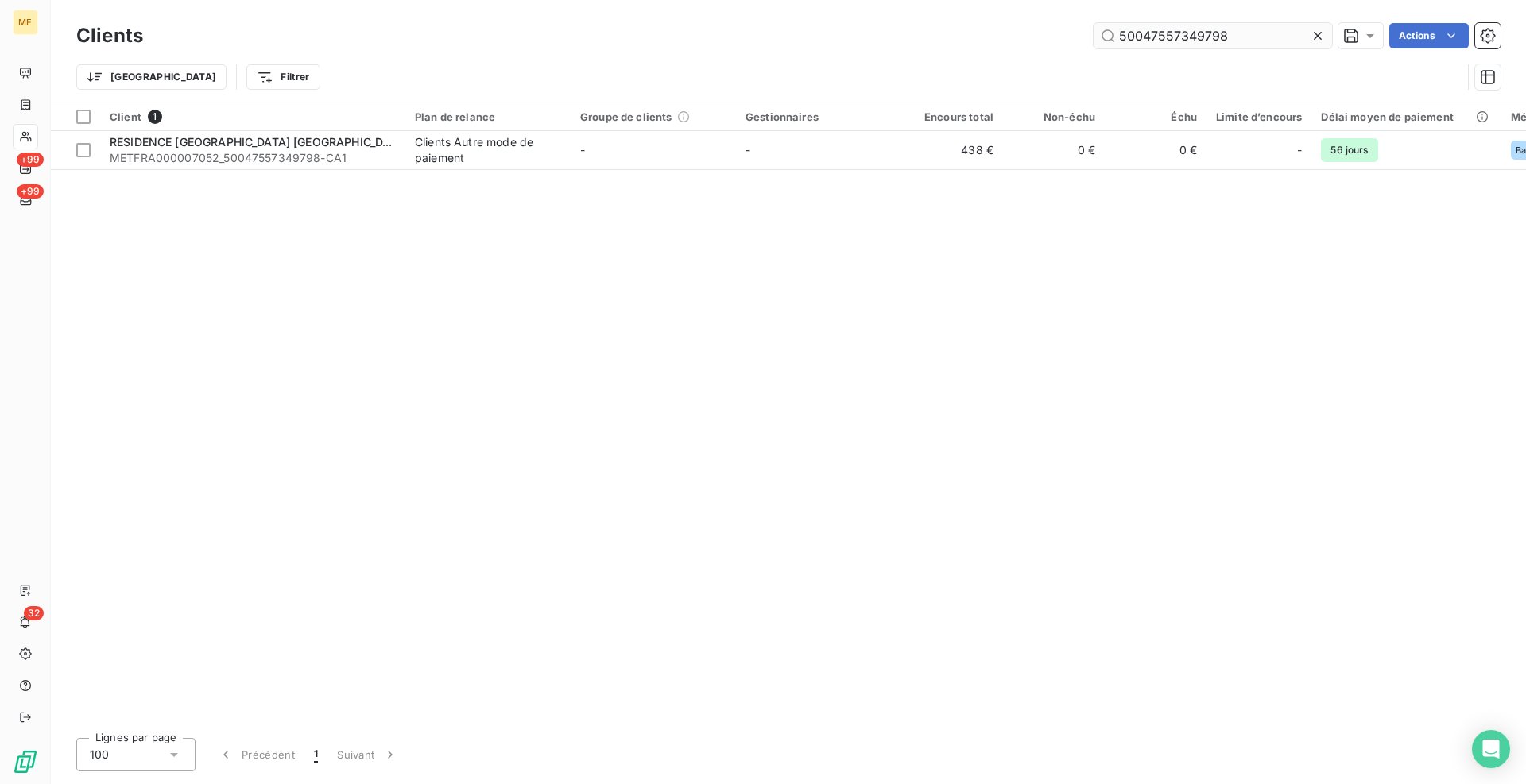
click at [1188, 30] on input "50047557349798" at bounding box center [1212, 35] width 238 height 26
click at [1191, 33] on input "50047557349798" at bounding box center [1212, 35] width 238 height 26
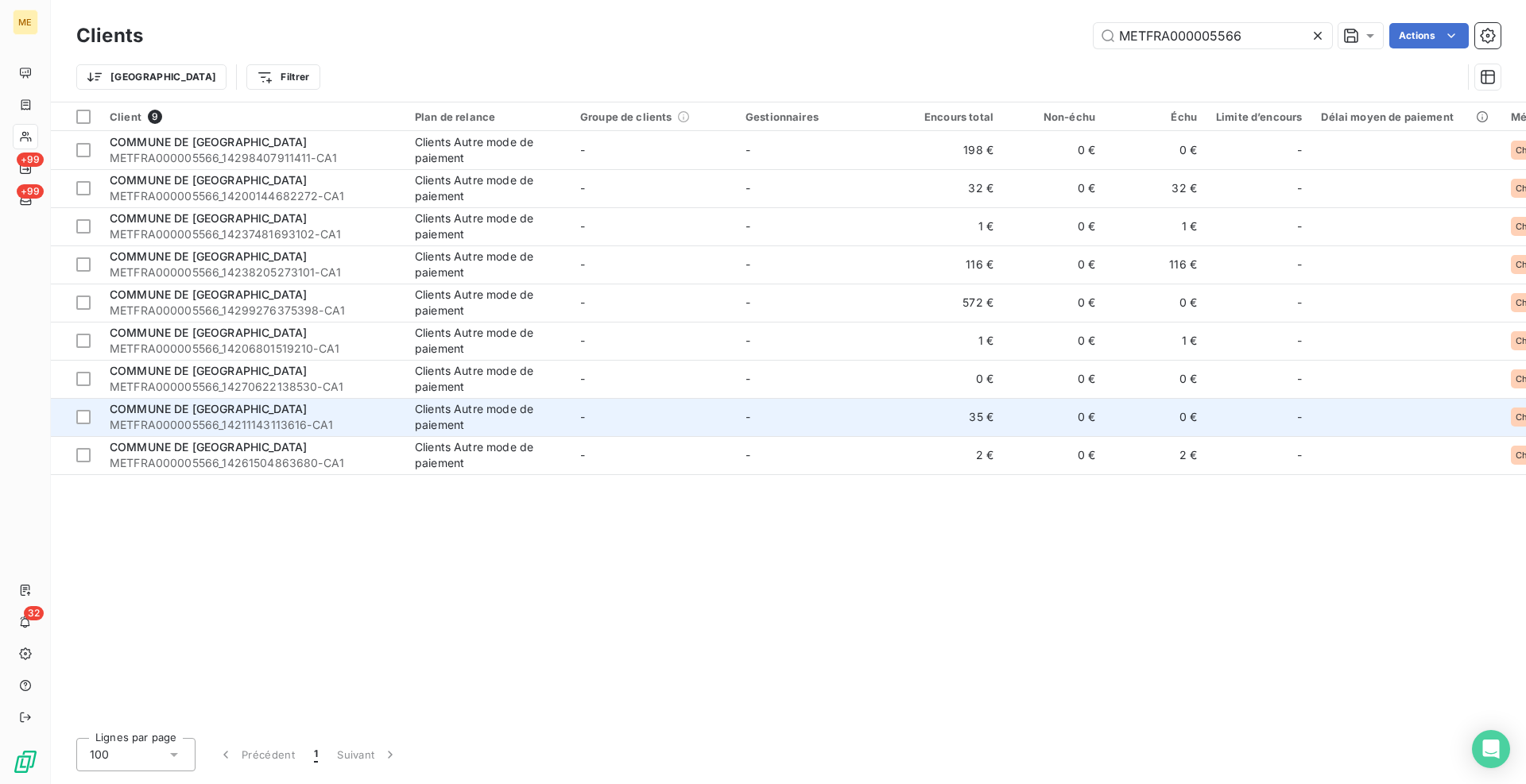
type input "METFRA000005566"
drag, startPoint x: 397, startPoint y: 417, endPoint x: 380, endPoint y: 418, distance: 17.0
click at [396, 417] on td "COMMUNE DE LA CHEVROLIERE METFRA000005566_14211143113616-CA1" at bounding box center [253, 417] width 305 height 38
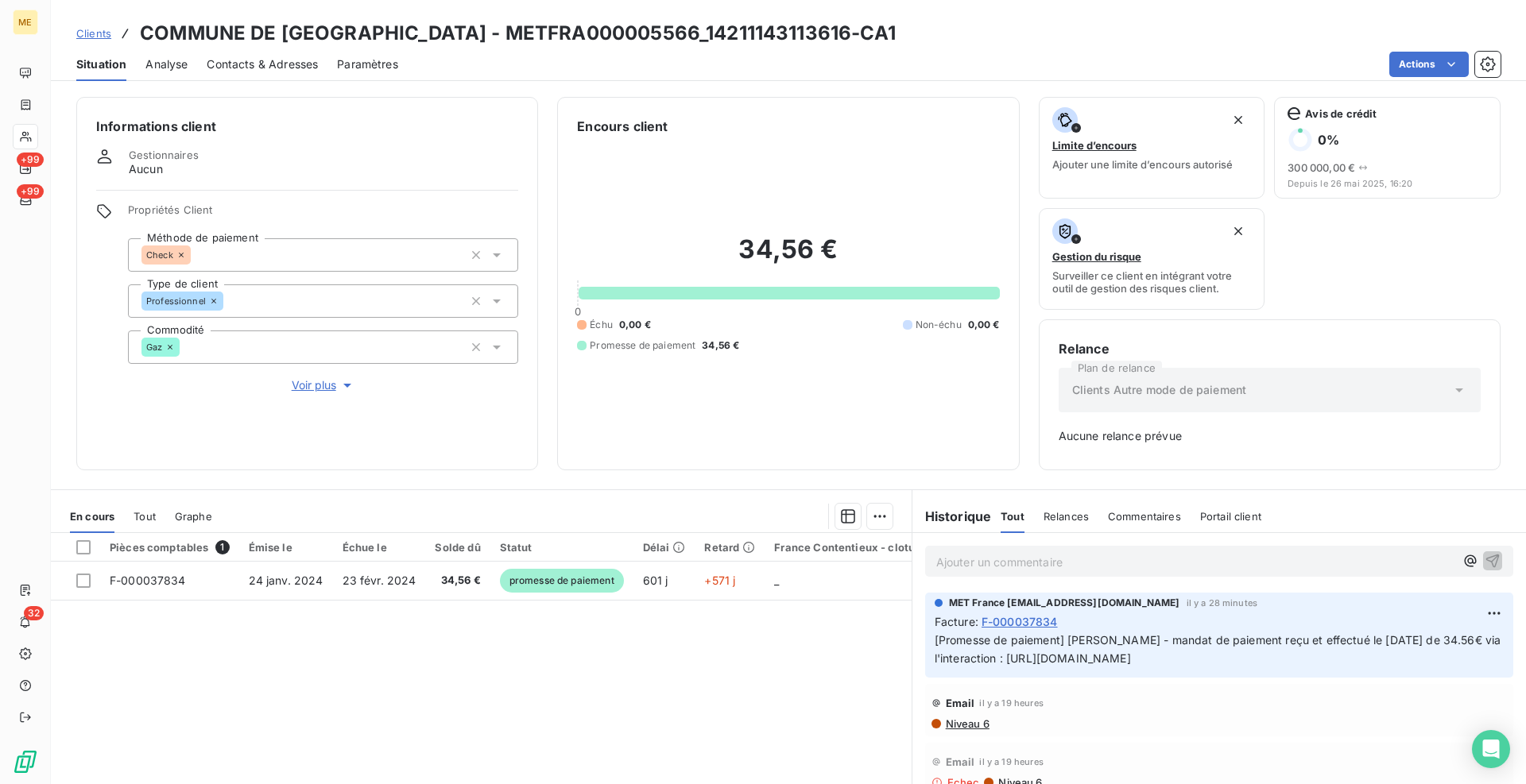
scroll to position [0, 70]
drag, startPoint x: 923, startPoint y: 657, endPoint x: 1504, endPoint y: 662, distance: 581.0
click at [1504, 662] on div "Ajouter un commentaire ﻿ MET [GEOGRAPHIC_DATA] [EMAIL_ADDRESS][DOMAIN_NAME] il …" at bounding box center [1219, 710] width 614 height 353
copy span "[URL][DOMAIN_NAME]"
click at [89, 27] on span "Clients" at bounding box center [93, 32] width 35 height 12
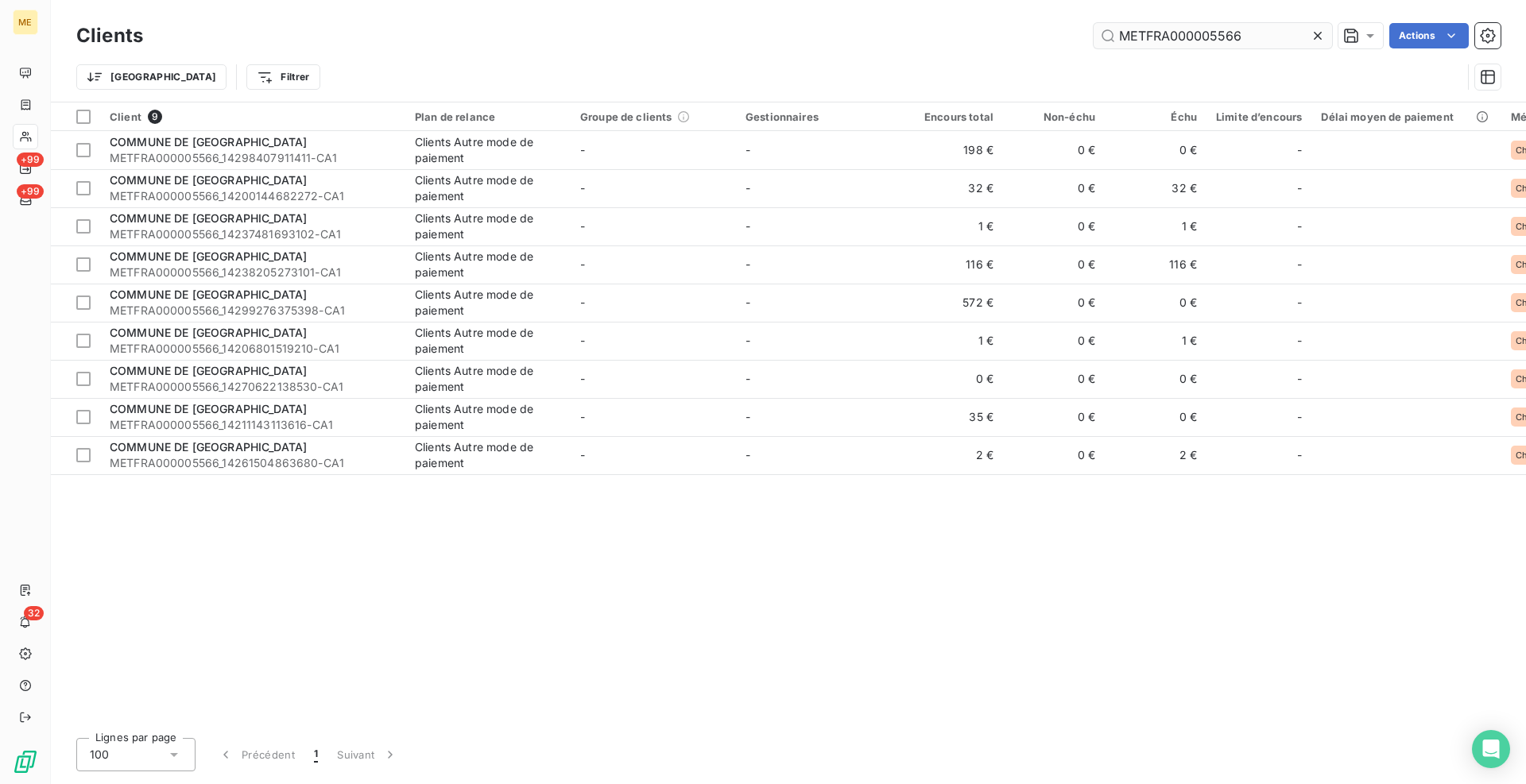
click at [1209, 33] on input "METFRA000005566" at bounding box center [1212, 35] width 238 height 26
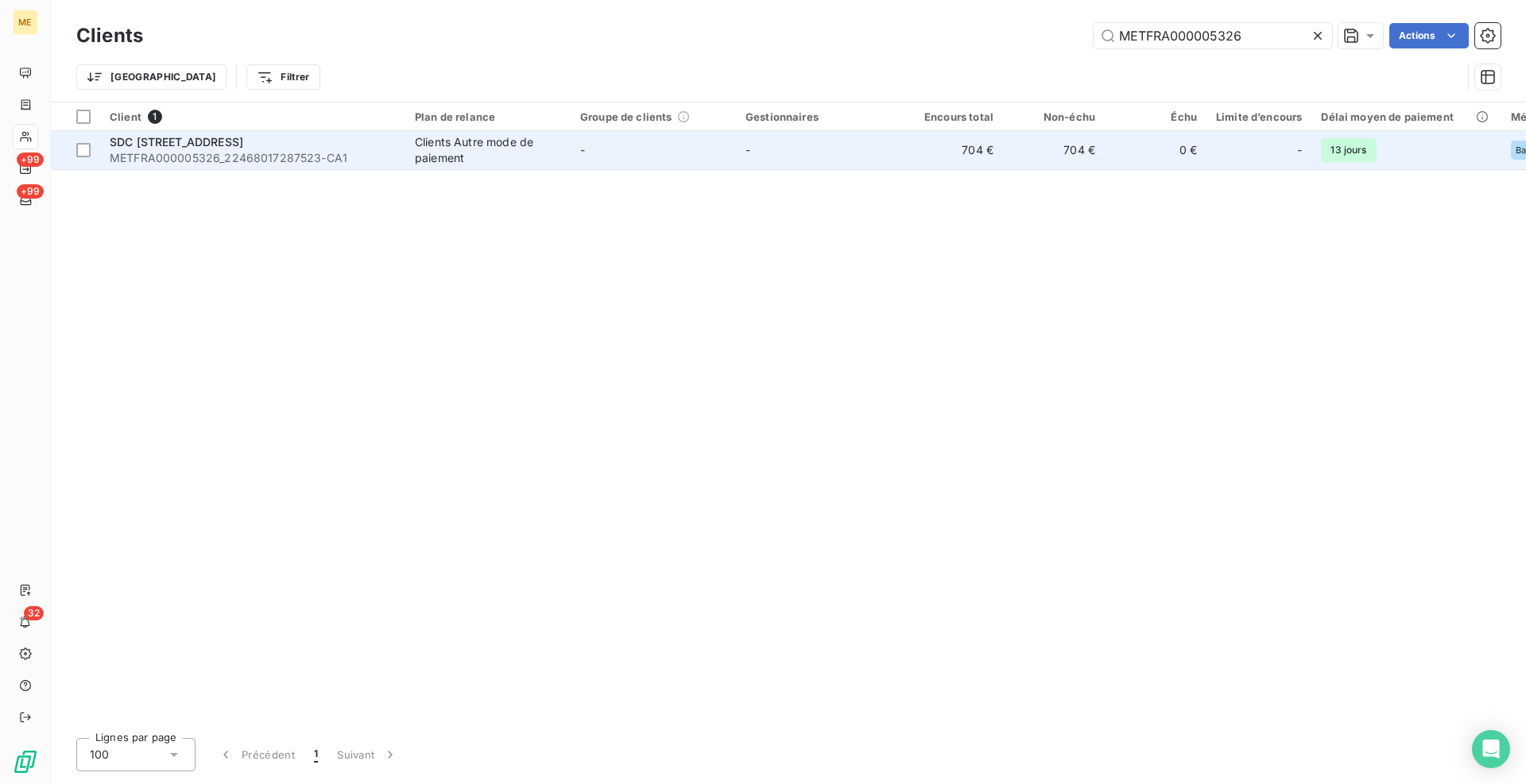
type input "METFRA000005326"
click at [423, 142] on div "Clients Autre mode de paiement" at bounding box center [487, 150] width 146 height 31
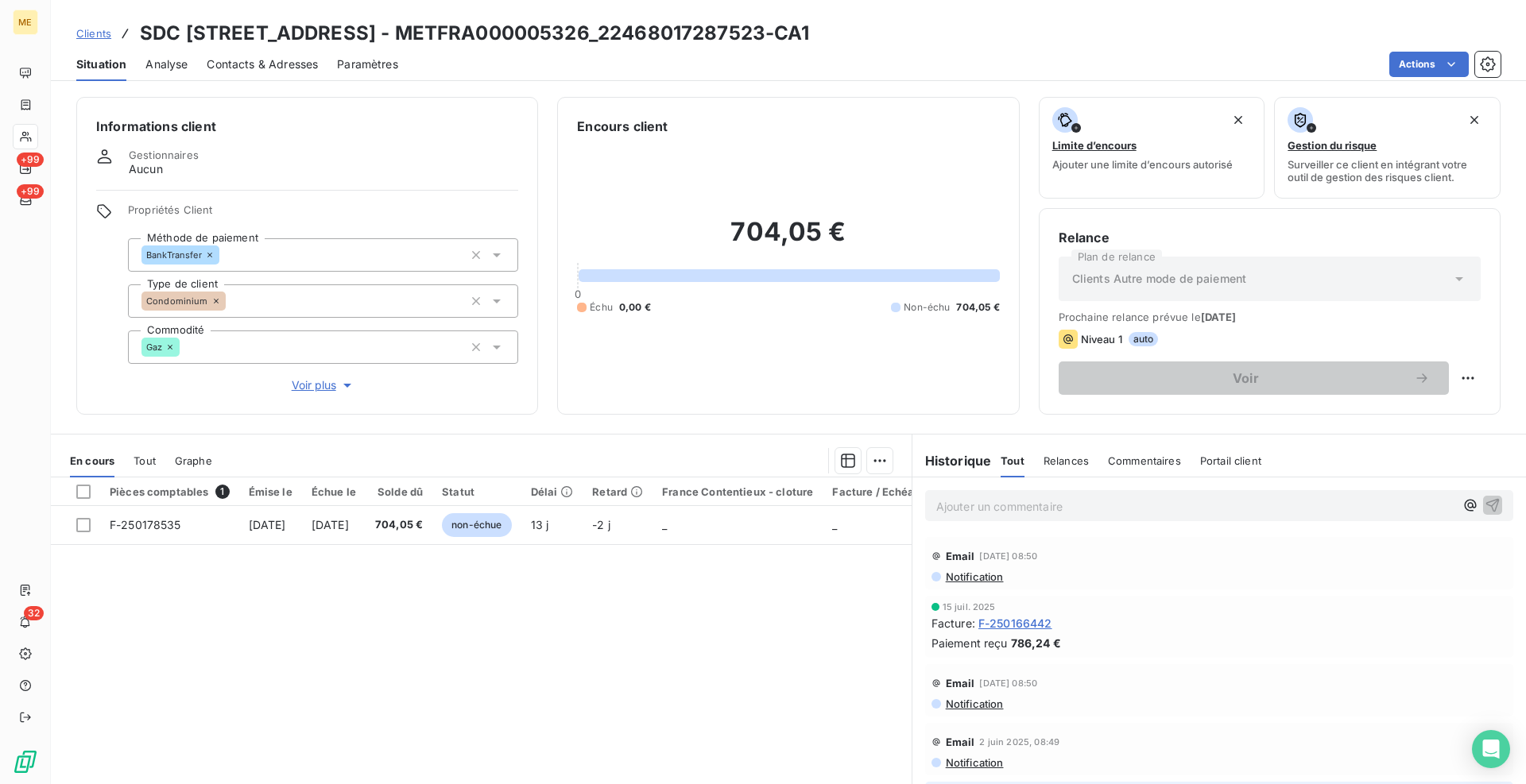
click at [614, 630] on div "Pièces comptables 1 Émise le Échue le Solde dû Statut Délai Retard France Conte…" at bounding box center [480, 630] width 861 height 306
click at [660, 680] on div "Pièces comptables 1 Émise le Échue le Solde dû Statut Délai Retard France Conte…" at bounding box center [480, 630] width 861 height 306
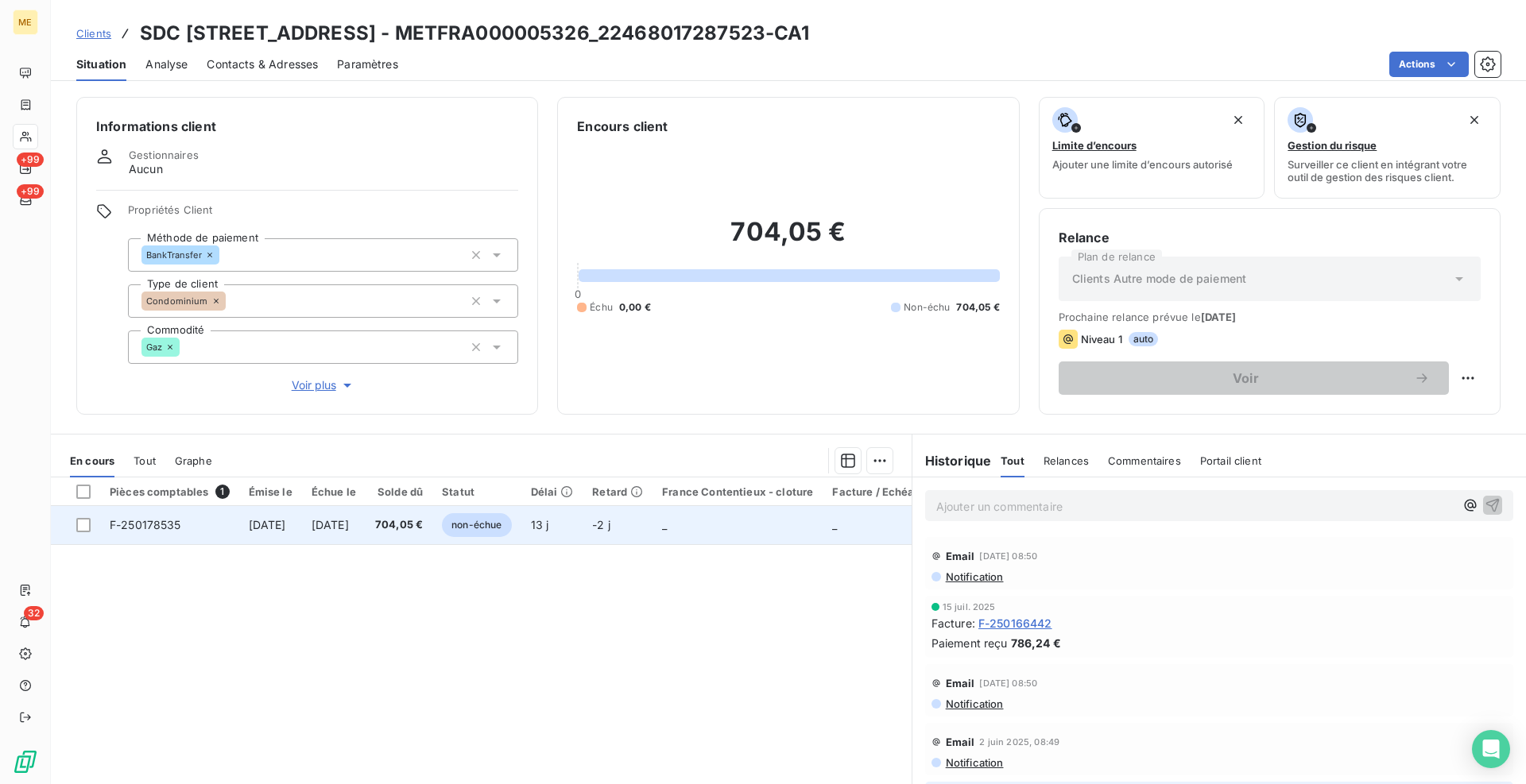
click at [160, 519] on span "F-250178535" at bounding box center [145, 525] width 71 height 13
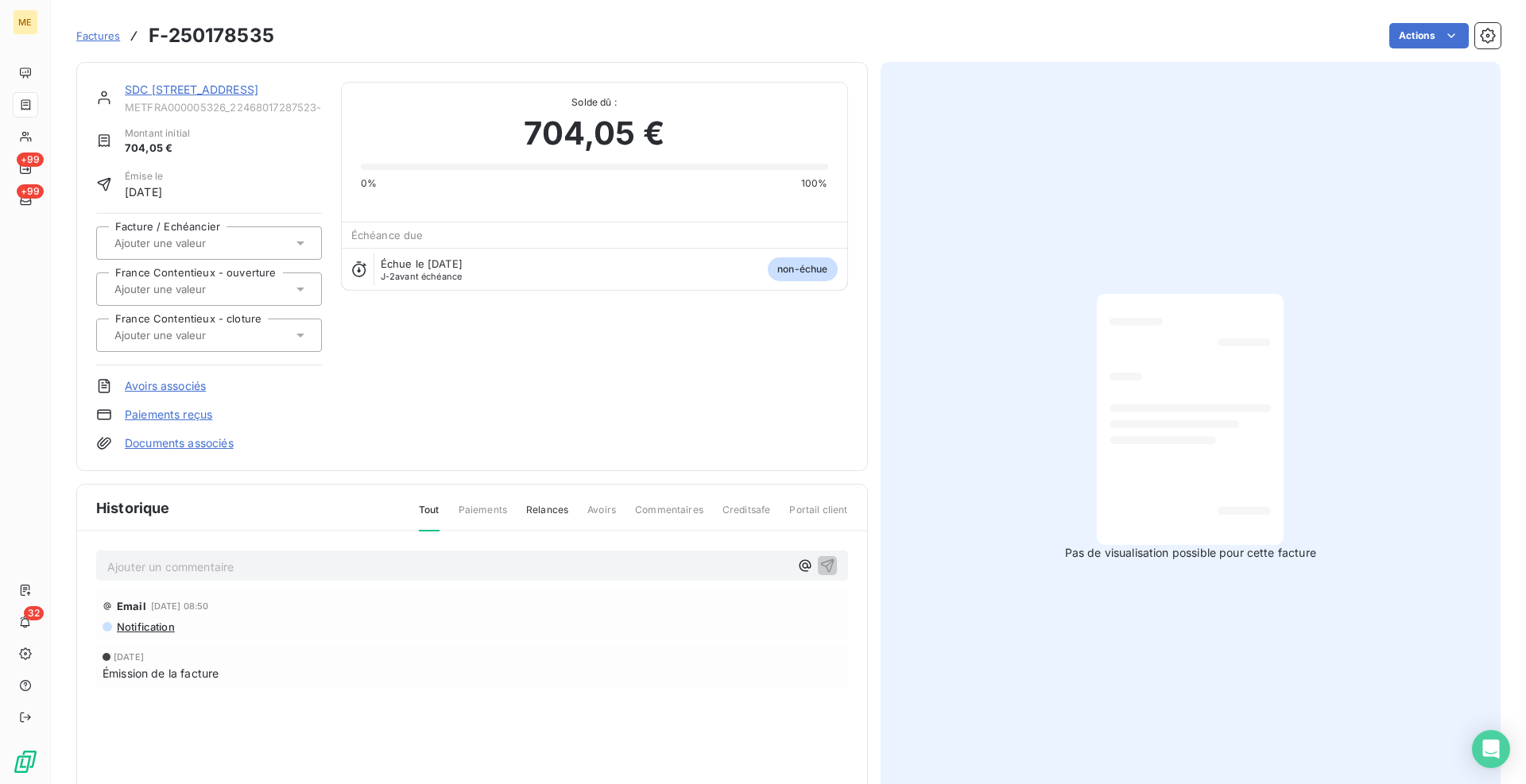
click at [179, 83] on link "SDC [STREET_ADDRESS]" at bounding box center [192, 90] width 133 height 13
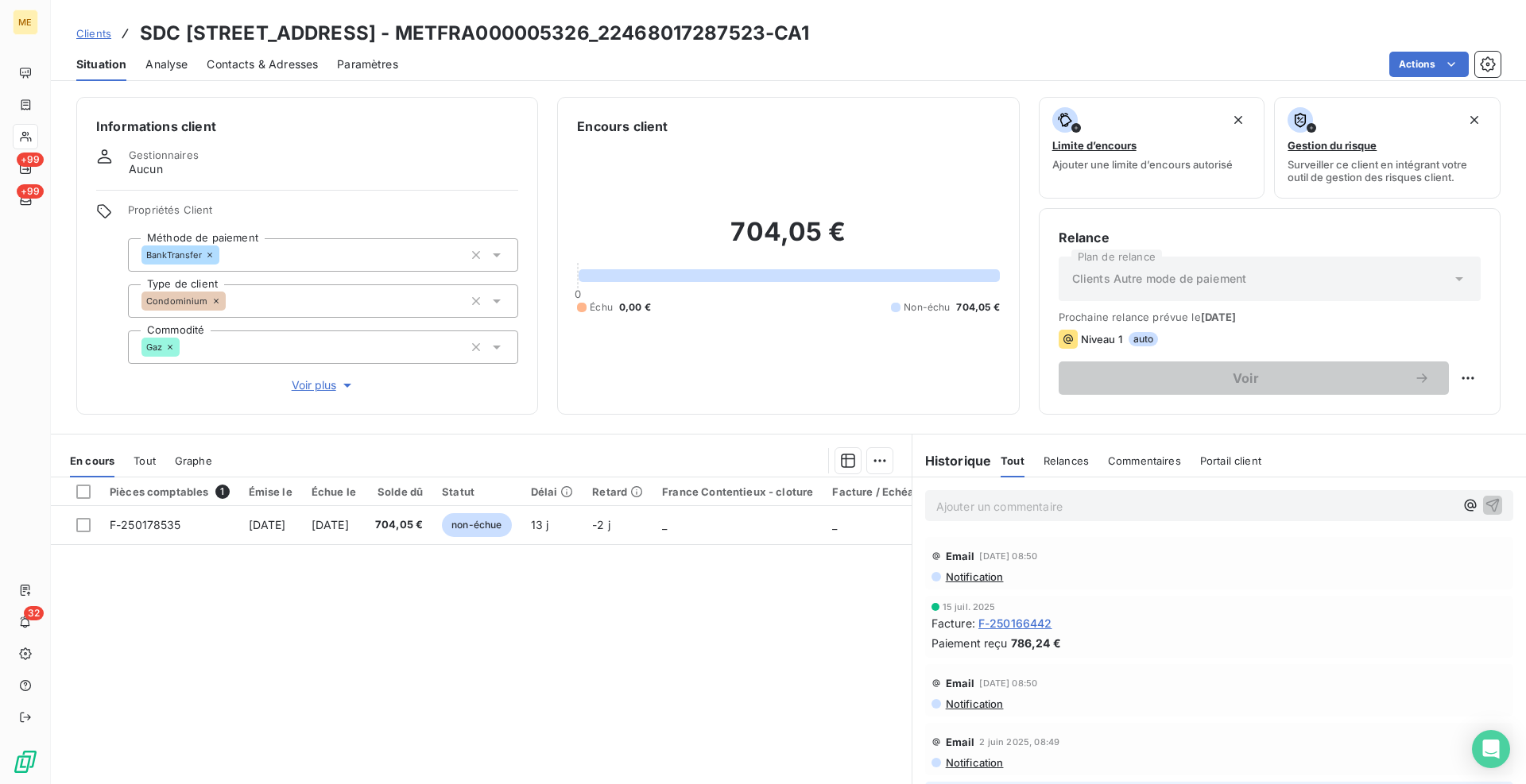
click at [993, 575] on span "Notification" at bounding box center [974, 576] width 60 height 12
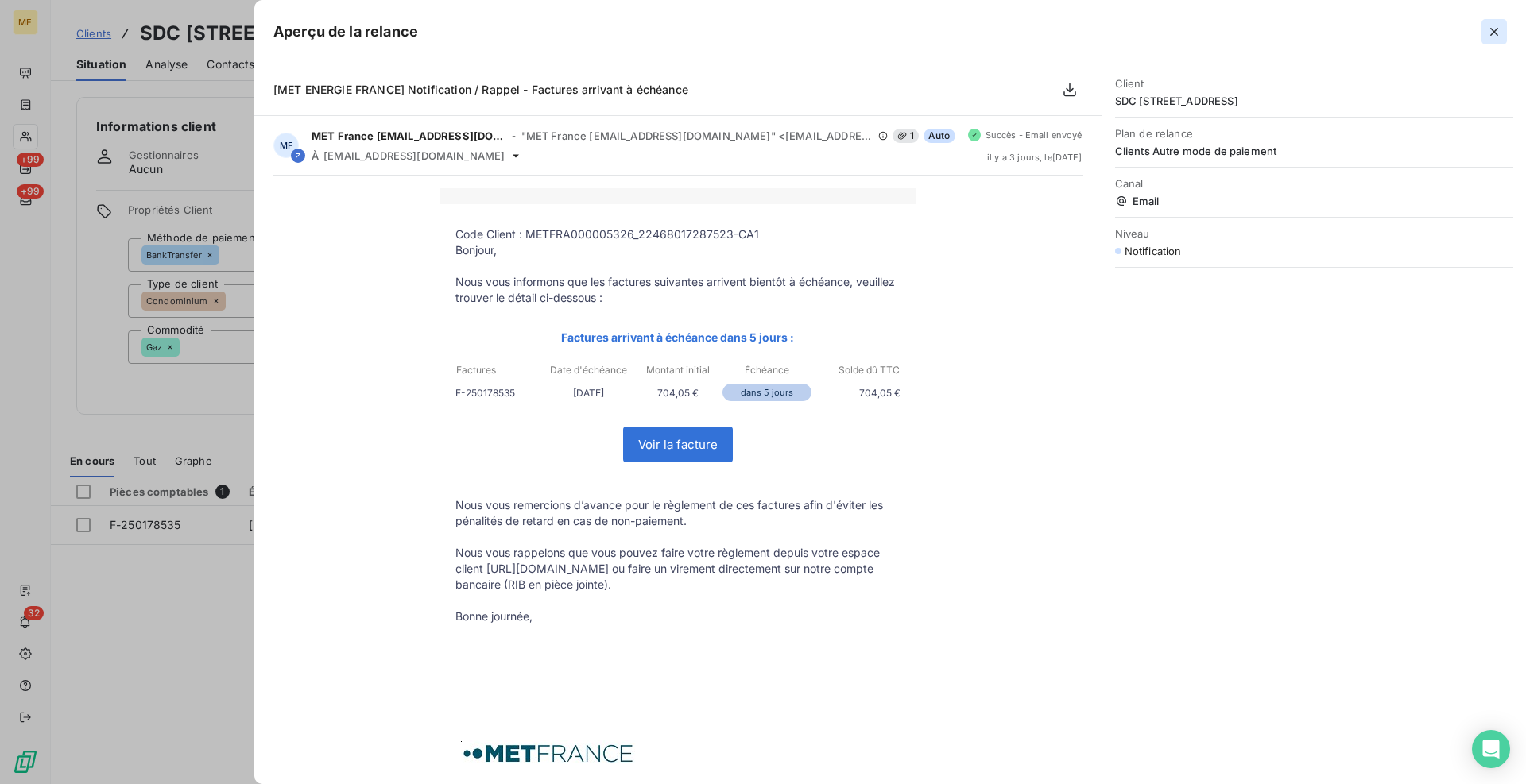
click at [1499, 23] on button "button" at bounding box center [1494, 31] width 26 height 26
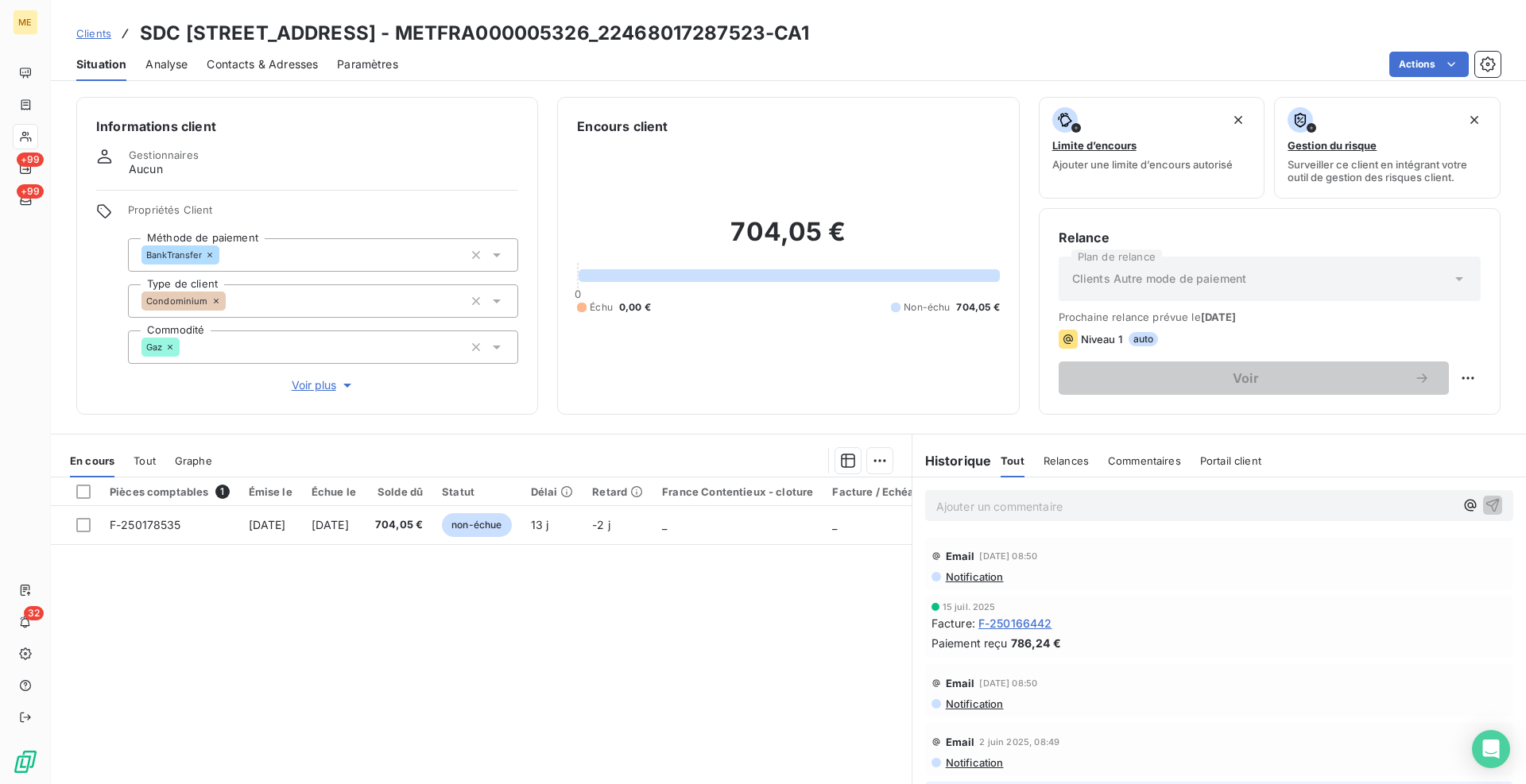
click at [290, 60] on span "Contacts & Adresses" at bounding box center [262, 64] width 112 height 16
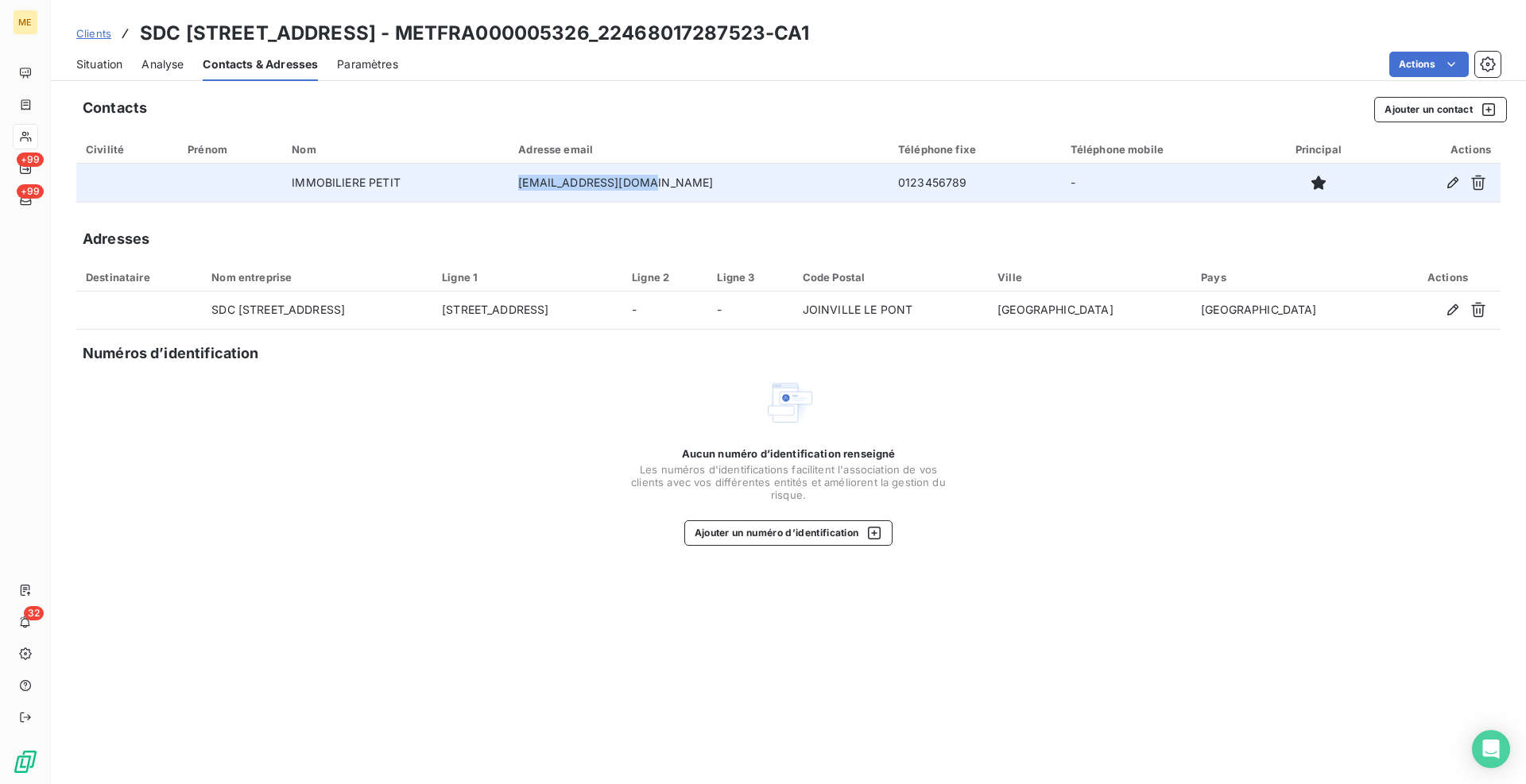
drag, startPoint x: 691, startPoint y: 178, endPoint x: 566, endPoint y: 188, distance: 125.4
click at [566, 188] on td "[EMAIL_ADDRESS][DOMAIN_NAME]" at bounding box center [699, 183] width 380 height 38
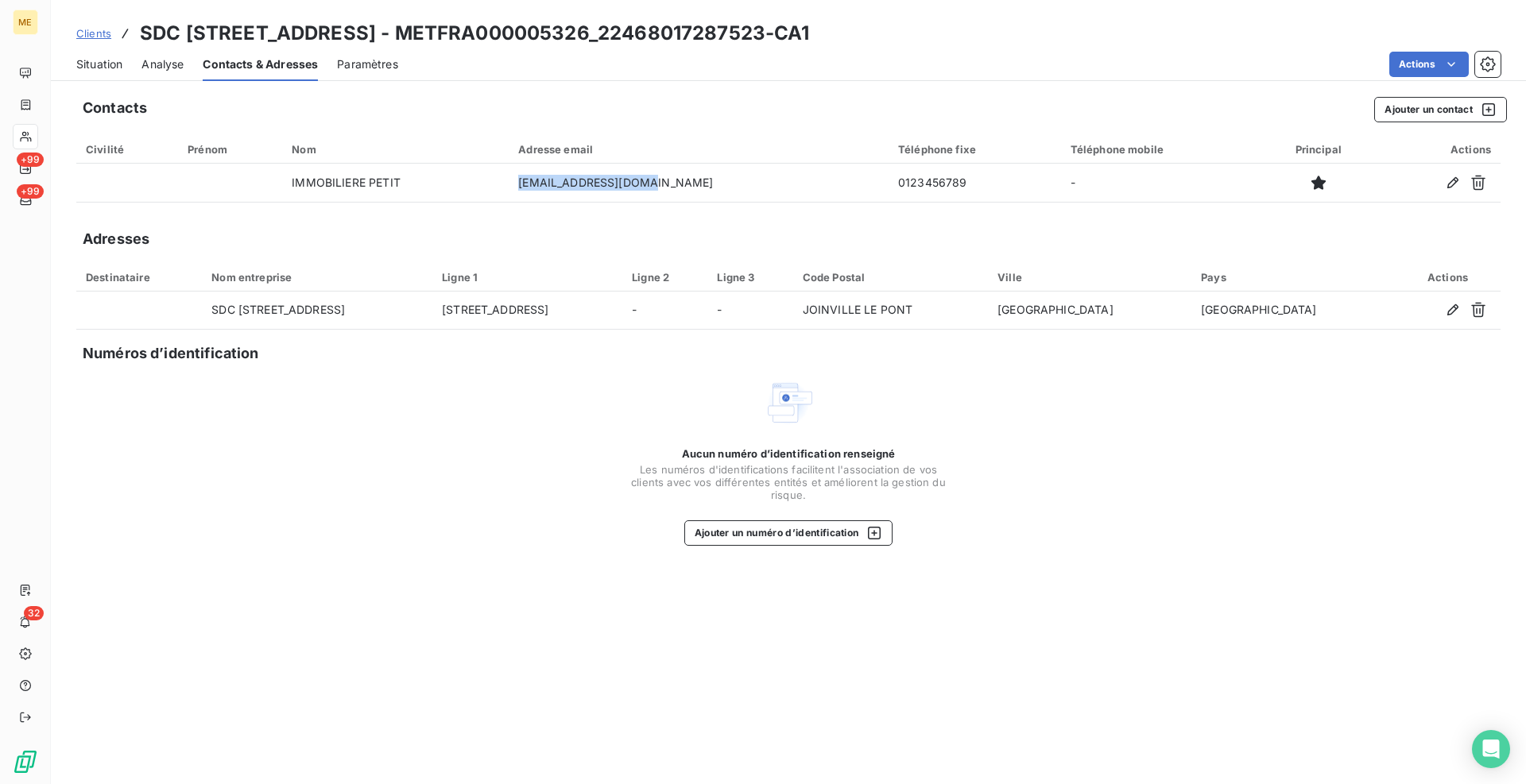
copy td "[EMAIL_ADDRESS][DOMAIN_NAME]"
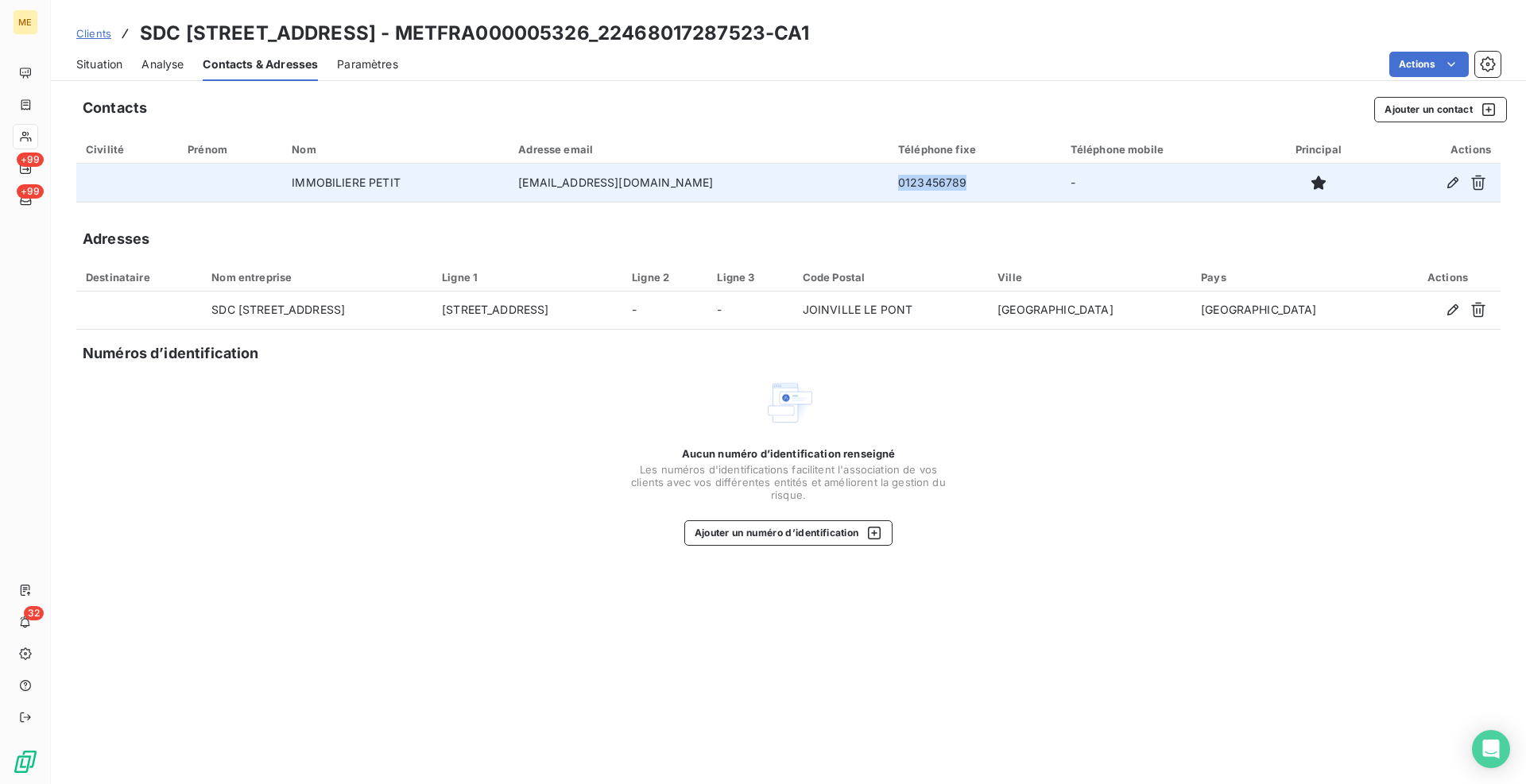
drag, startPoint x: 920, startPoint y: 179, endPoint x: 830, endPoint y: 184, distance: 90.1
click at [888, 184] on td "0123456789" at bounding box center [974, 183] width 173 height 38
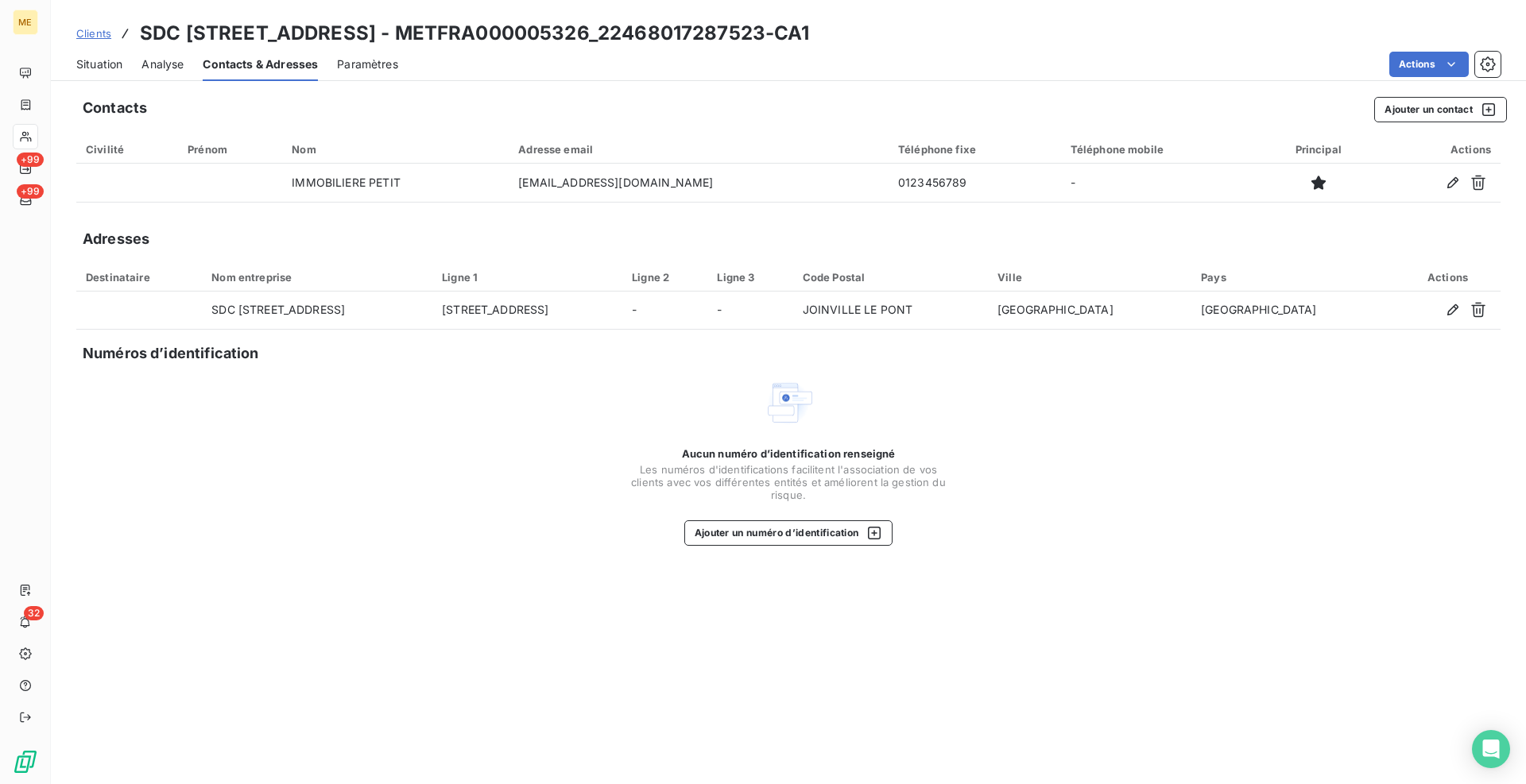
click at [472, 493] on div "Aucun numéro d’identification renseigné Les numéros d'identifications faciliten…" at bounding box center [788, 461] width 1424 height 169
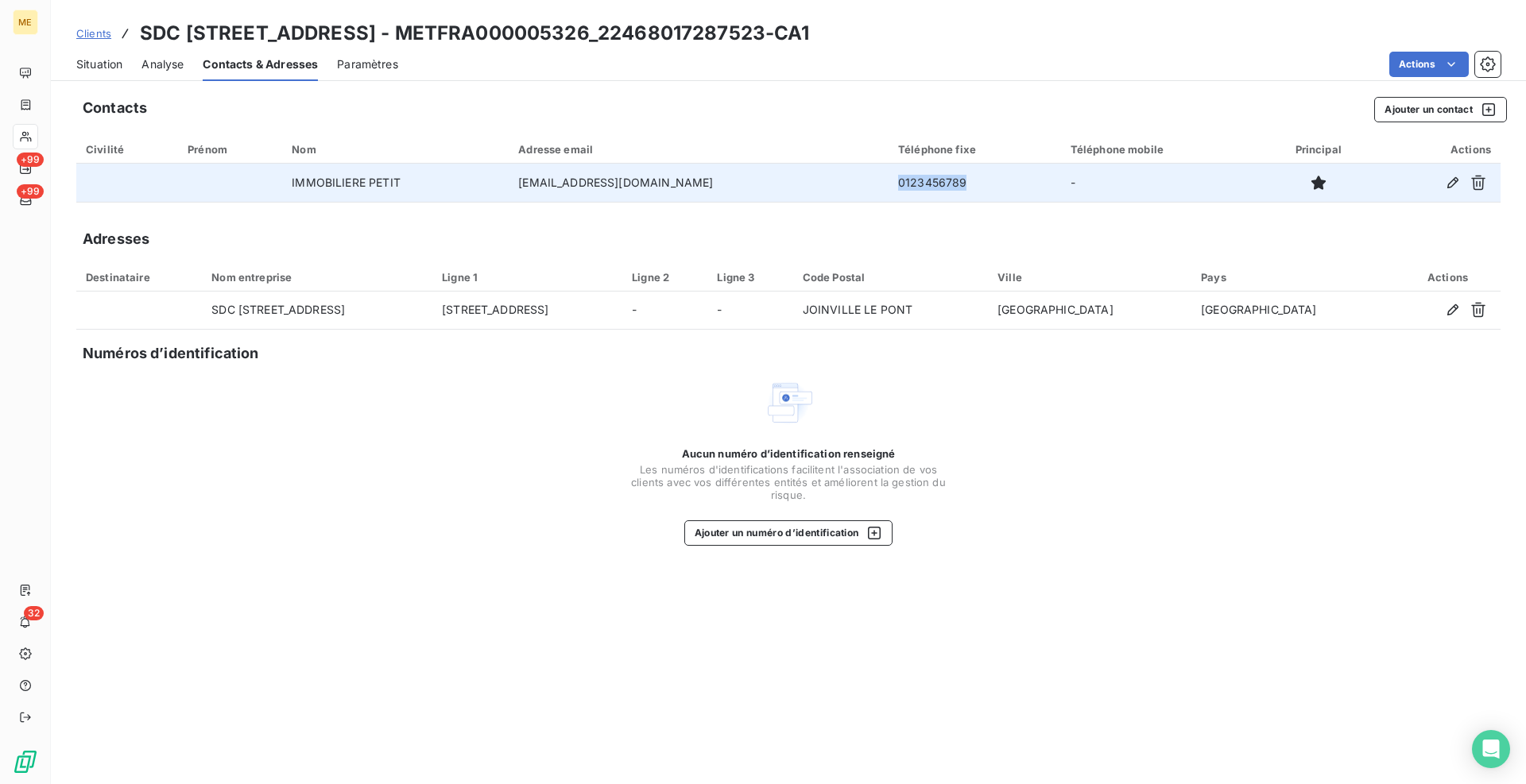
drag, startPoint x: 905, startPoint y: 181, endPoint x: 835, endPoint y: 183, distance: 70.0
click at [888, 183] on td "0123456789" at bounding box center [974, 183] width 173 height 38
copy td "0123456789"
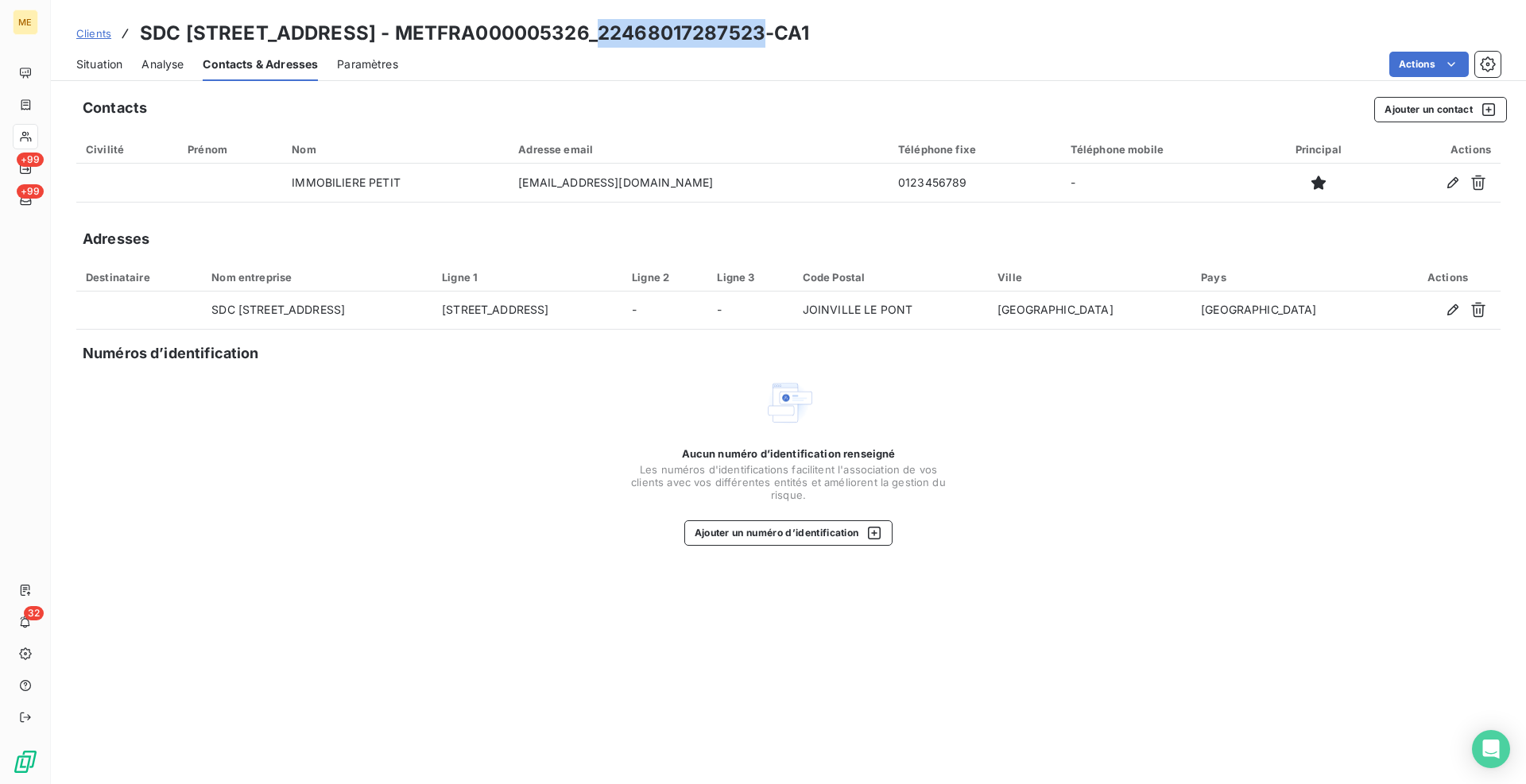
drag, startPoint x: 752, startPoint y: 36, endPoint x: 590, endPoint y: 33, distance: 162.0
click at [590, 33] on h3 "SDC [STREET_ADDRESS] - METFRA000005326_22468017287523-CA1" at bounding box center [475, 33] width 670 height 29
copy h3 "22468017287523"
click at [102, 58] on span "Situation" at bounding box center [99, 64] width 46 height 16
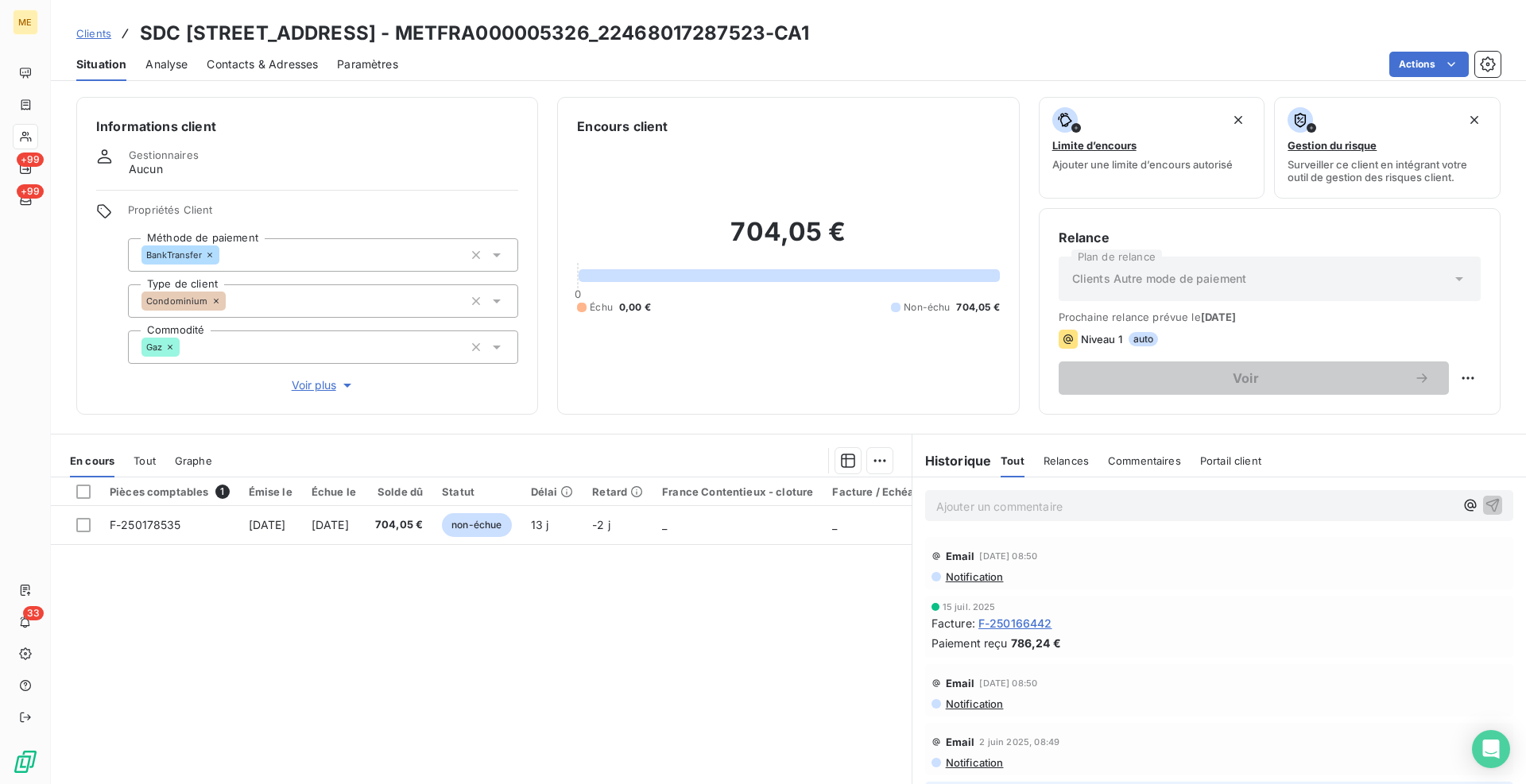
click at [749, 70] on div "Actions" at bounding box center [959, 64] width 1084 height 26
drag, startPoint x: 751, startPoint y: 31, endPoint x: 586, endPoint y: 31, distance: 165.0
click at [586, 31] on h3 "SDC [STREET_ADDRESS] - METFRA000005326_22468017287523-CA1" at bounding box center [475, 33] width 670 height 29
copy h3 "22468017287523"
drag, startPoint x: 810, startPoint y: 45, endPoint x: 778, endPoint y: 38, distance: 32.8
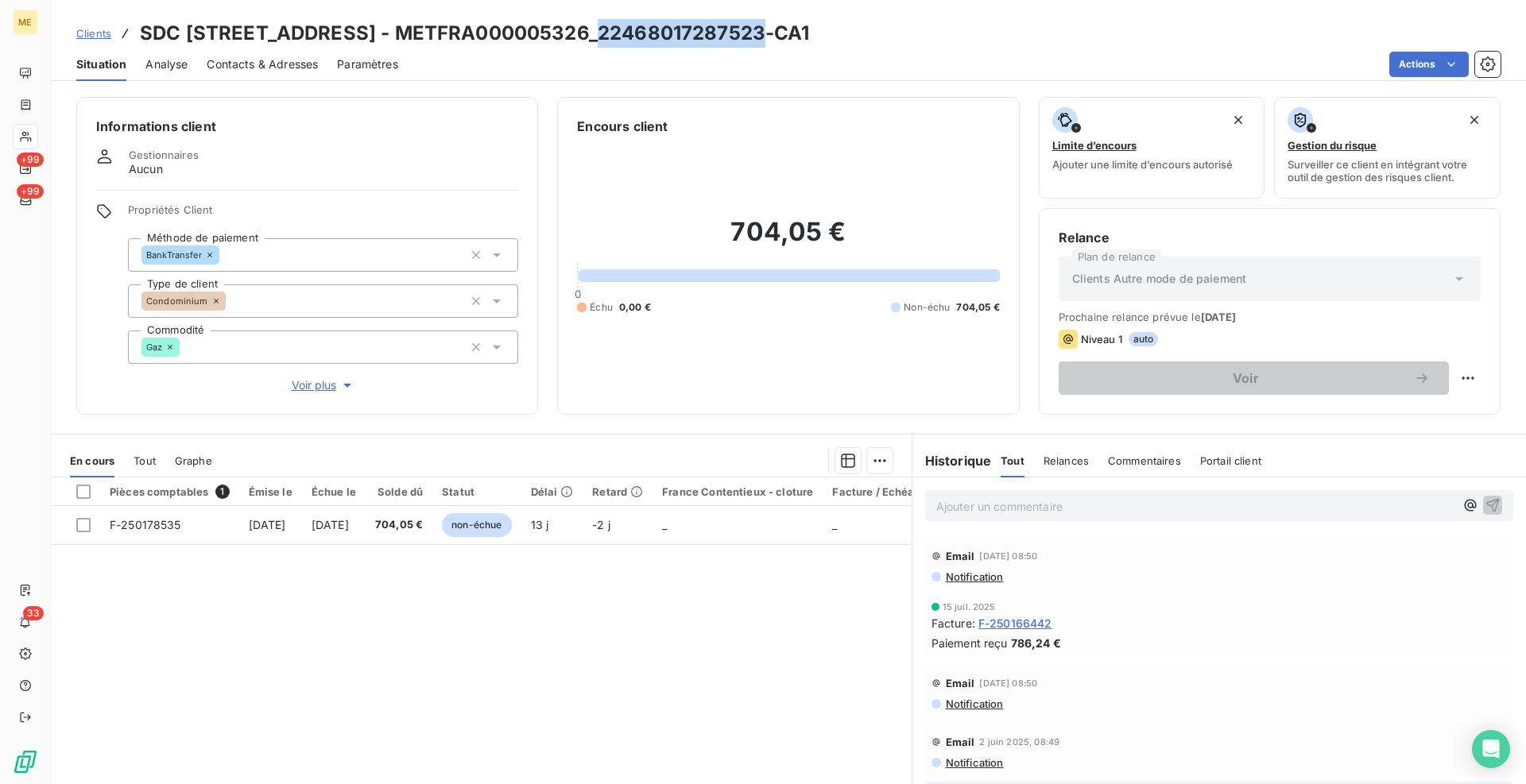
click at [810, 45] on div "Clients SDC [STREET_ADDRESS][PERSON_NAME] - METFRA000005326_22468017287523-CA1" at bounding box center [788, 33] width 1475 height 29
drag, startPoint x: 754, startPoint y: 31, endPoint x: 391, endPoint y: 26, distance: 363.0
click at [391, 26] on h3 "SDC [STREET_ADDRESS] - METFRA000005326_22468017287523-CA1" at bounding box center [475, 33] width 670 height 29
copy h3 "METFRA000005326_22468017287523"
